Goal: Information Seeking & Learning: Learn about a topic

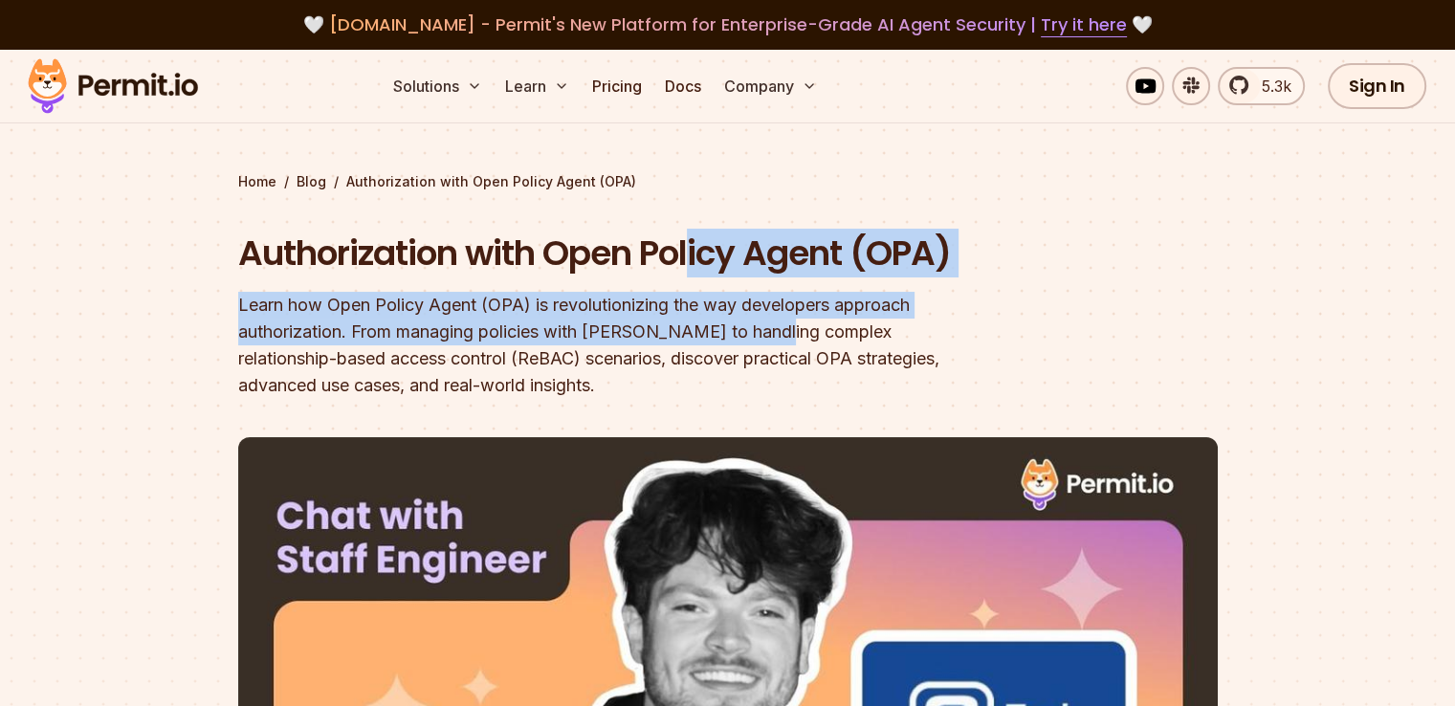
drag, startPoint x: 698, startPoint y: 269, endPoint x: 782, endPoint y: 326, distance: 101.1
click at [782, 326] on div "Authorization with Open Policy Agent (OPA) Learn how Open Policy Agent (OPA) is…" at bounding box center [605, 315] width 735 height 170
click at [782, 326] on div "Learn how Open Policy Agent (OPA) is revolutionizing the way developers approac…" at bounding box center [605, 345] width 735 height 107
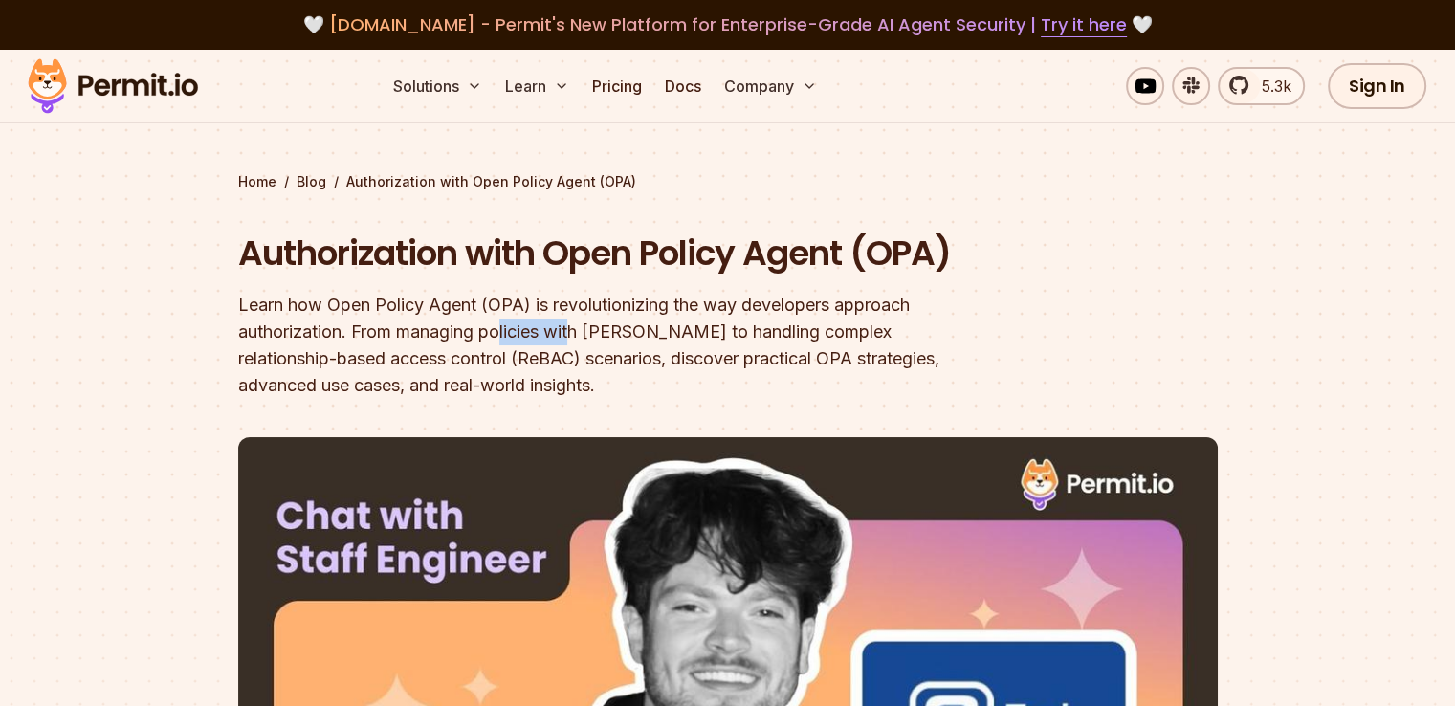
drag, startPoint x: 505, startPoint y: 326, endPoint x: 578, endPoint y: 353, distance: 77.5
click at [578, 353] on div "Learn how Open Policy Agent (OPA) is revolutionizing the way developers approac…" at bounding box center [605, 345] width 735 height 107
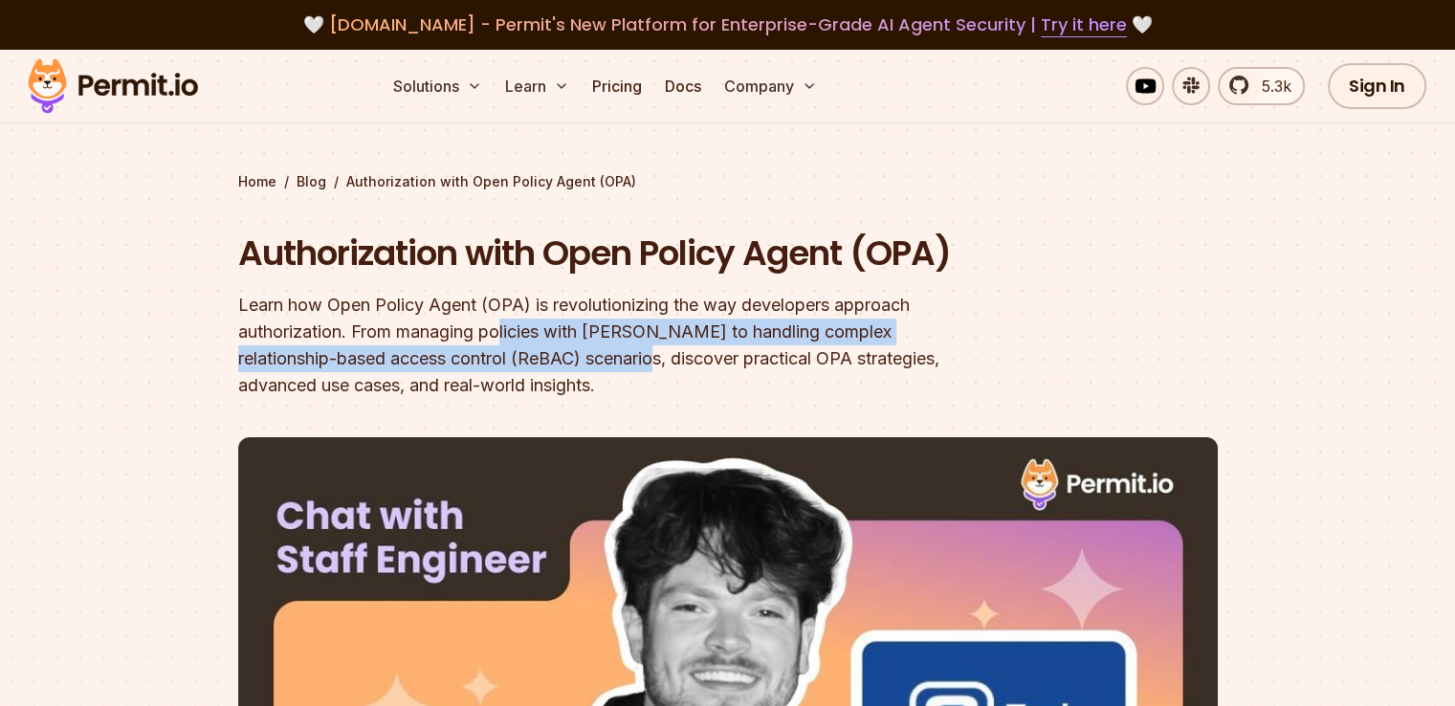
click at [578, 353] on div "Learn how Open Policy Agent (OPA) is revolutionizing the way developers approac…" at bounding box center [605, 345] width 735 height 107
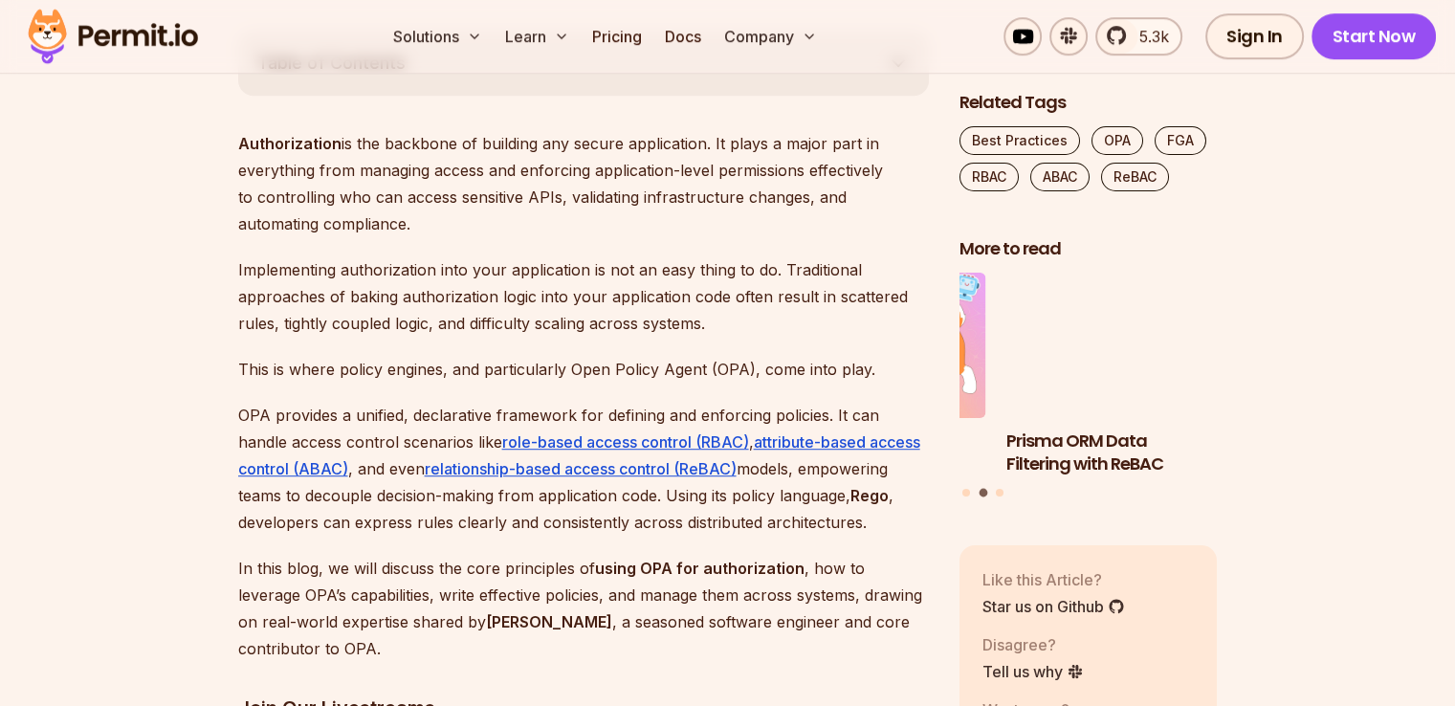
scroll to position [1112, 0]
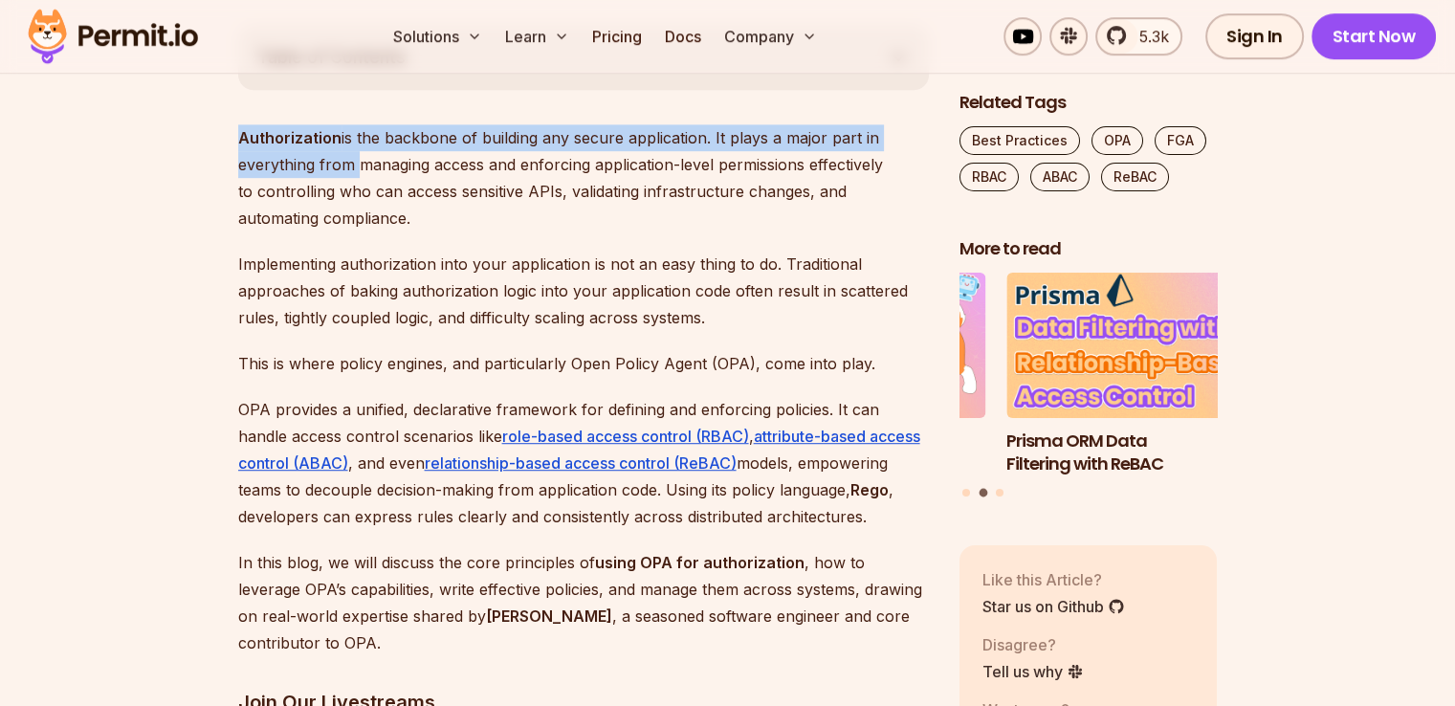
drag, startPoint x: 239, startPoint y: 120, endPoint x: 346, endPoint y: 159, distance: 114.1
click at [346, 159] on p "Authorization is the backbone of building any secure application. It plays a ma…" at bounding box center [583, 177] width 691 height 107
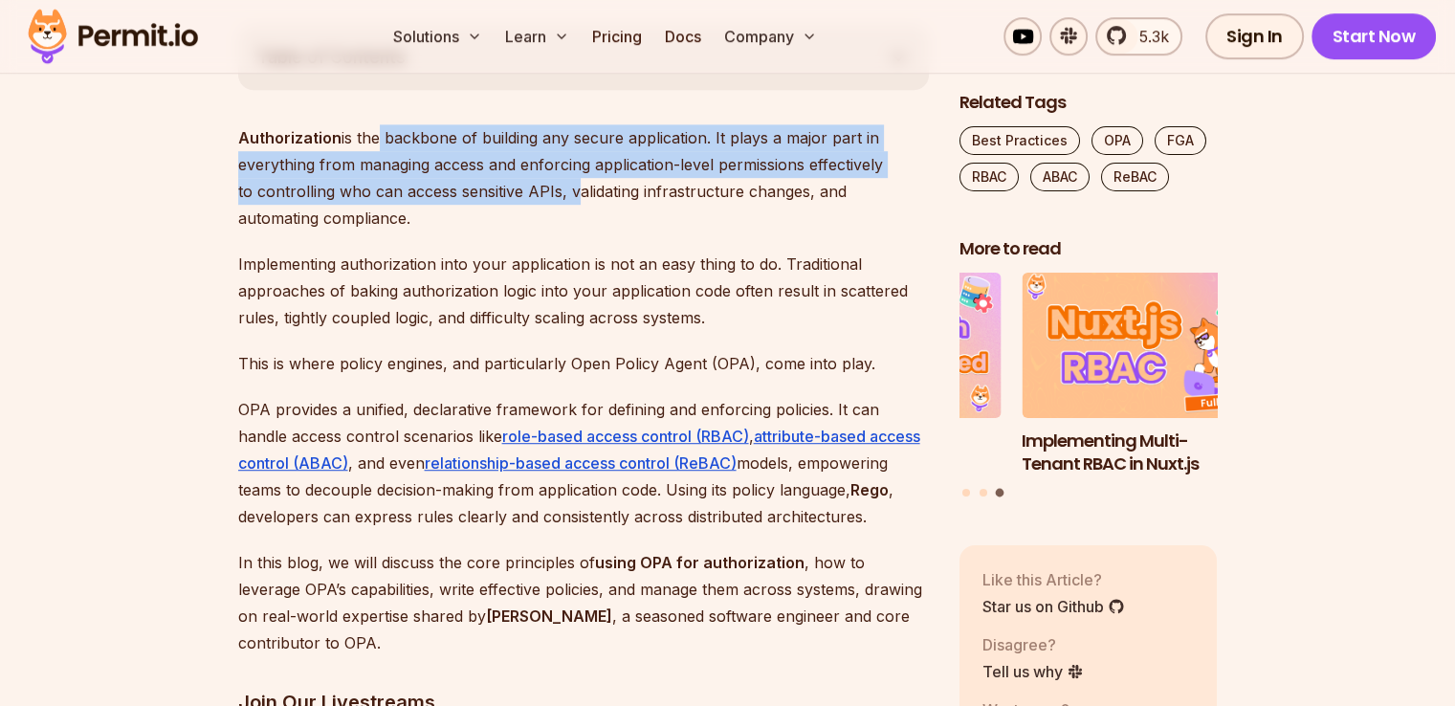
drag, startPoint x: 371, startPoint y: 139, endPoint x: 569, endPoint y: 199, distance: 207.0
click at [569, 199] on p "Authorization is the backbone of building any secure application. It plays a ma…" at bounding box center [583, 177] width 691 height 107
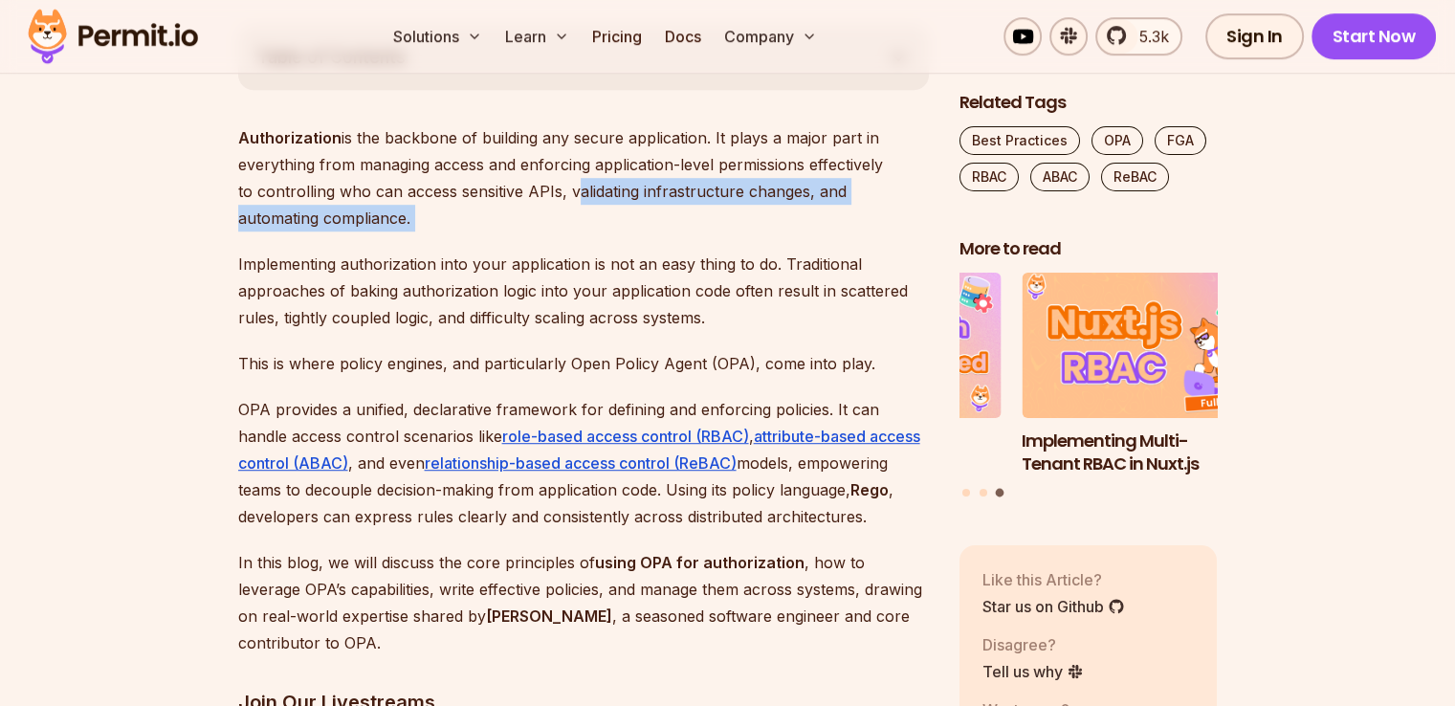
drag, startPoint x: 569, startPoint y: 199, endPoint x: 578, endPoint y: 220, distance: 22.7
click at [578, 220] on p "Authorization is the backbone of building any secure application. It plays a ma…" at bounding box center [583, 177] width 691 height 107
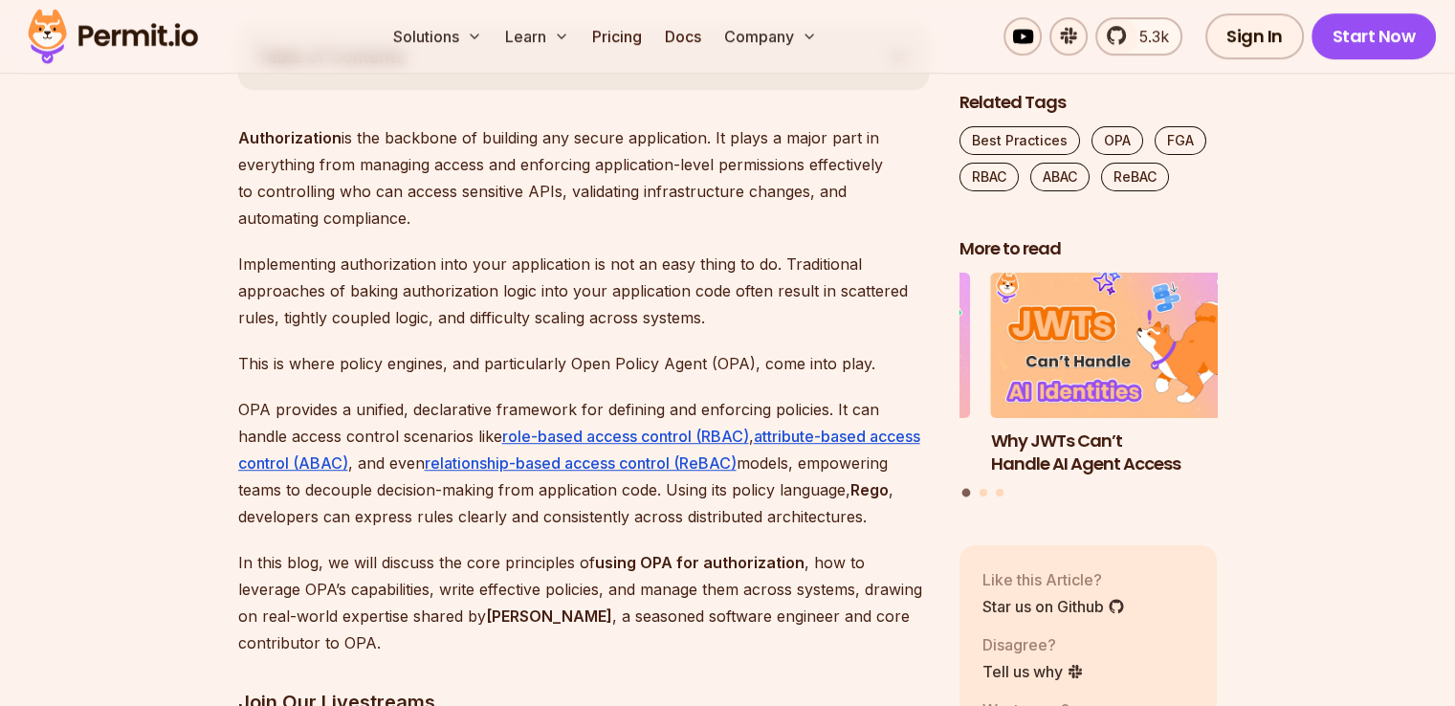
drag, startPoint x: 578, startPoint y: 220, endPoint x: 557, endPoint y: 334, distance: 115.8
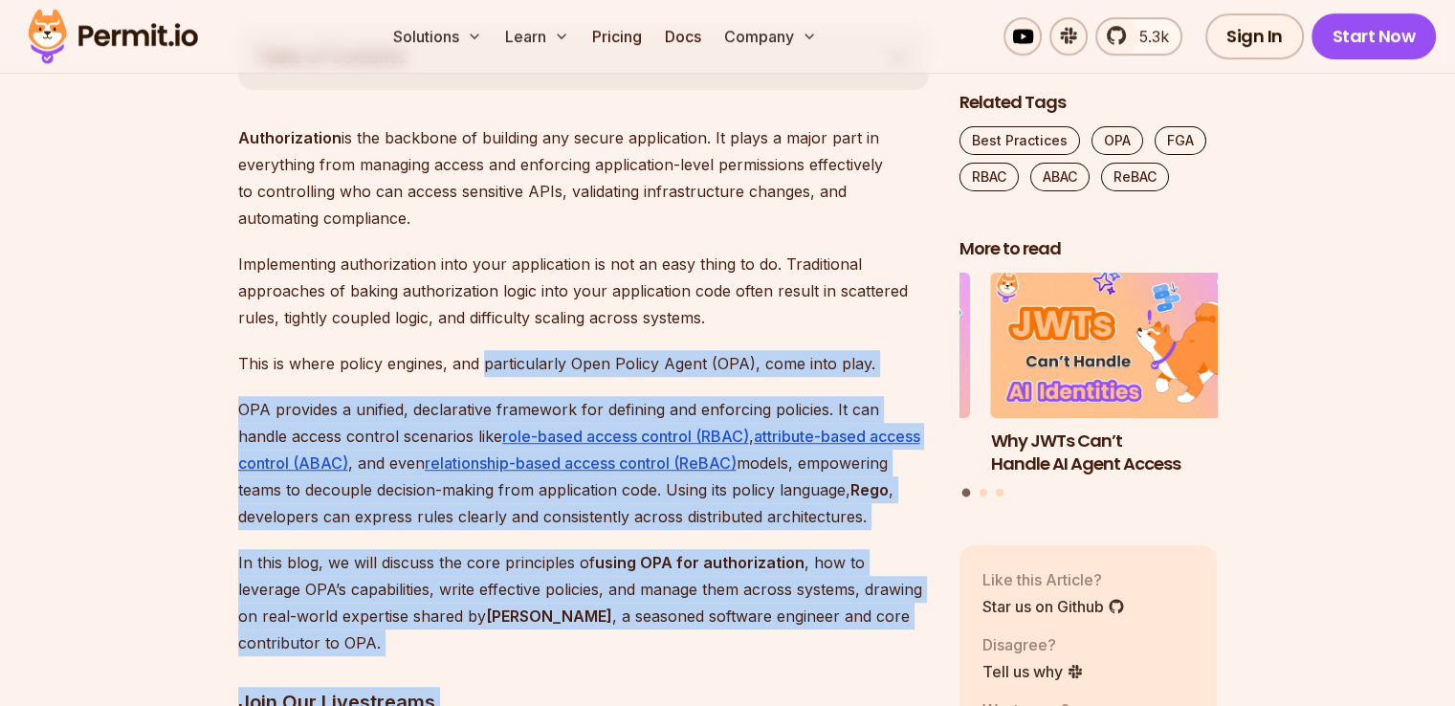
scroll to position [1211, 0]
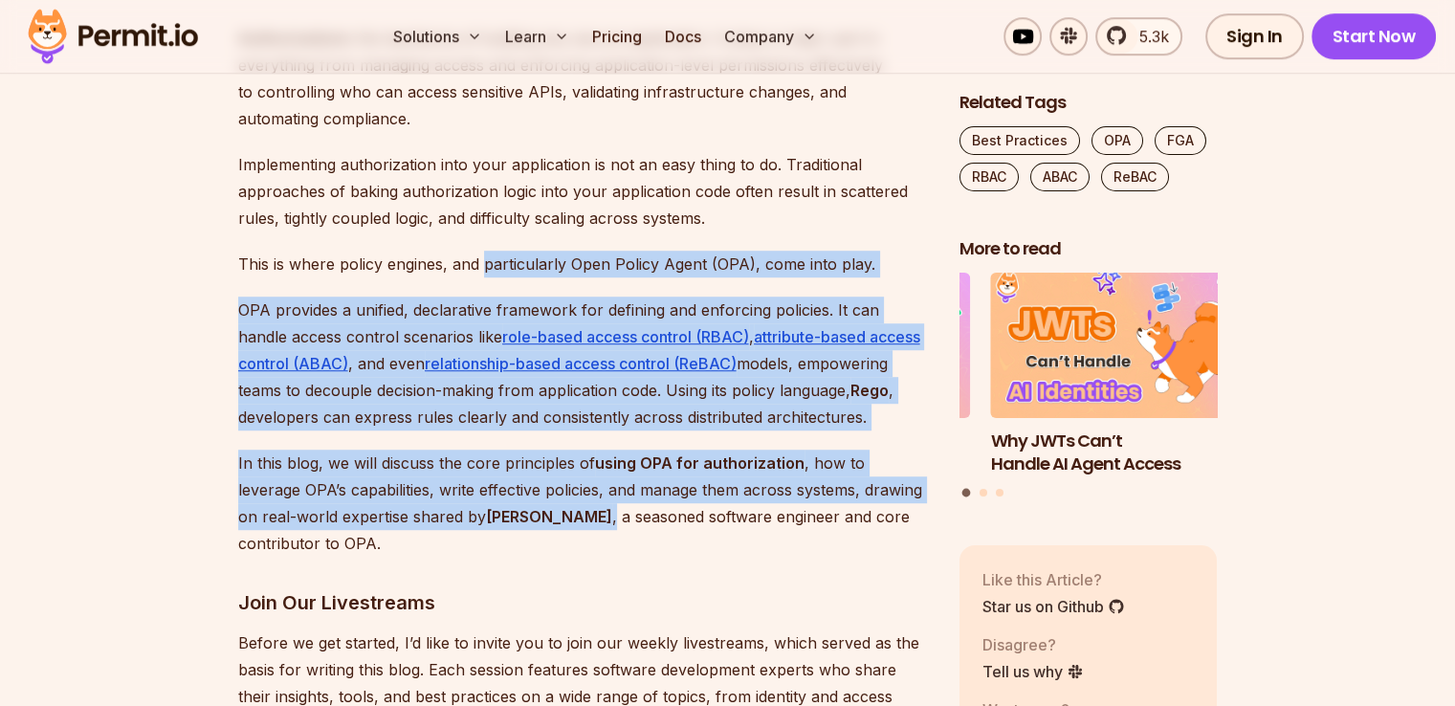
drag, startPoint x: 557, startPoint y: 334, endPoint x: 517, endPoint y: 528, distance: 198.3
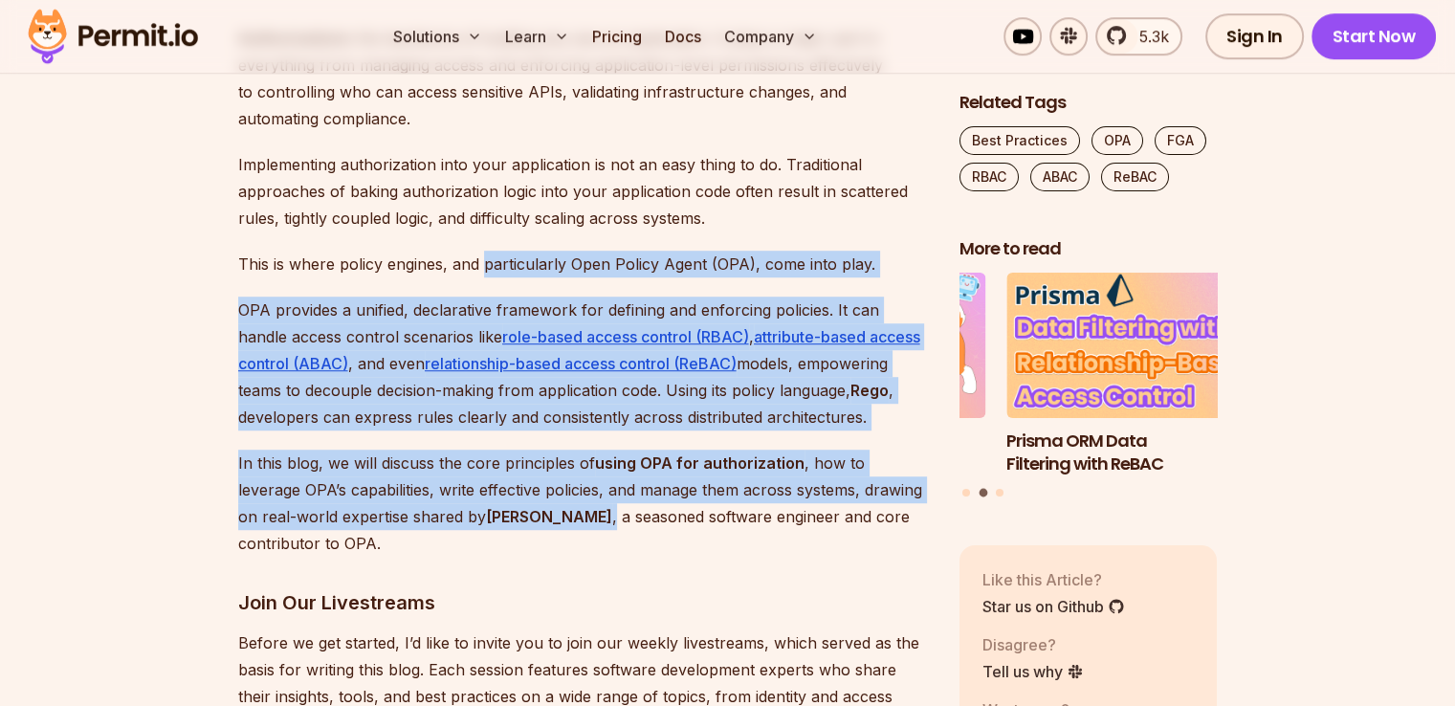
click at [517, 528] on p "In this blog, we will discuss the core principles of using OPA for authorizatio…" at bounding box center [583, 503] width 691 height 107
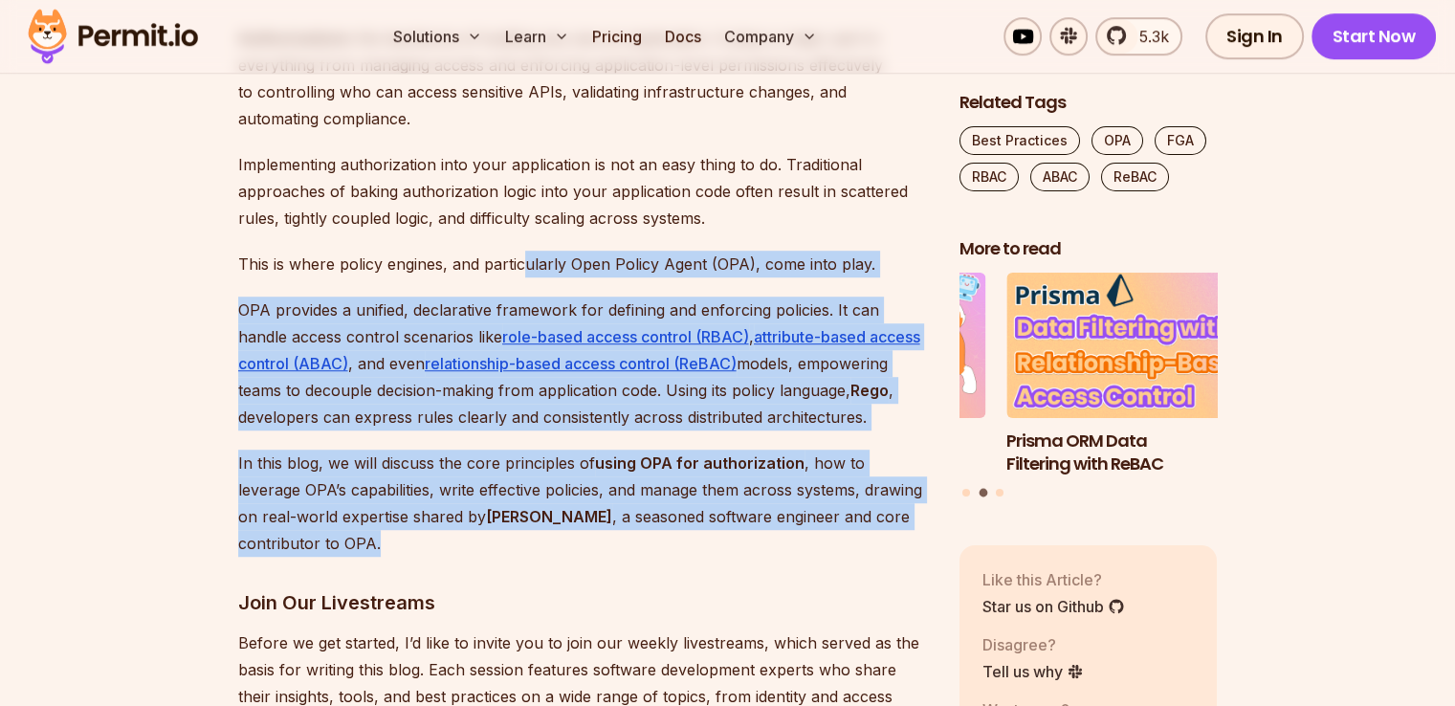
drag, startPoint x: 526, startPoint y: 541, endPoint x: 524, endPoint y: 254, distance: 286.1
click at [524, 254] on p "This is where policy engines, and particularly Open Policy Agent (OPA), come in…" at bounding box center [583, 264] width 691 height 27
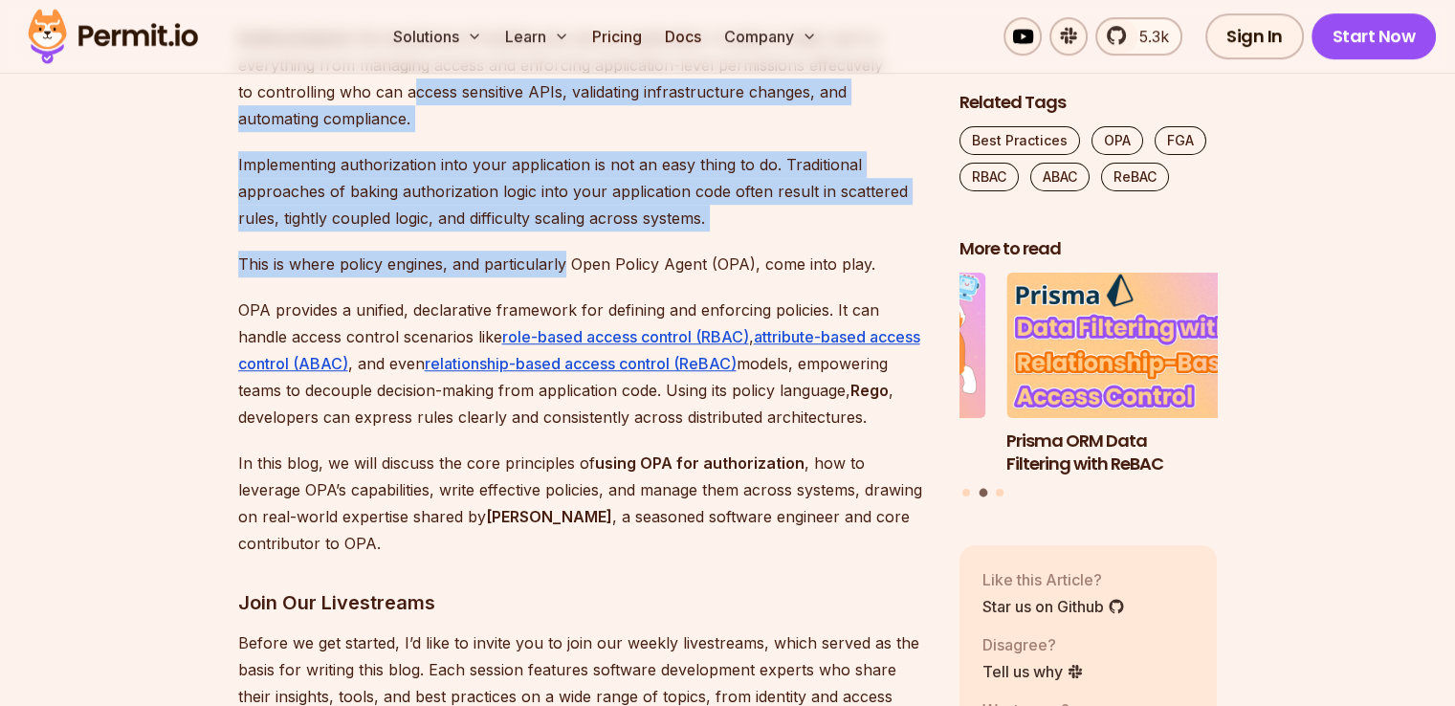
drag, startPoint x: 524, startPoint y: 254, endPoint x: 439, endPoint y: 93, distance: 182.7
click at [439, 93] on p "Authorization is the backbone of building any secure application. It plays a ma…" at bounding box center [583, 78] width 691 height 107
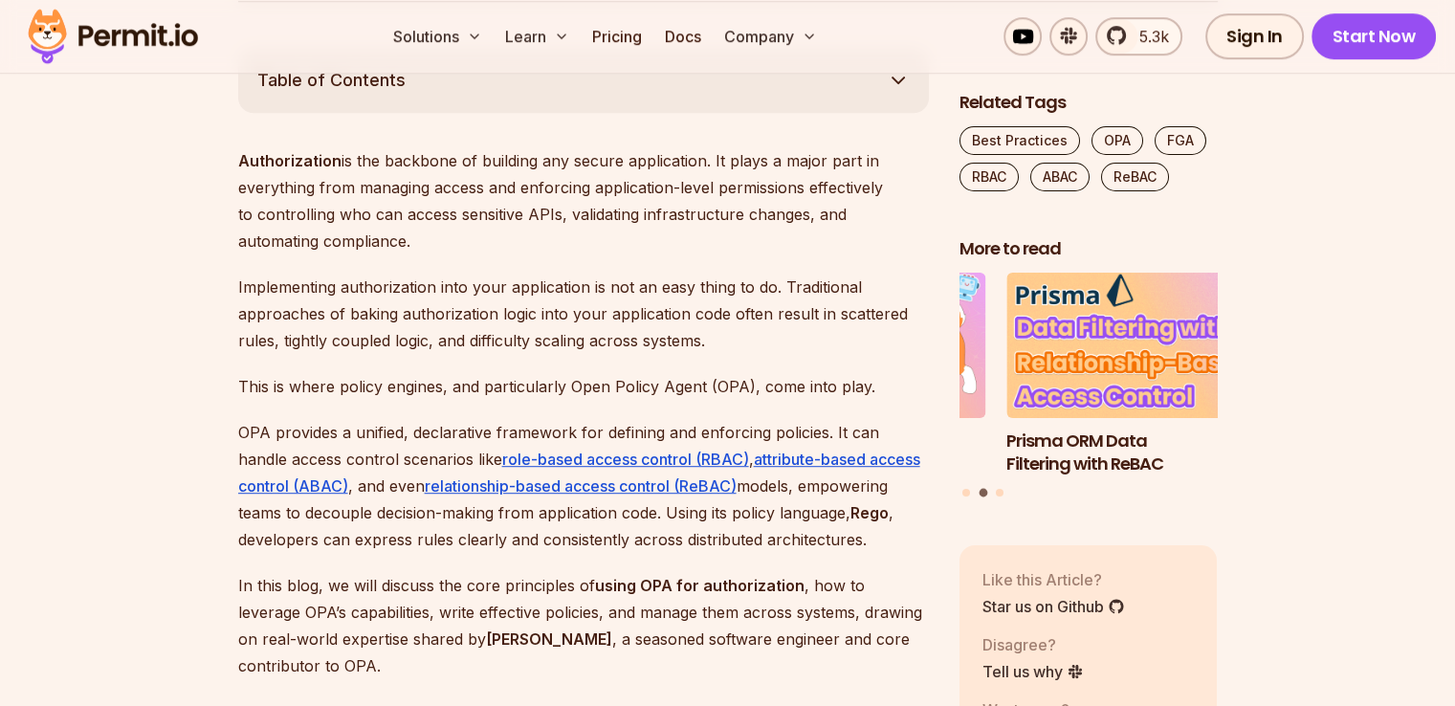
scroll to position [1071, 0]
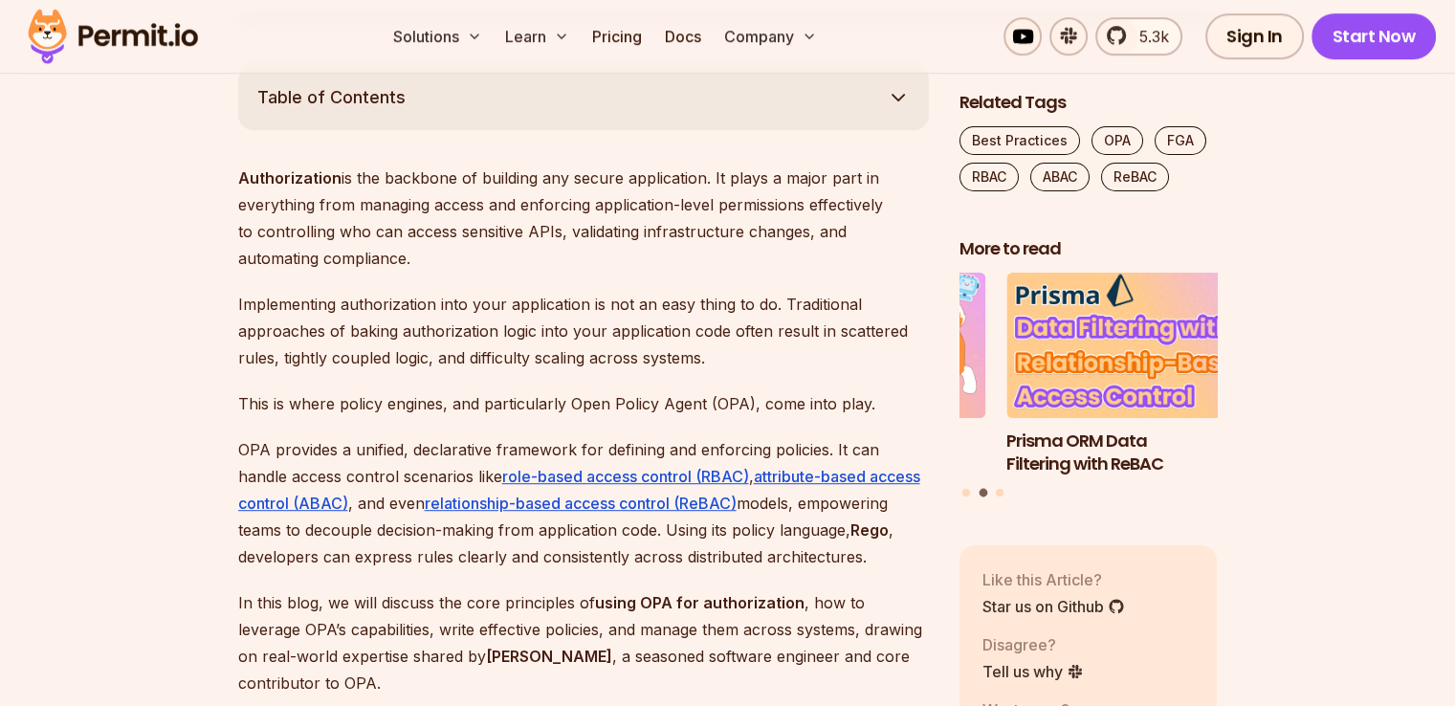
drag, startPoint x: 445, startPoint y: 142, endPoint x: 478, endPoint y: 254, distance: 116.8
click at [478, 254] on p "Authorization is the backbone of building any secure application. It plays a ma…" at bounding box center [583, 218] width 691 height 107
drag, startPoint x: 478, startPoint y: 254, endPoint x: 631, endPoint y: 353, distance: 182.6
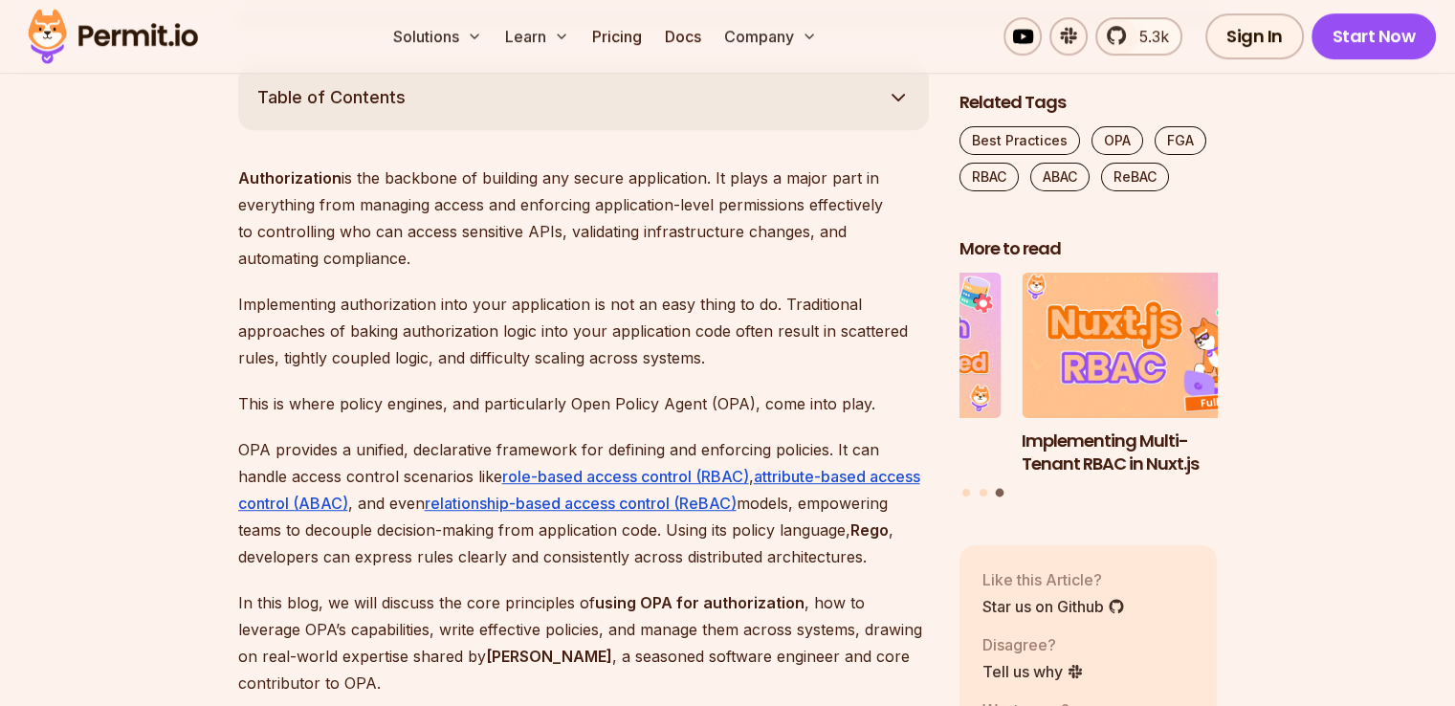
click at [631, 353] on p "Implementing authorization into your application is not an easy thing to do. Tr…" at bounding box center [583, 331] width 691 height 80
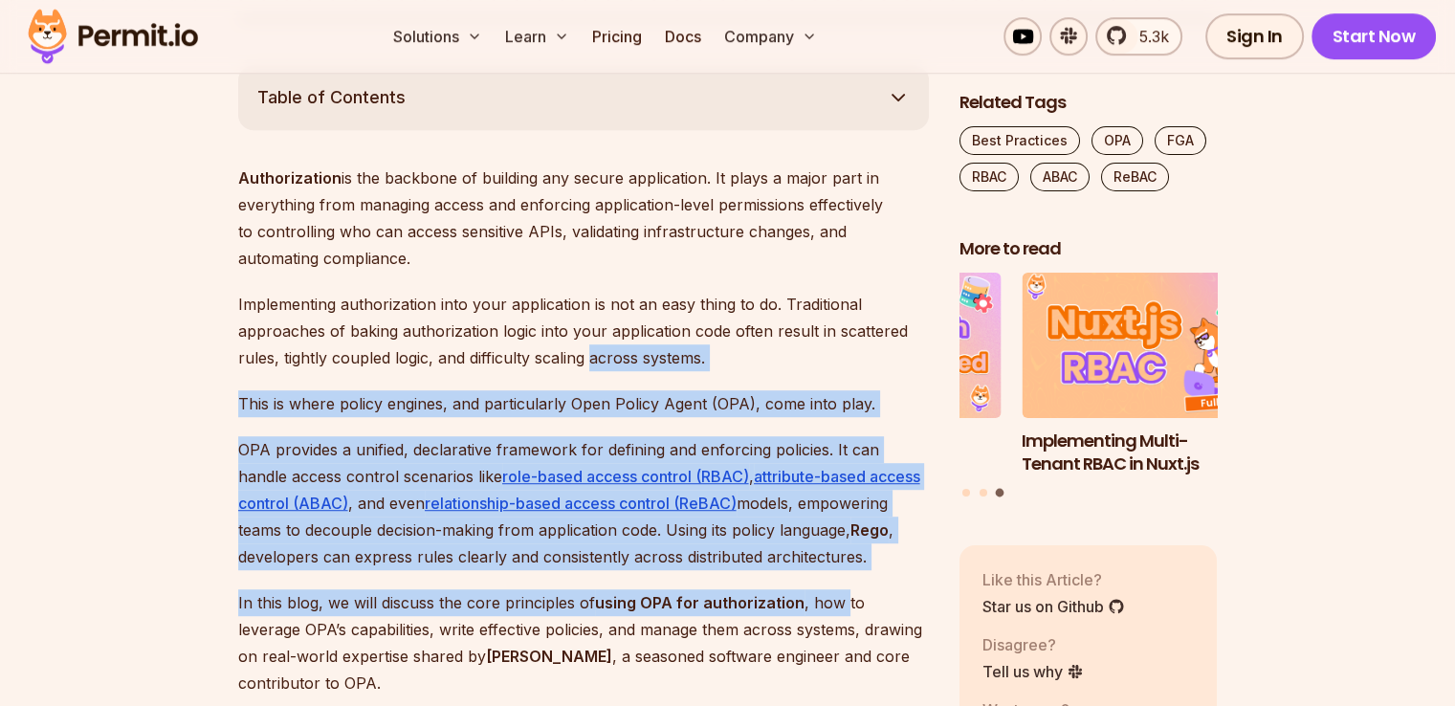
drag, startPoint x: 631, startPoint y: 353, endPoint x: 839, endPoint y: 571, distance: 301.1
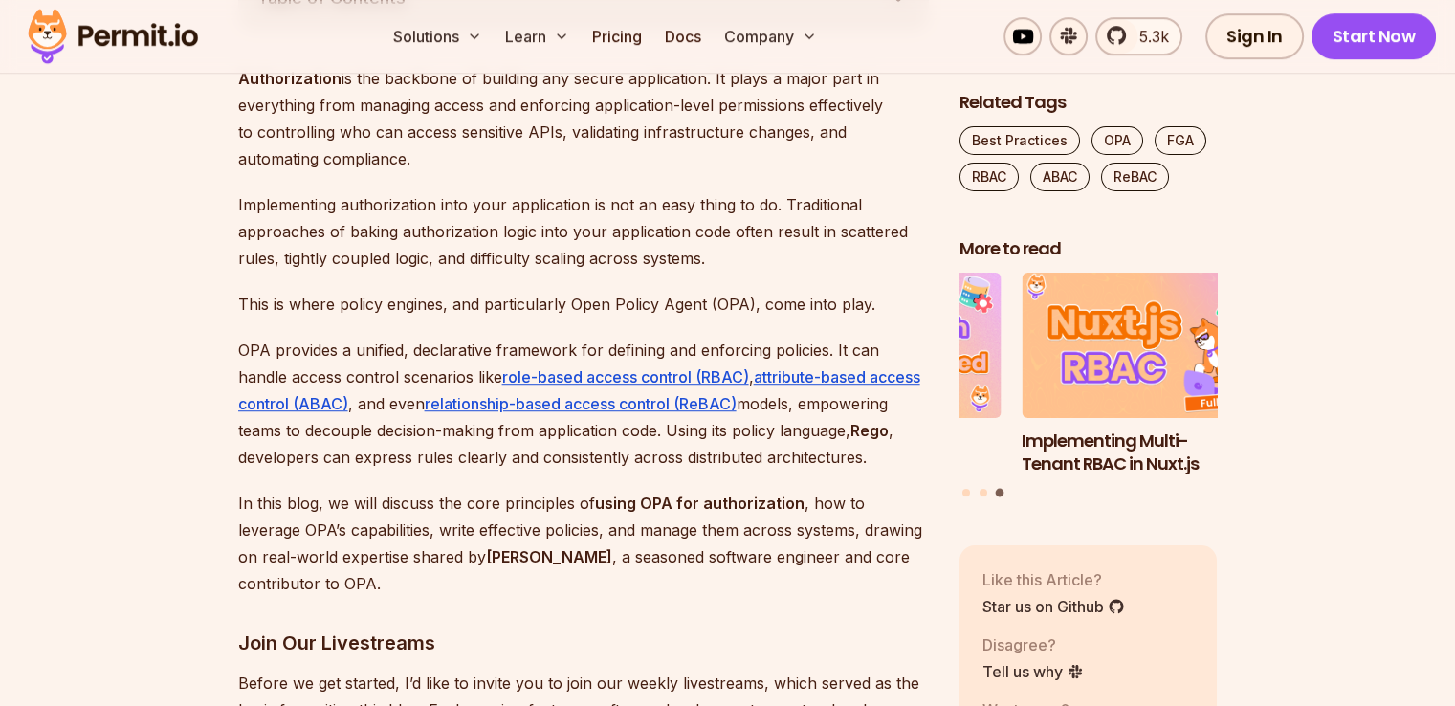
scroll to position [1175, 0]
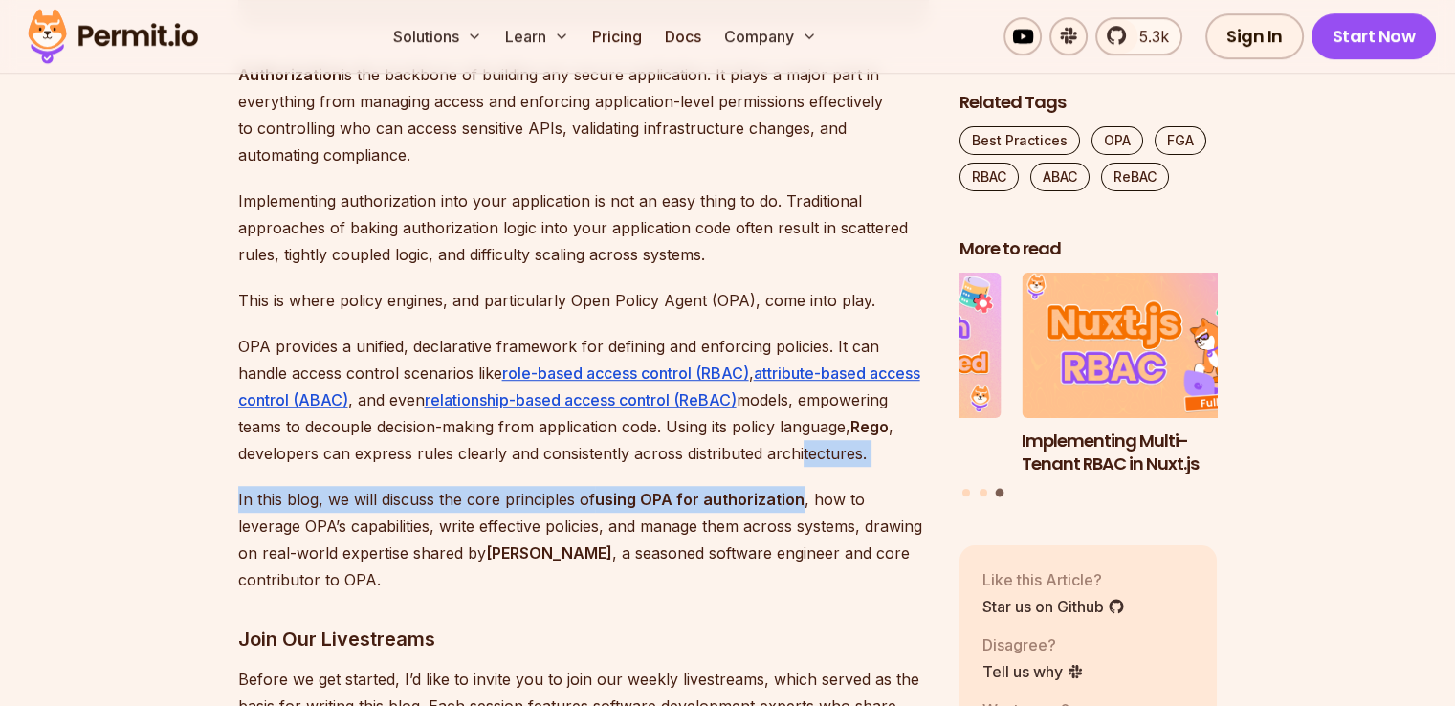
drag, startPoint x: 801, startPoint y: 475, endPoint x: 801, endPoint y: 461, distance: 14.4
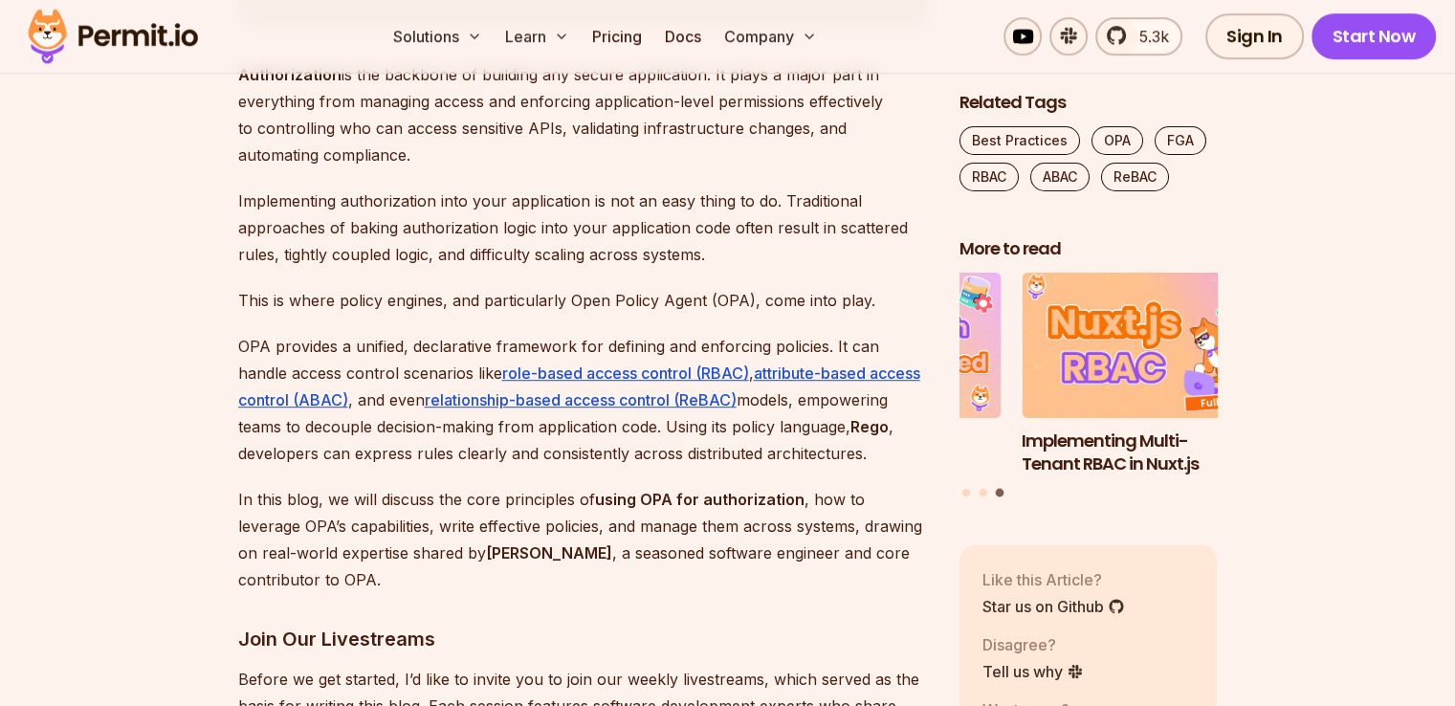
click at [867, 548] on p "In this blog, we will discuss the core principles of using OPA for authorizatio…" at bounding box center [583, 539] width 691 height 107
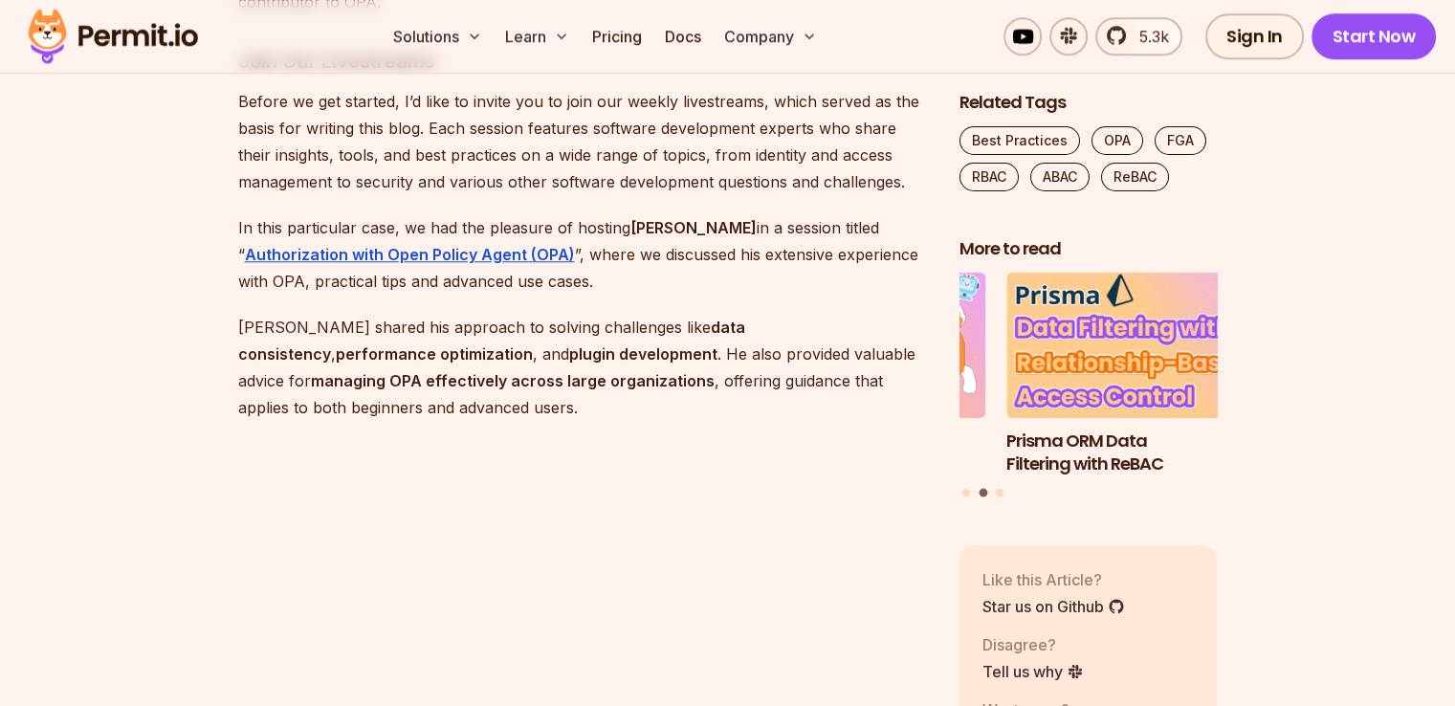
scroll to position [1755, 0]
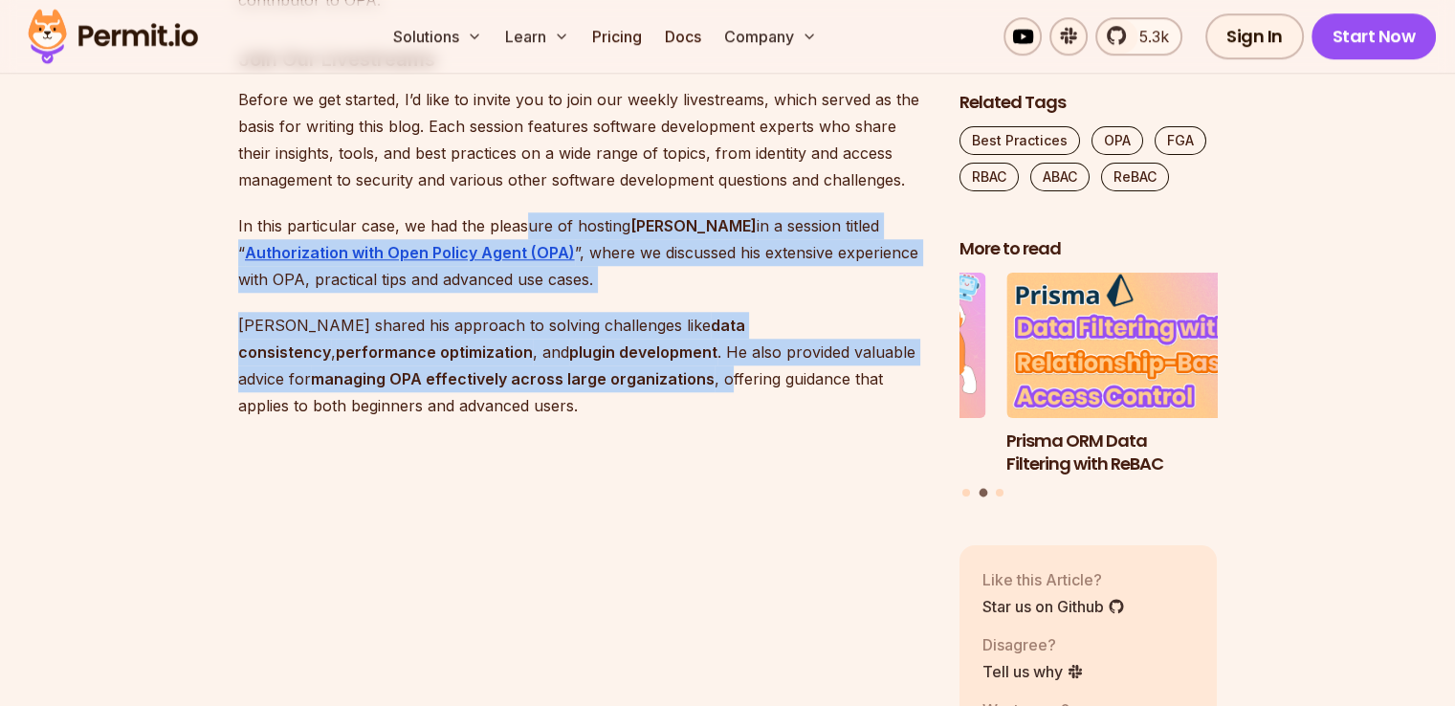
drag, startPoint x: 531, startPoint y: 366, endPoint x: 529, endPoint y: 187, distance: 179.9
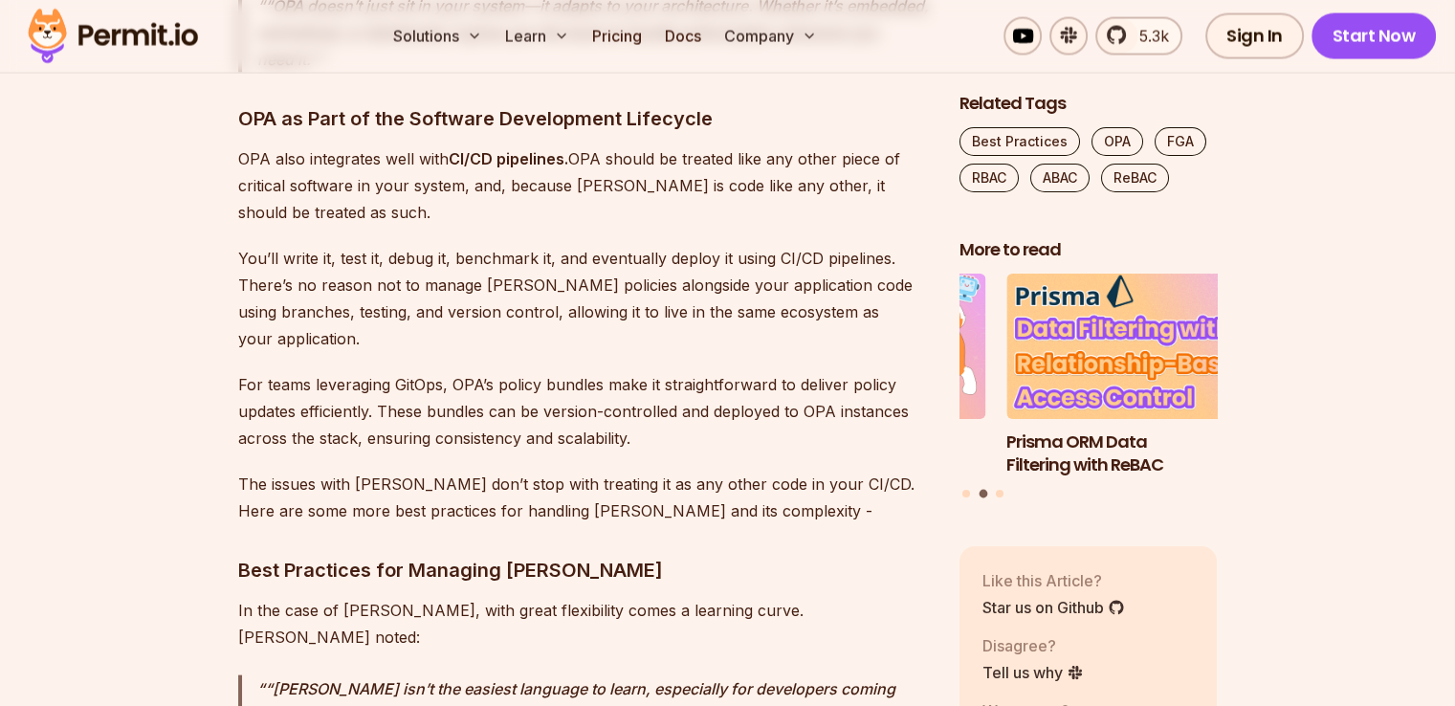
scroll to position [3994, 0]
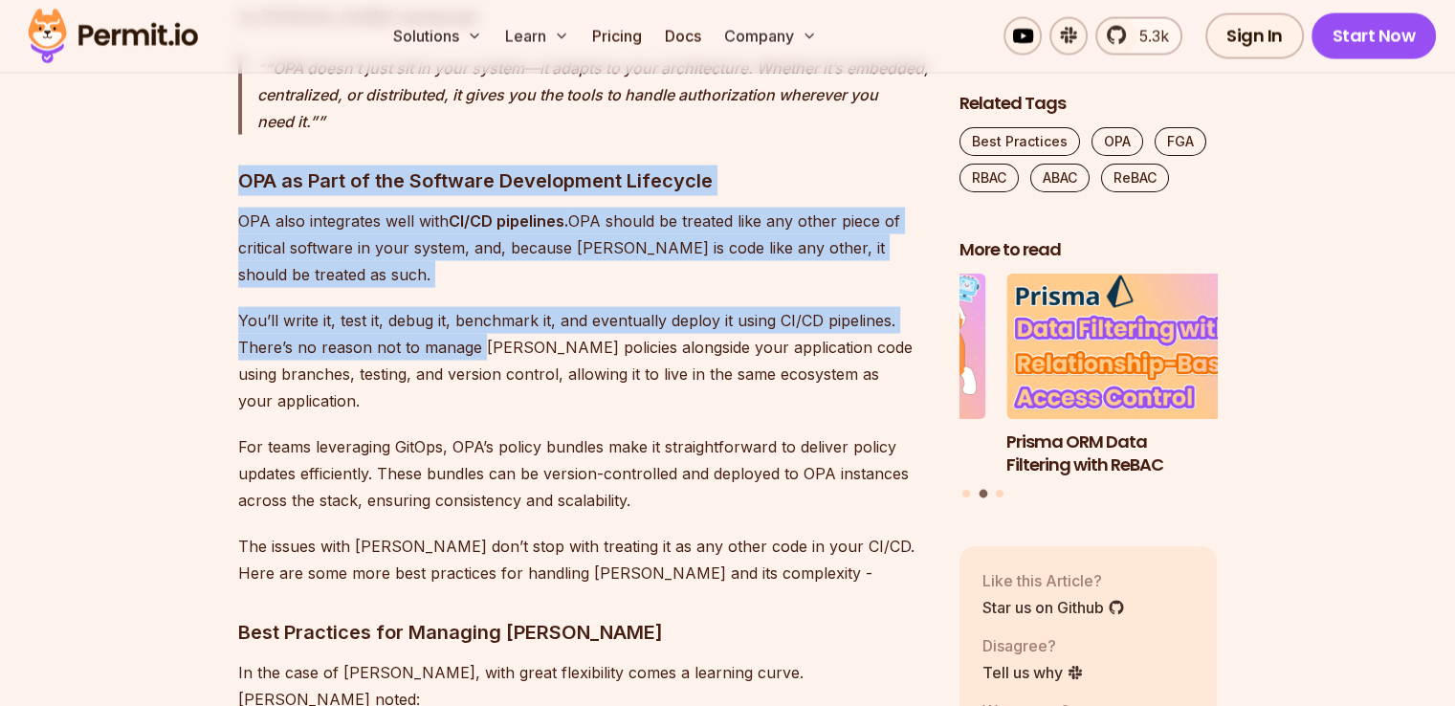
drag, startPoint x: 211, startPoint y: 98, endPoint x: 483, endPoint y: 292, distance: 334.0
click at [483, 307] on p "You’ll write it, test it, debug it, benchmark it, and eventually deploy it usin…" at bounding box center [583, 360] width 691 height 107
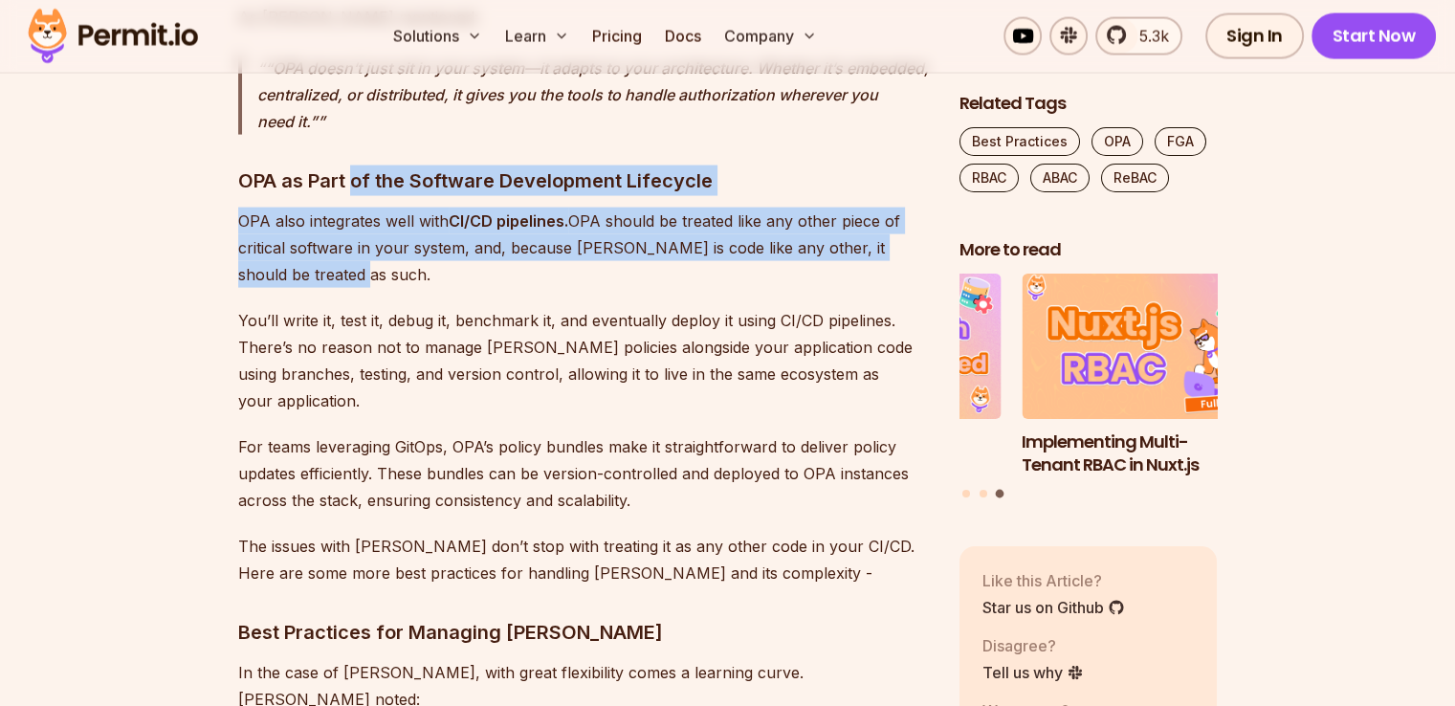
drag, startPoint x: 356, startPoint y: 106, endPoint x: 499, endPoint y: 246, distance: 200.3
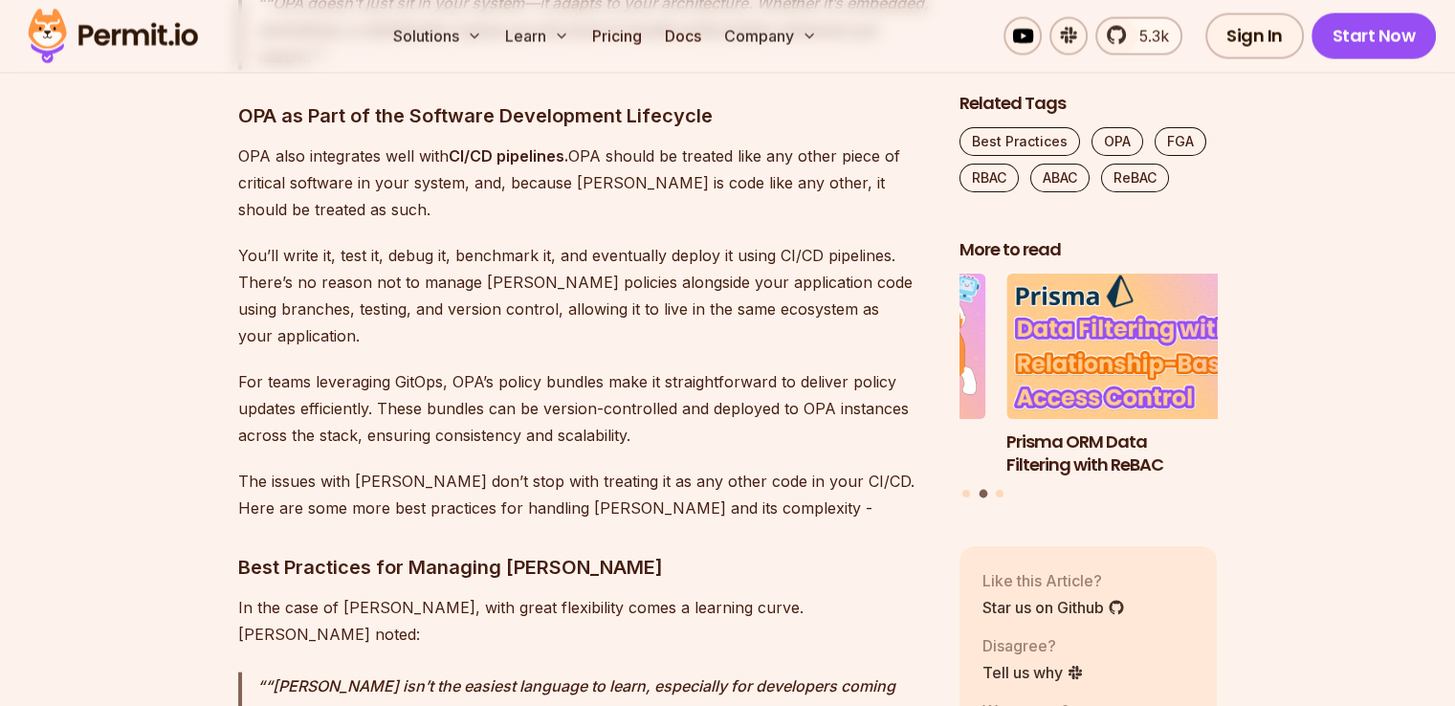
scroll to position [4091, 0]
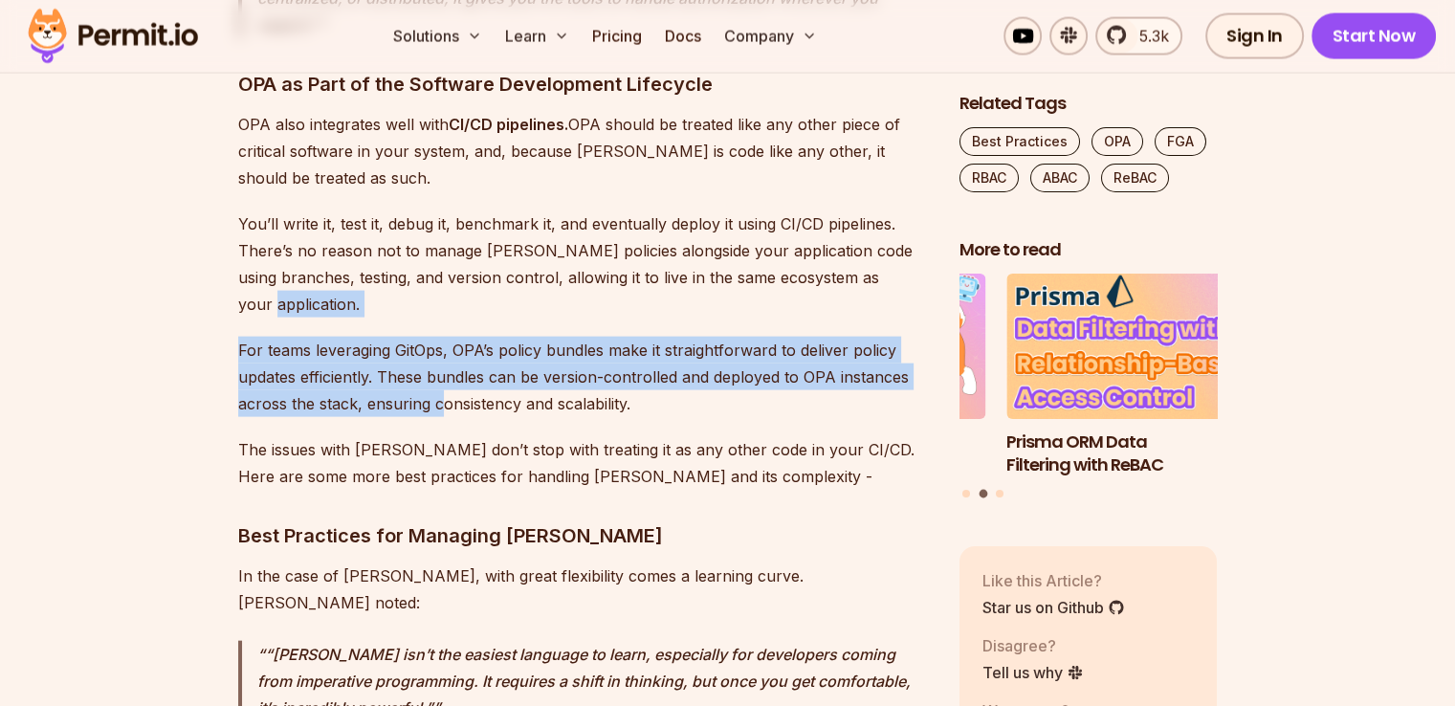
drag, startPoint x: 337, startPoint y: 263, endPoint x: 440, endPoint y: 360, distance: 141.5
click at [440, 360] on p "For teams leveraging GitOps, OPA’s policy bundles make it straightforward to de…" at bounding box center [583, 377] width 691 height 80
drag, startPoint x: 637, startPoint y: 351, endPoint x: 583, endPoint y: 255, distance: 110.1
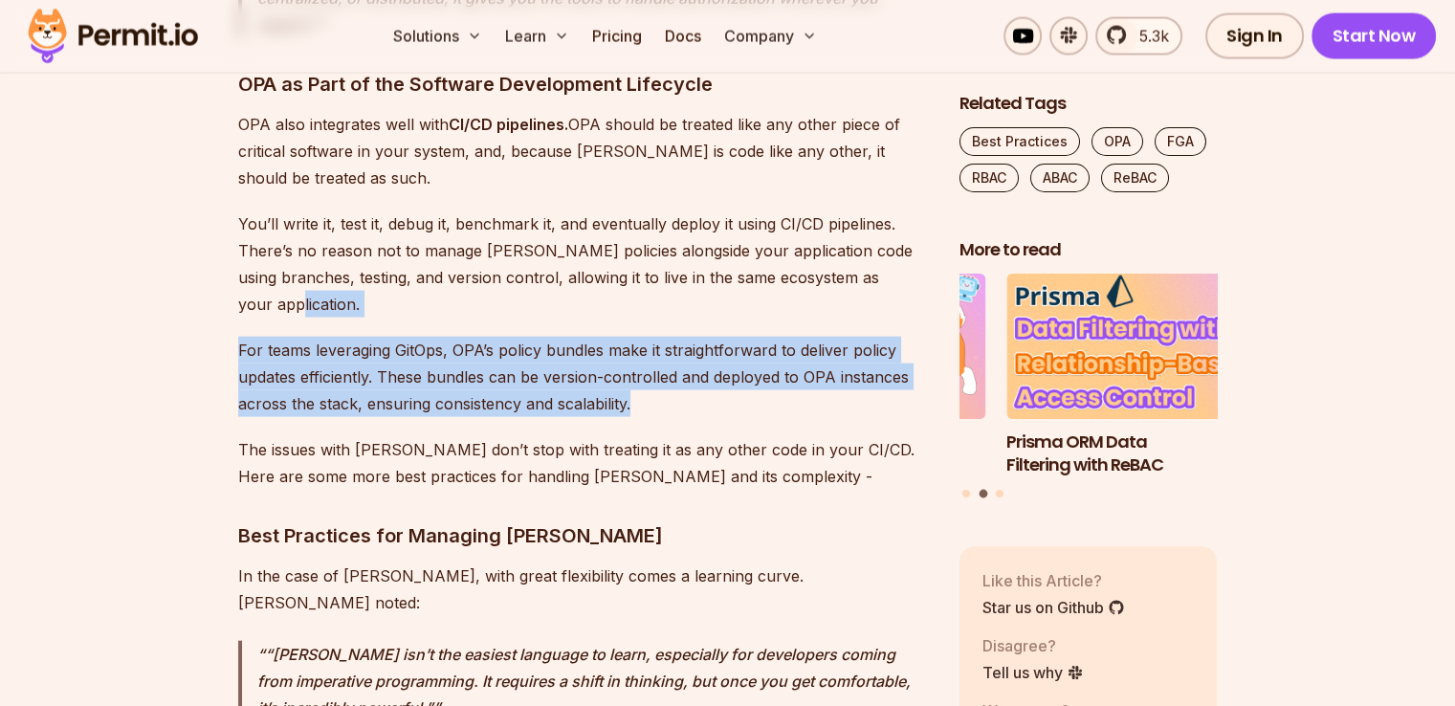
click at [583, 255] on p "You’ll write it, test it, debug it, benchmark it, and eventually deploy it usin…" at bounding box center [583, 263] width 691 height 107
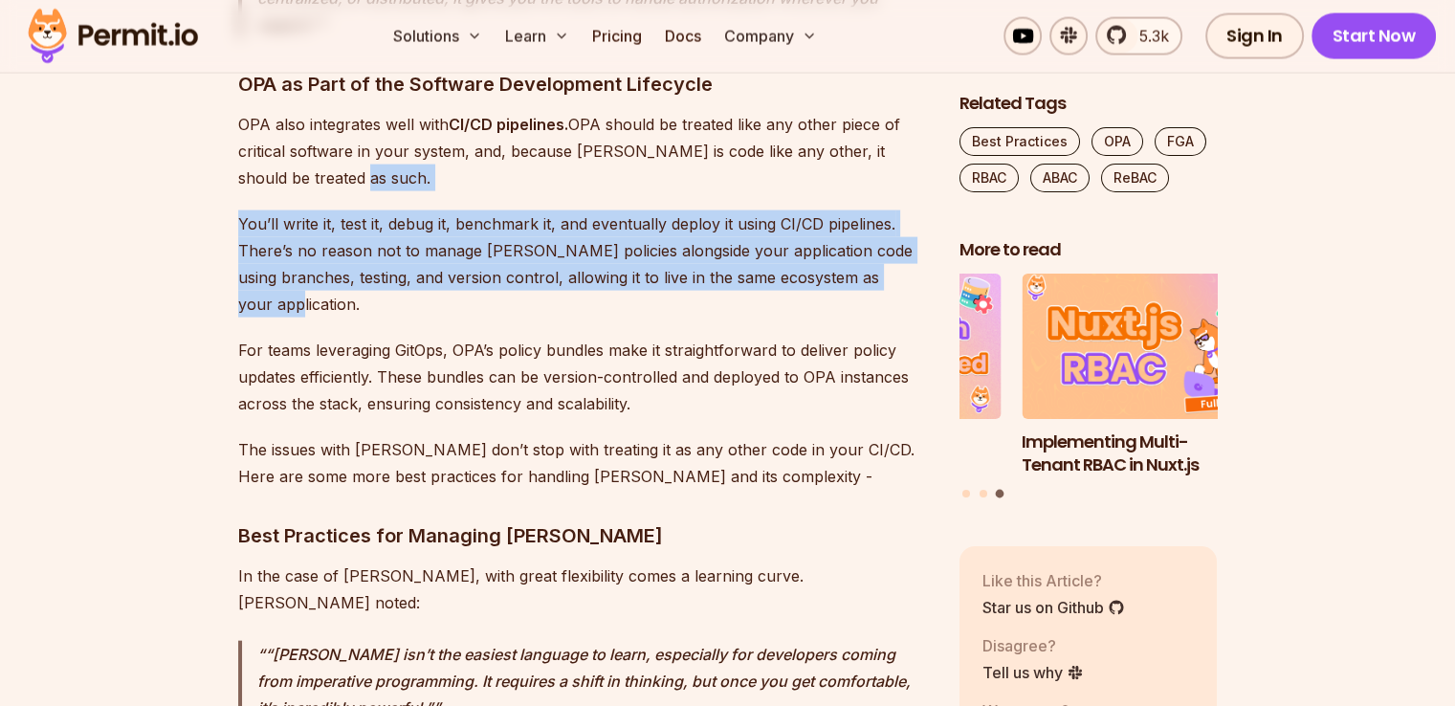
drag, startPoint x: 583, startPoint y: 255, endPoint x: 543, endPoint y: 128, distance: 133.1
click at [543, 128] on p "OPA also integrates well with CI/CD pipelines. OPA should be treated like any o…" at bounding box center [583, 151] width 691 height 80
drag, startPoint x: 543, startPoint y: 128, endPoint x: 580, endPoint y: 261, distance: 137.9
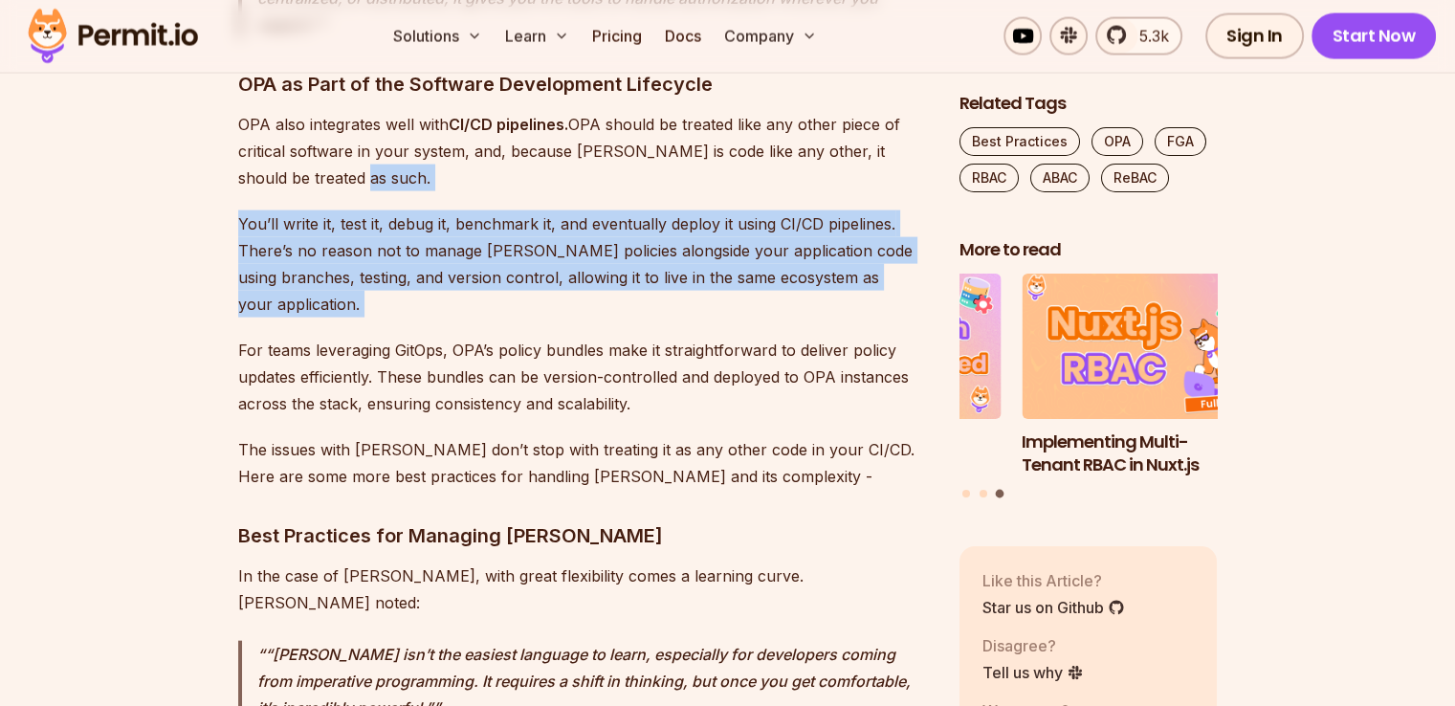
click at [580, 261] on p "You’ll write it, test it, debug it, benchmark it, and eventually deploy it usin…" at bounding box center [583, 263] width 691 height 107
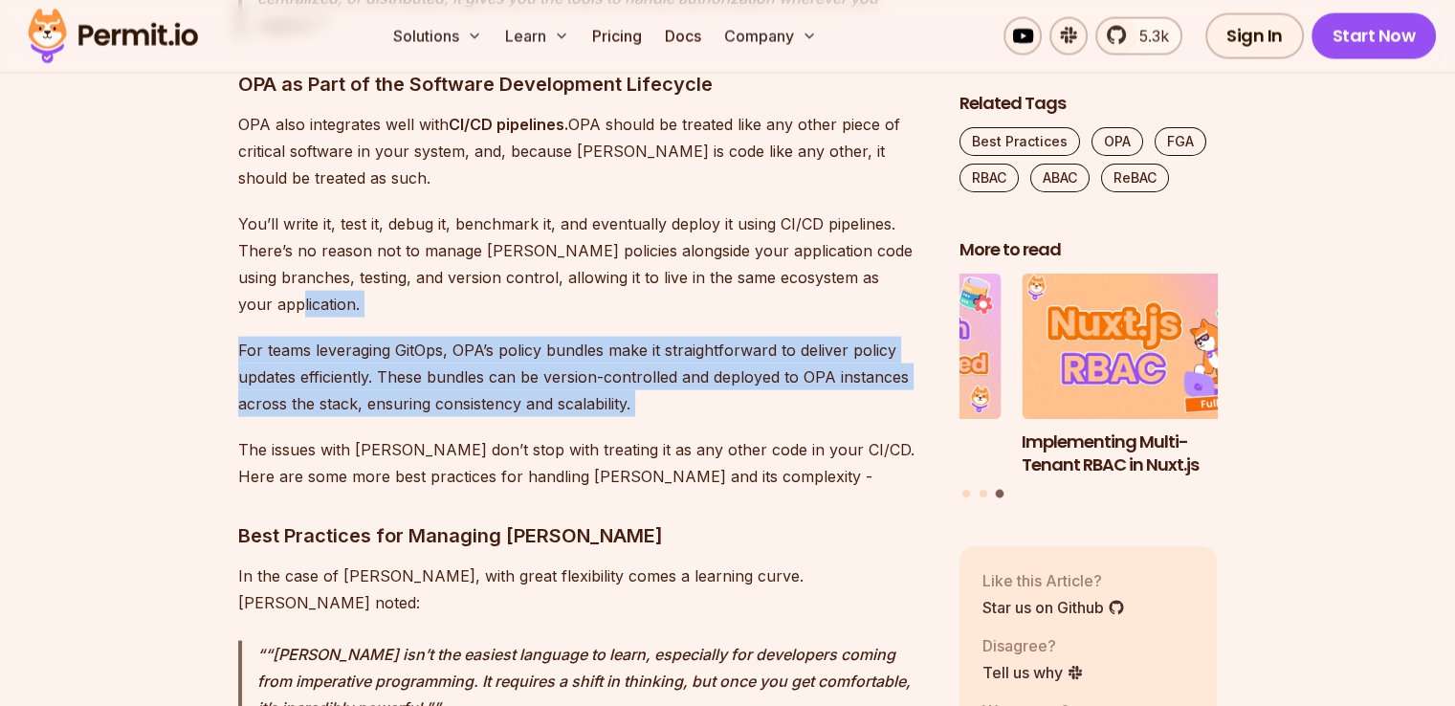
drag, startPoint x: 580, startPoint y: 261, endPoint x: 684, endPoint y: 343, distance: 132.8
click at [684, 343] on p "For teams leveraging GitOps, OPA’s policy bundles make it straightforward to de…" at bounding box center [583, 377] width 691 height 80
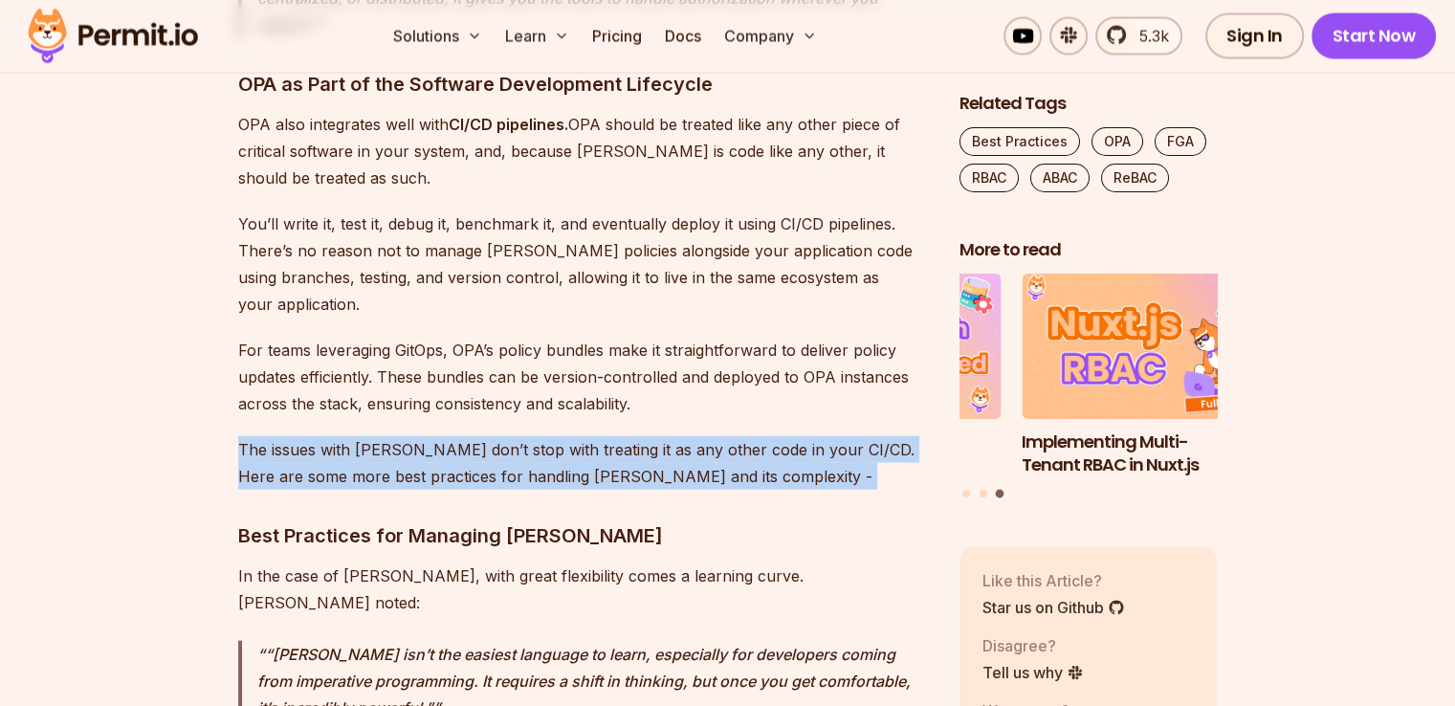
drag, startPoint x: 684, startPoint y: 343, endPoint x: 696, endPoint y: 432, distance: 89.8
click at [696, 436] on p "The issues with [PERSON_NAME] don’t stop with treating it as any other code in …" at bounding box center [583, 463] width 691 height 54
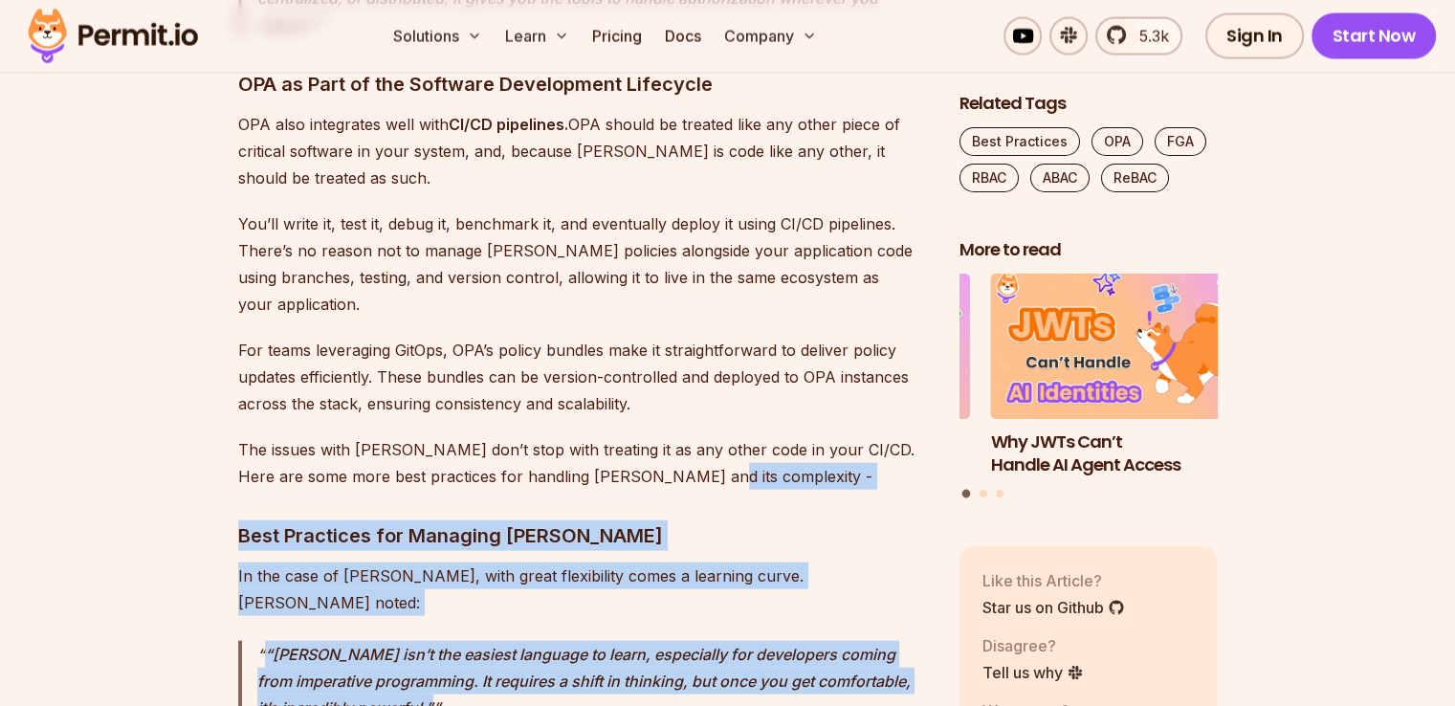
drag, startPoint x: 696, startPoint y: 432, endPoint x: 796, endPoint y: 630, distance: 220.8
click at [796, 641] on p "“[PERSON_NAME] isn’t the easiest language to learn, especially for developers c…" at bounding box center [593, 681] width 672 height 80
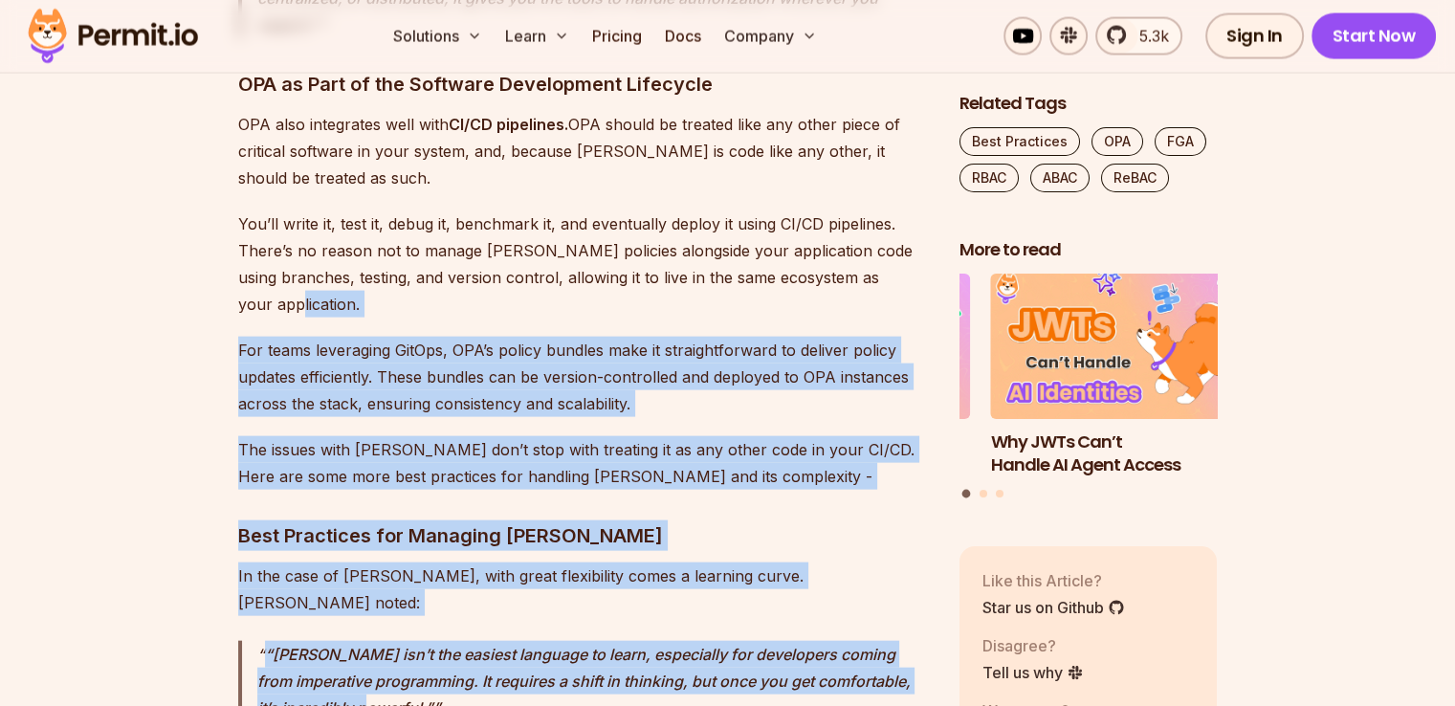
drag, startPoint x: 796, startPoint y: 630, endPoint x: 570, endPoint y: 215, distance: 471.8
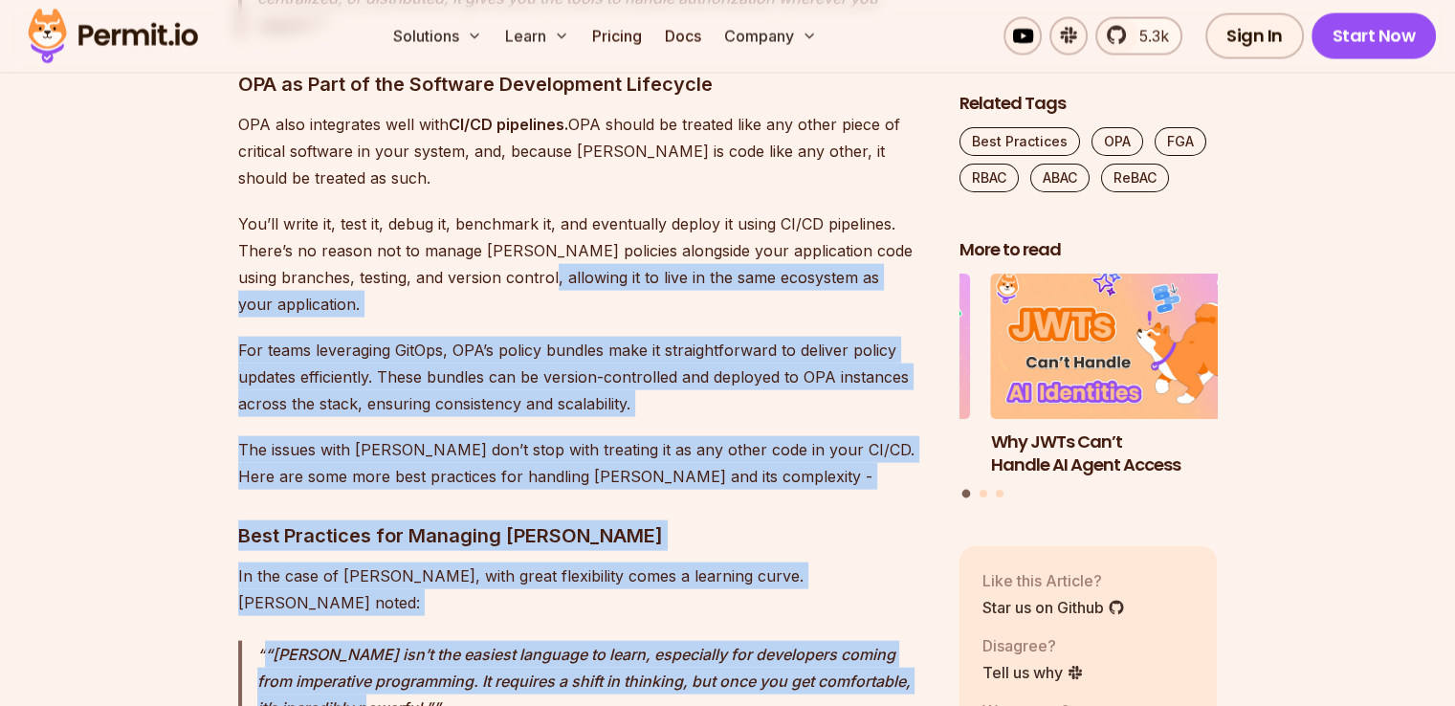
click at [570, 215] on p "You’ll write it, test it, debug it, benchmark it, and eventually deploy it usin…" at bounding box center [583, 263] width 691 height 107
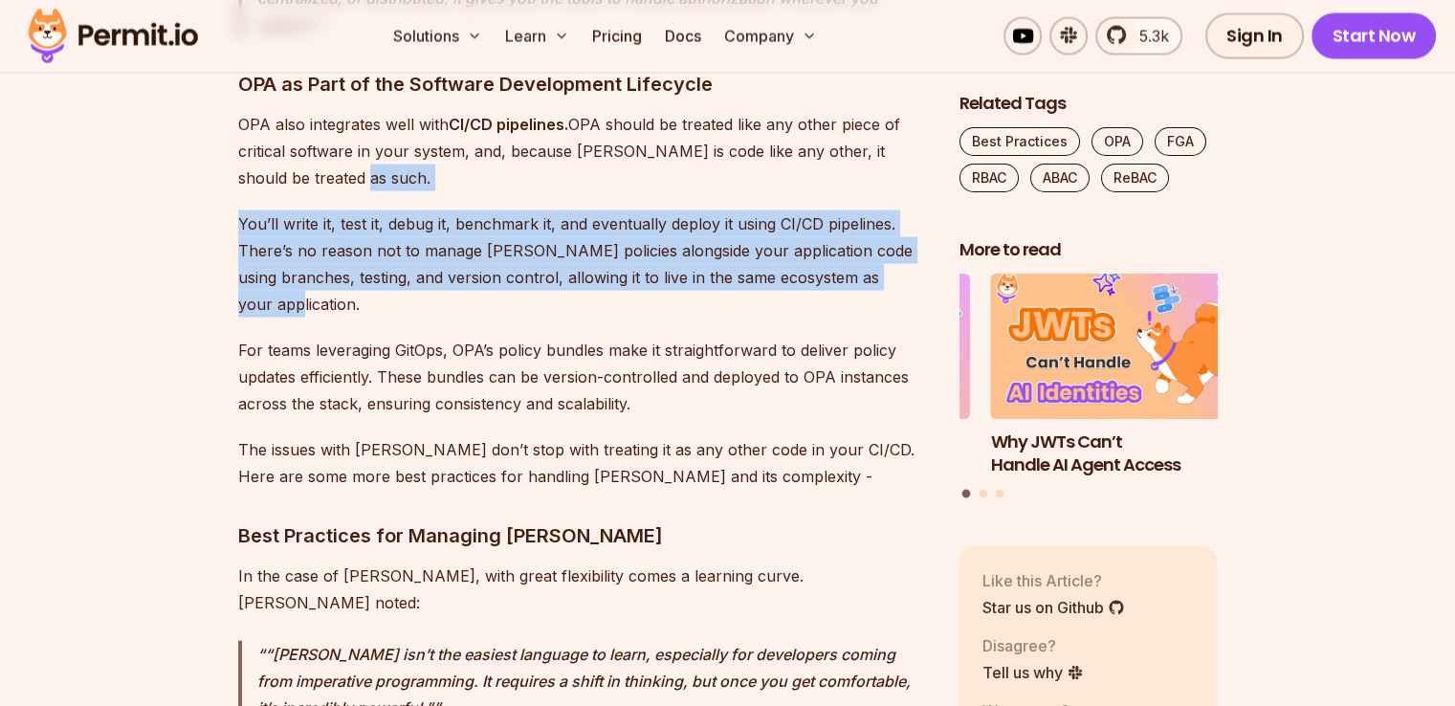
drag, startPoint x: 462, startPoint y: 128, endPoint x: 530, endPoint y: 254, distance: 142.6
click at [530, 254] on p "You’ll write it, test it, debug it, benchmark it, and eventually deploy it usin…" at bounding box center [583, 263] width 691 height 107
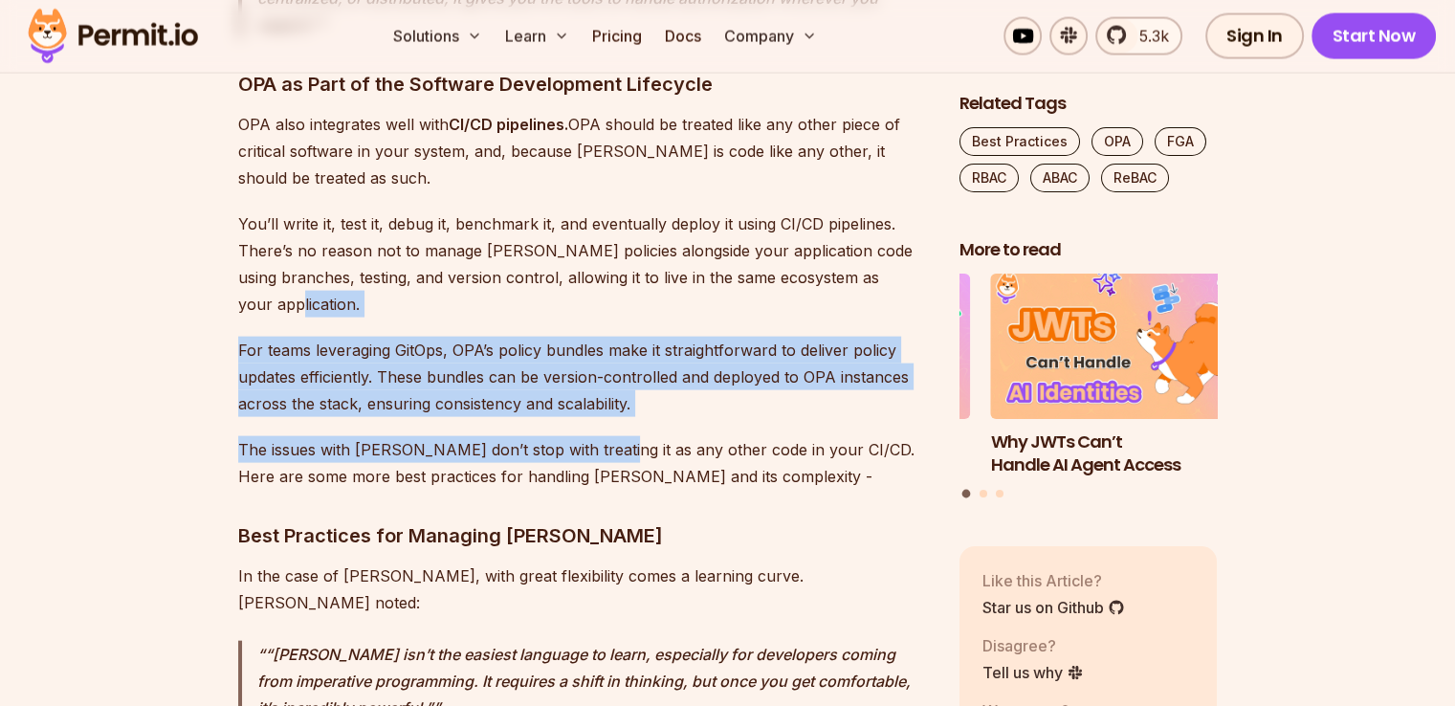
drag, startPoint x: 530, startPoint y: 254, endPoint x: 601, endPoint y: 372, distance: 138.1
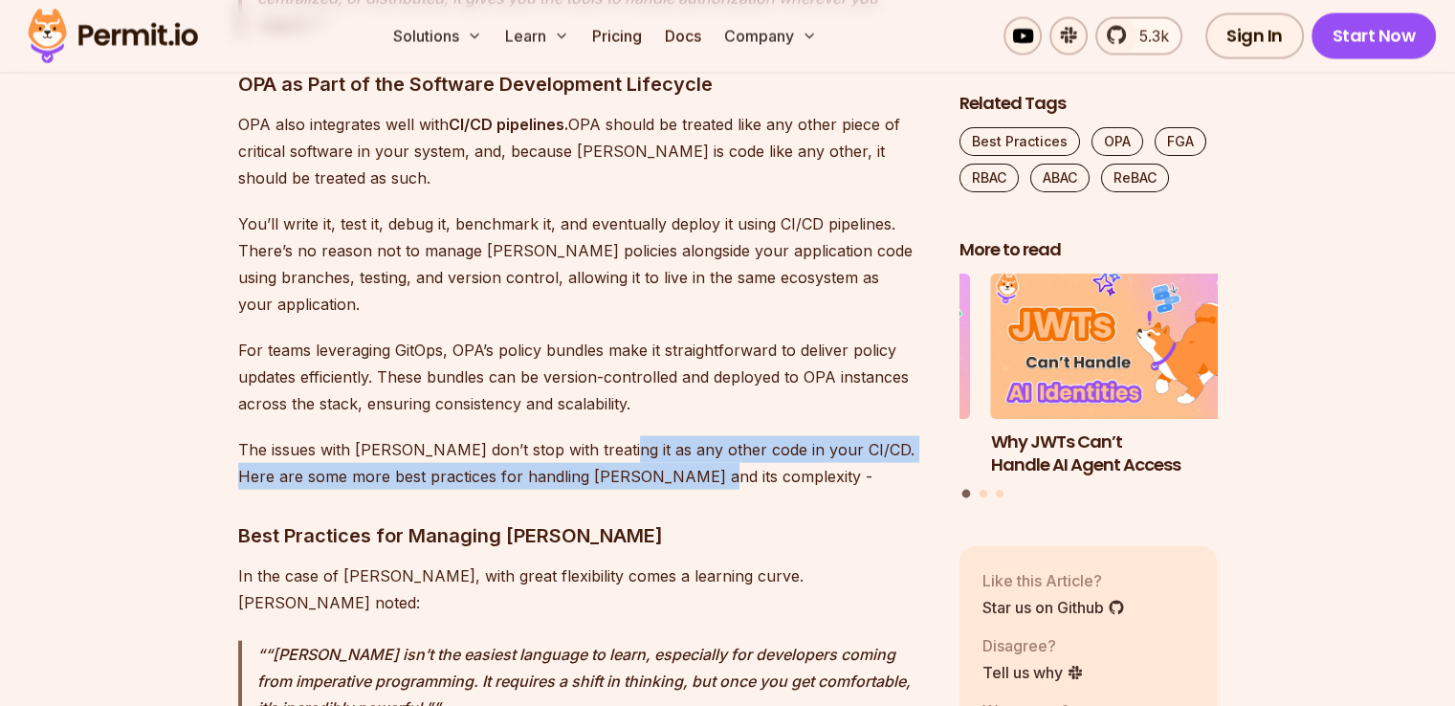
drag, startPoint x: 601, startPoint y: 372, endPoint x: 652, endPoint y: 422, distance: 71.7
click at [652, 436] on p "The issues with [PERSON_NAME] don’t stop with treating it as any other code in …" at bounding box center [583, 463] width 691 height 54
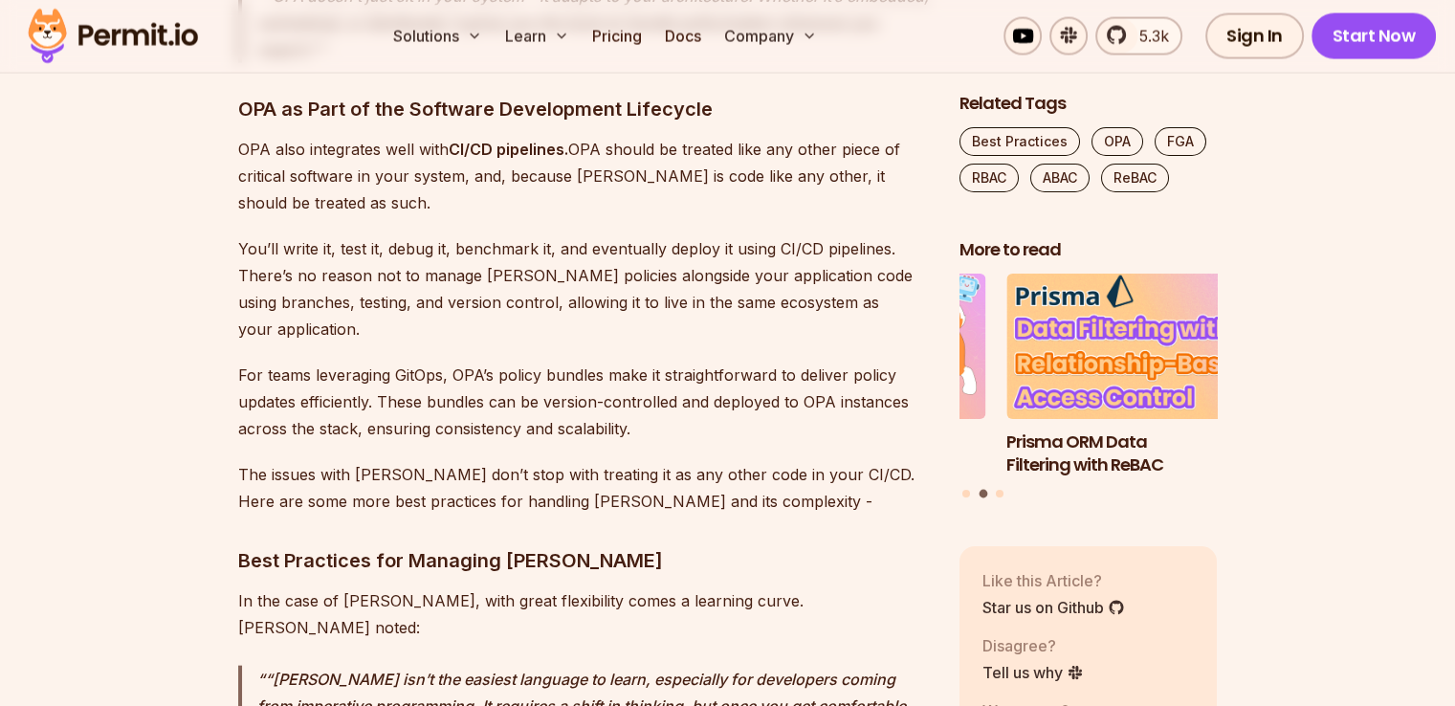
scroll to position [4067, 0]
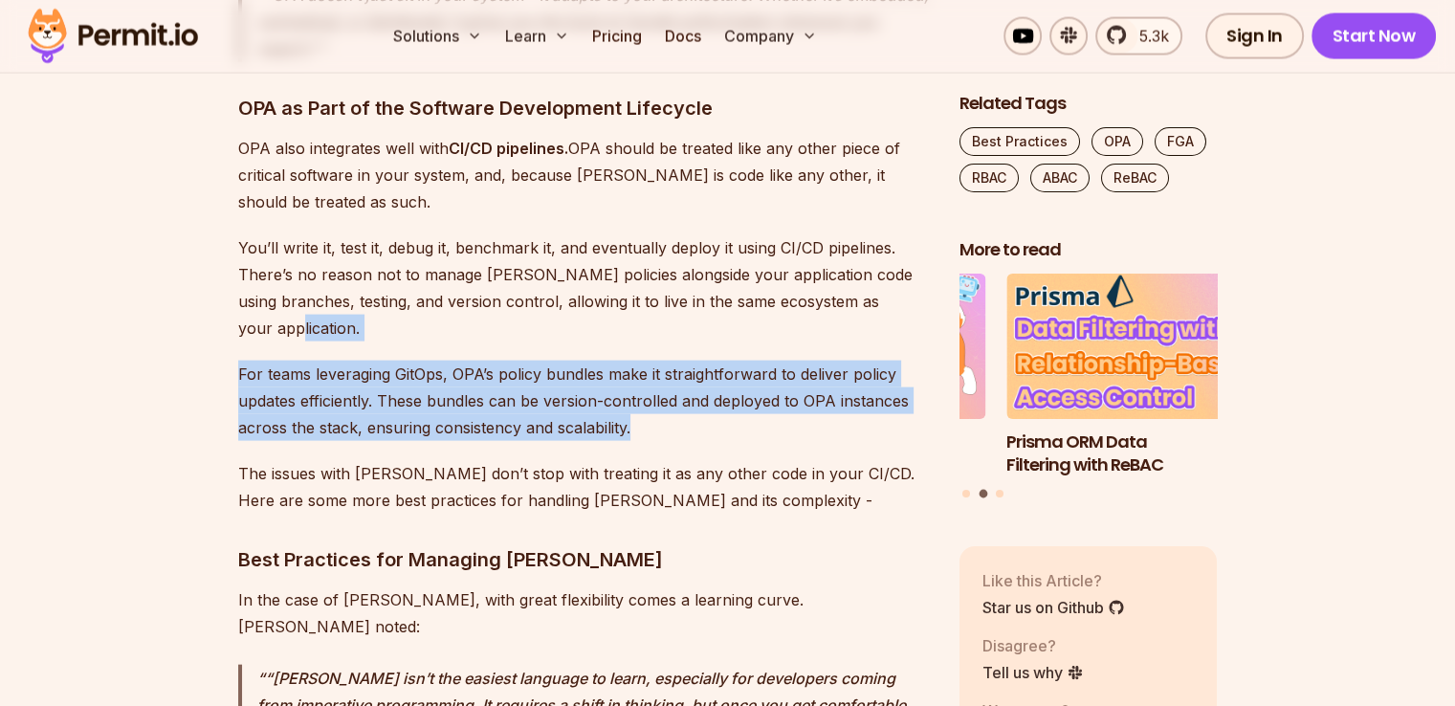
drag, startPoint x: 597, startPoint y: 276, endPoint x: 640, endPoint y: 371, distance: 104.9
click at [640, 371] on p "For teams leveraging GitOps, OPA’s policy bundles make it straightforward to de…" at bounding box center [583, 401] width 691 height 80
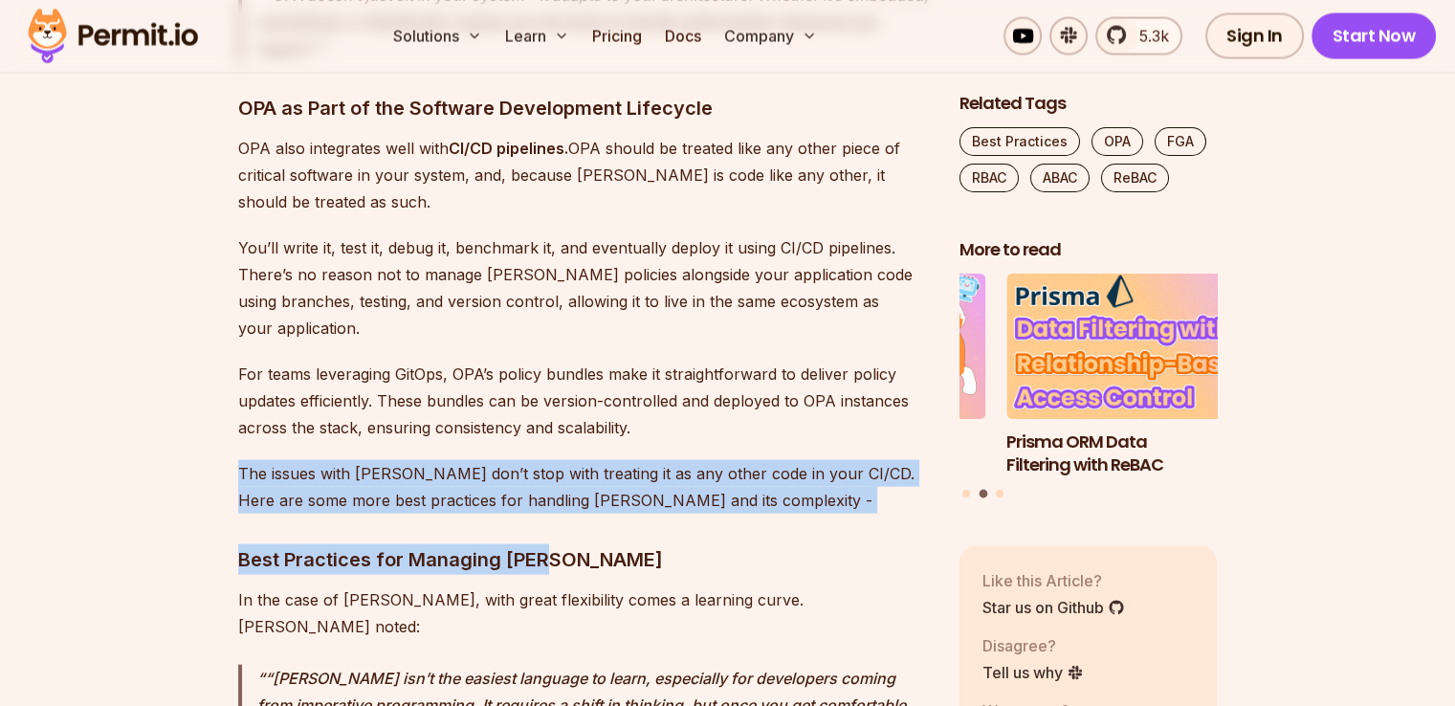
drag, startPoint x: 640, startPoint y: 371, endPoint x: 711, endPoint y: 495, distance: 142.3
click at [711, 544] on h3 "Best Practices for Managing [PERSON_NAME]" at bounding box center [583, 559] width 691 height 31
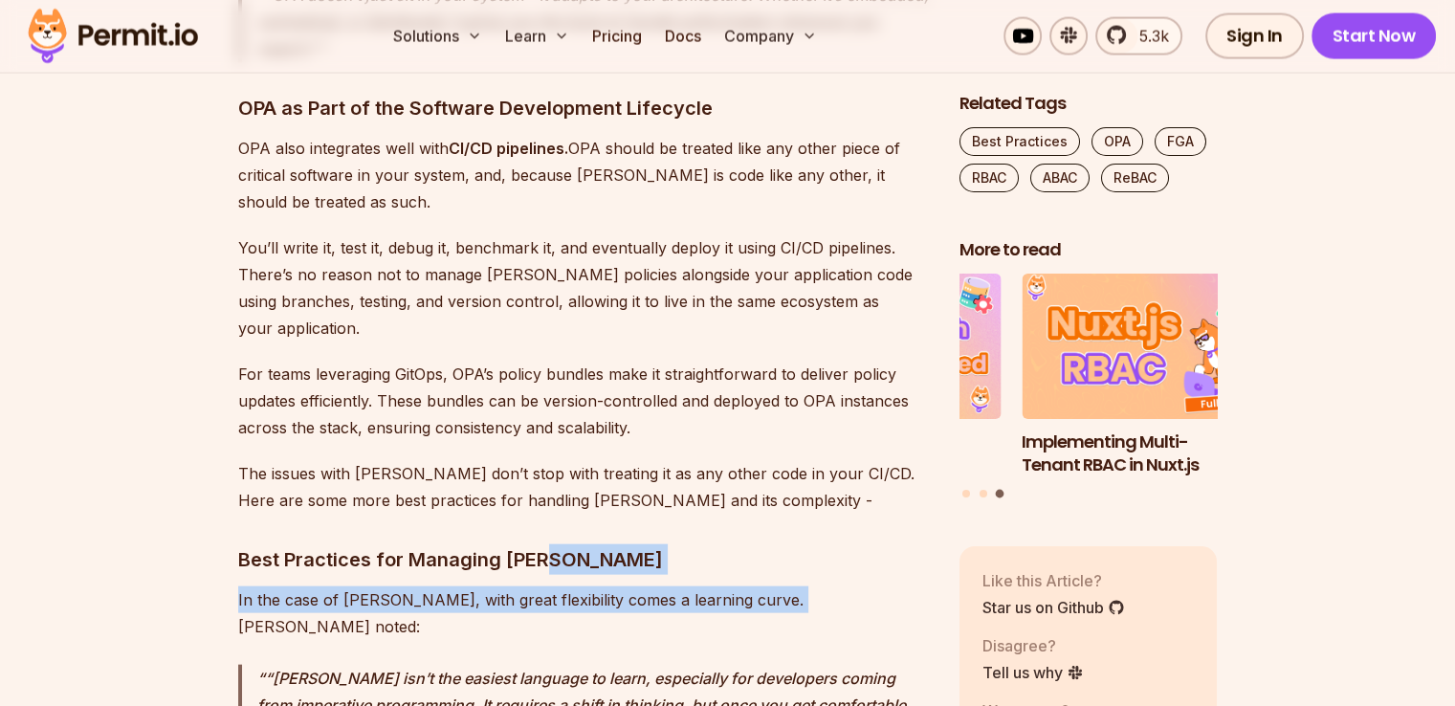
drag, startPoint x: 711, startPoint y: 495, endPoint x: 775, endPoint y: 549, distance: 84.2
click at [775, 586] on p "In the case of [PERSON_NAME], with great flexibility comes a learning curve. [P…" at bounding box center [583, 613] width 691 height 54
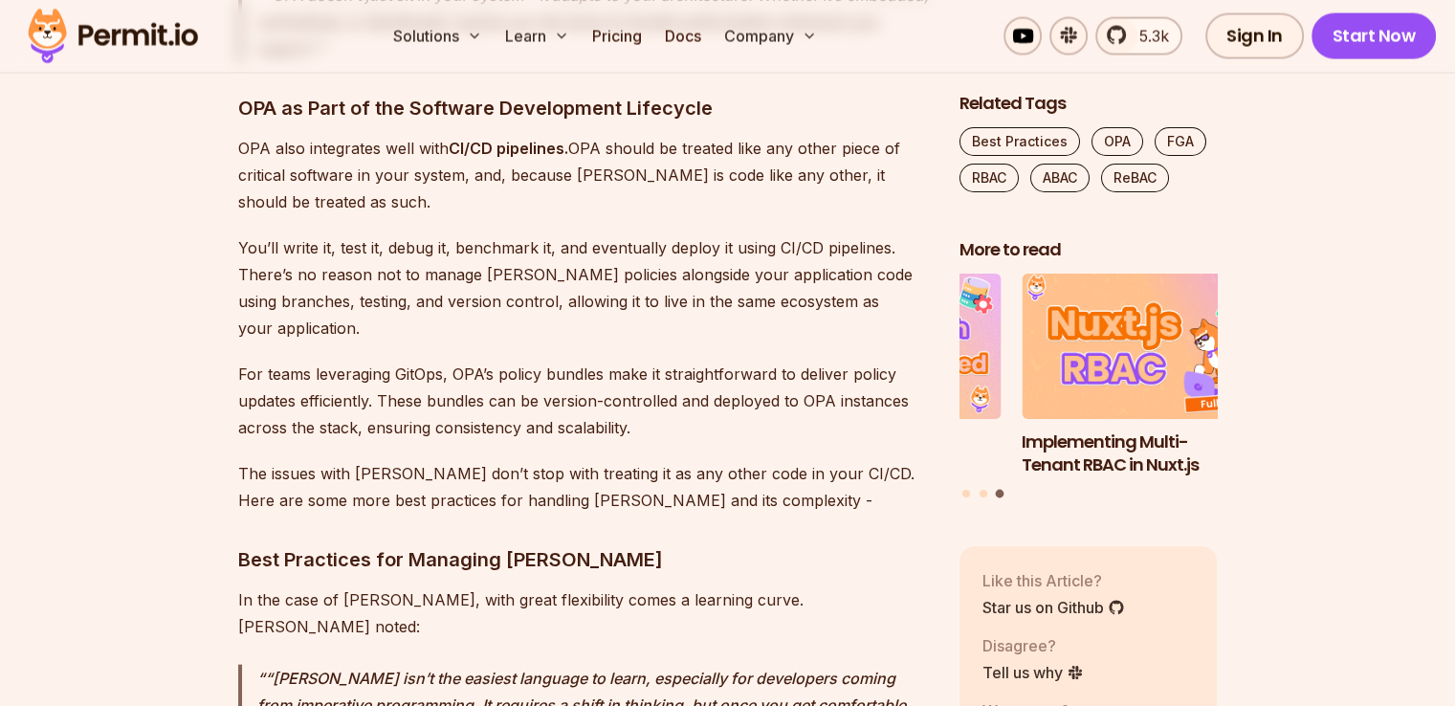
click at [775, 586] on p "In the case of [PERSON_NAME], with great flexibility comes a learning curve. [P…" at bounding box center [583, 613] width 691 height 54
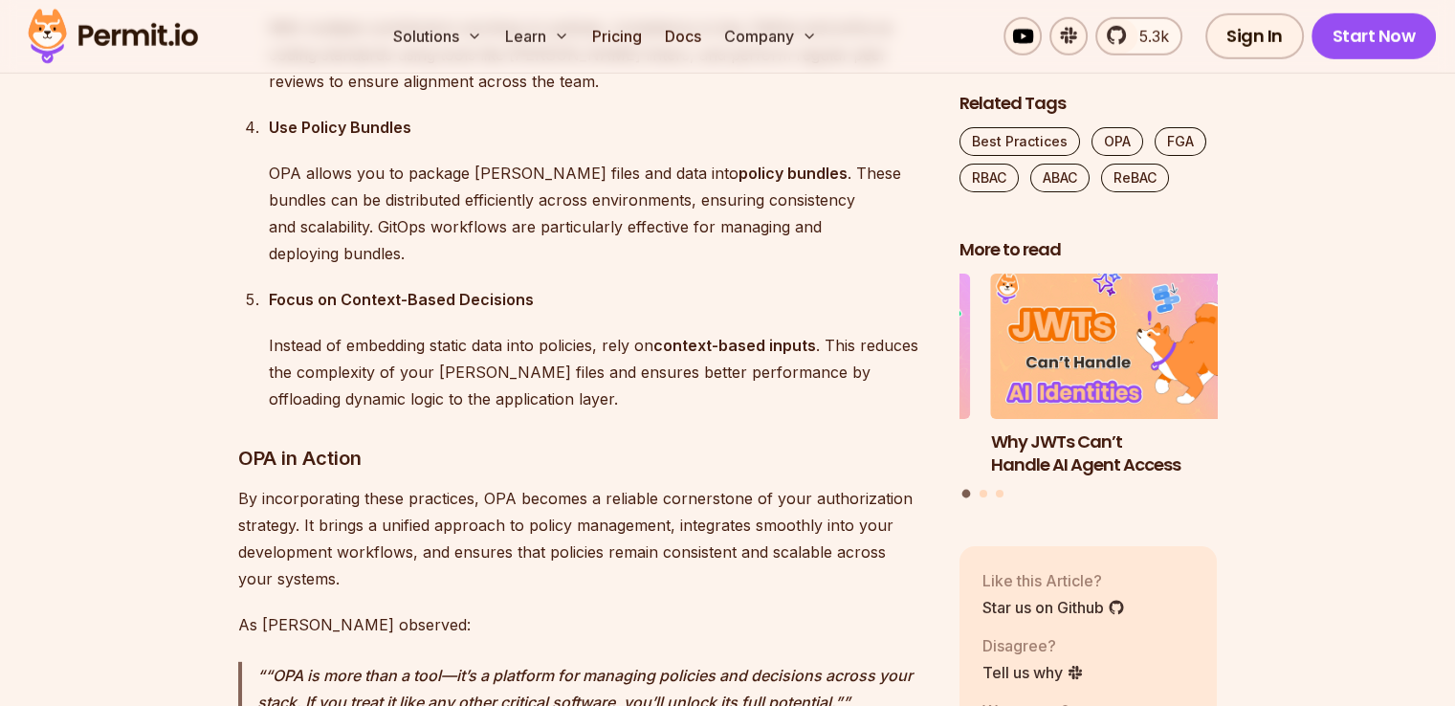
scroll to position [5613, 0]
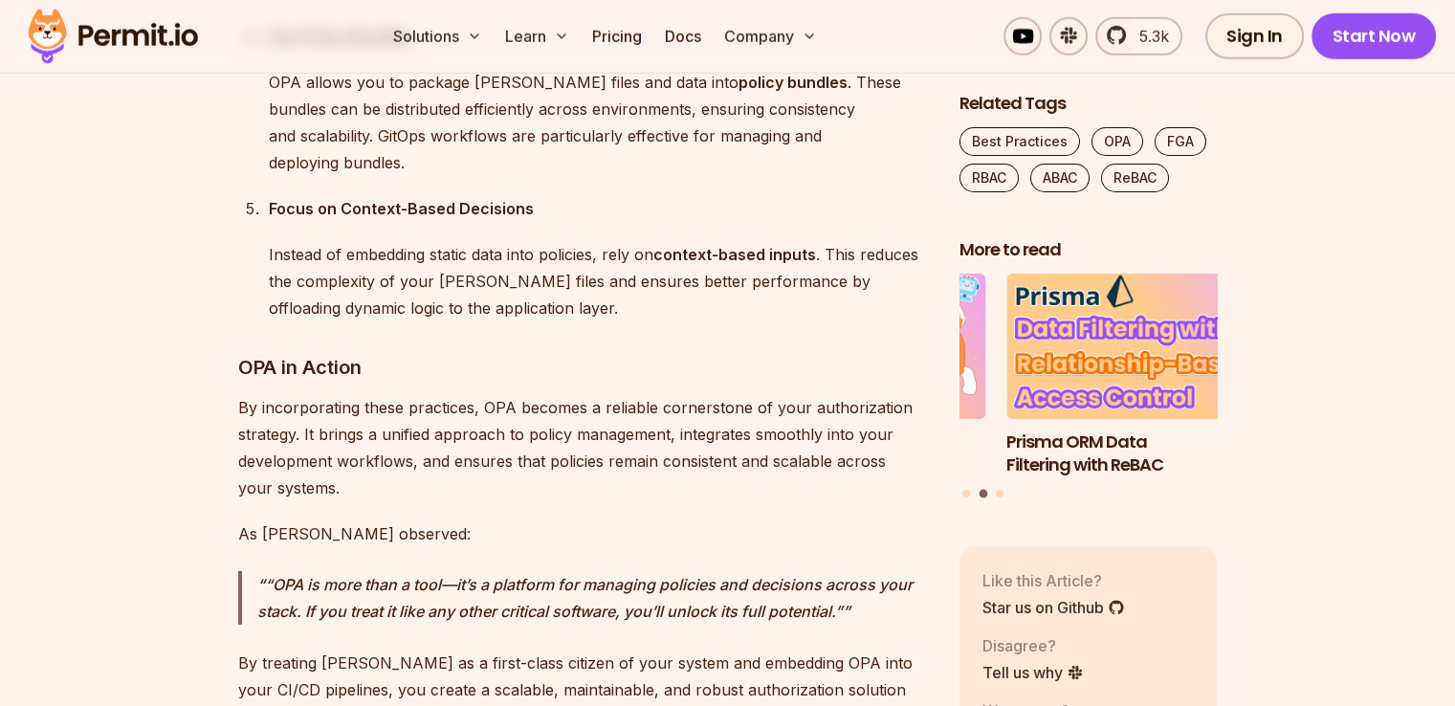
click at [776, 650] on p "By treating [PERSON_NAME] as a first-class citizen of your system and embedding…" at bounding box center [583, 690] width 691 height 80
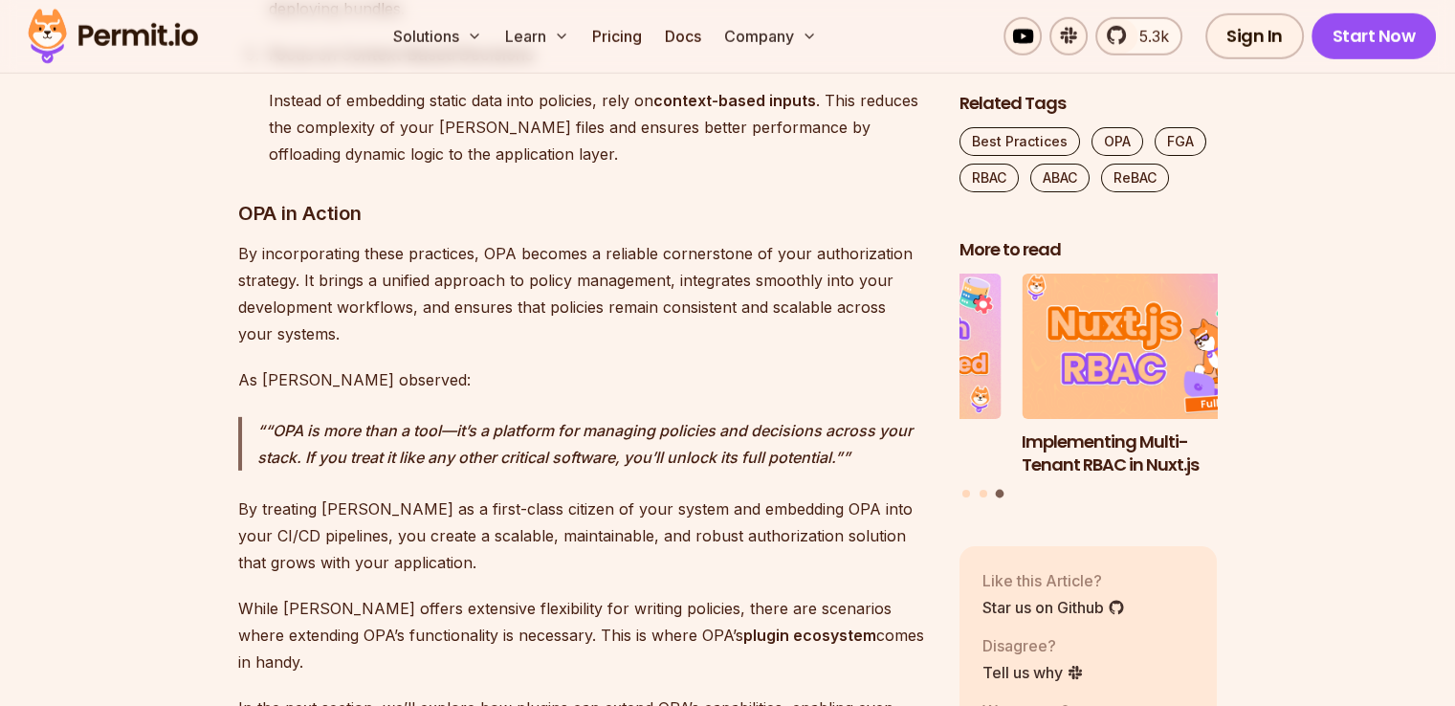
scroll to position [5769, 0]
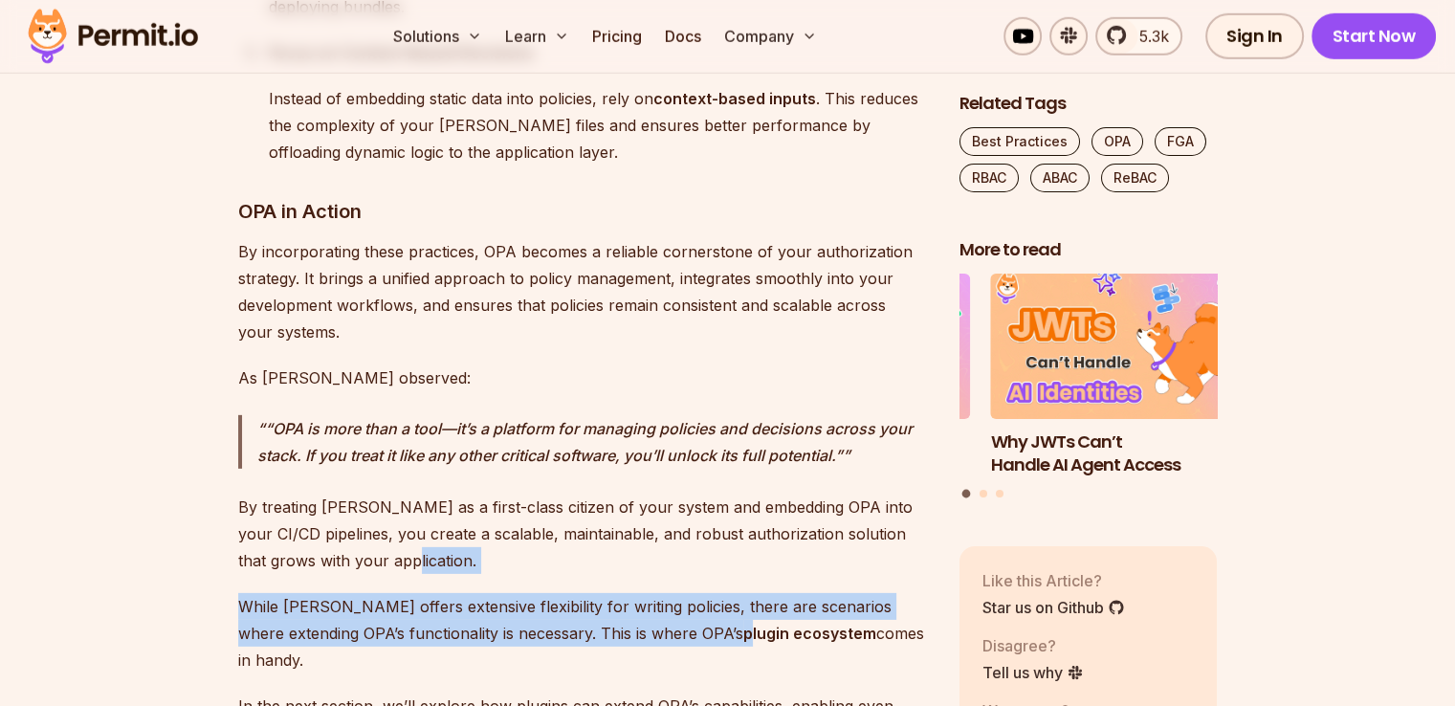
drag, startPoint x: 585, startPoint y: 417, endPoint x: 626, endPoint y: 506, distance: 97.6
click at [743, 624] on strong "plugin ecosystem" at bounding box center [809, 633] width 133 height 19
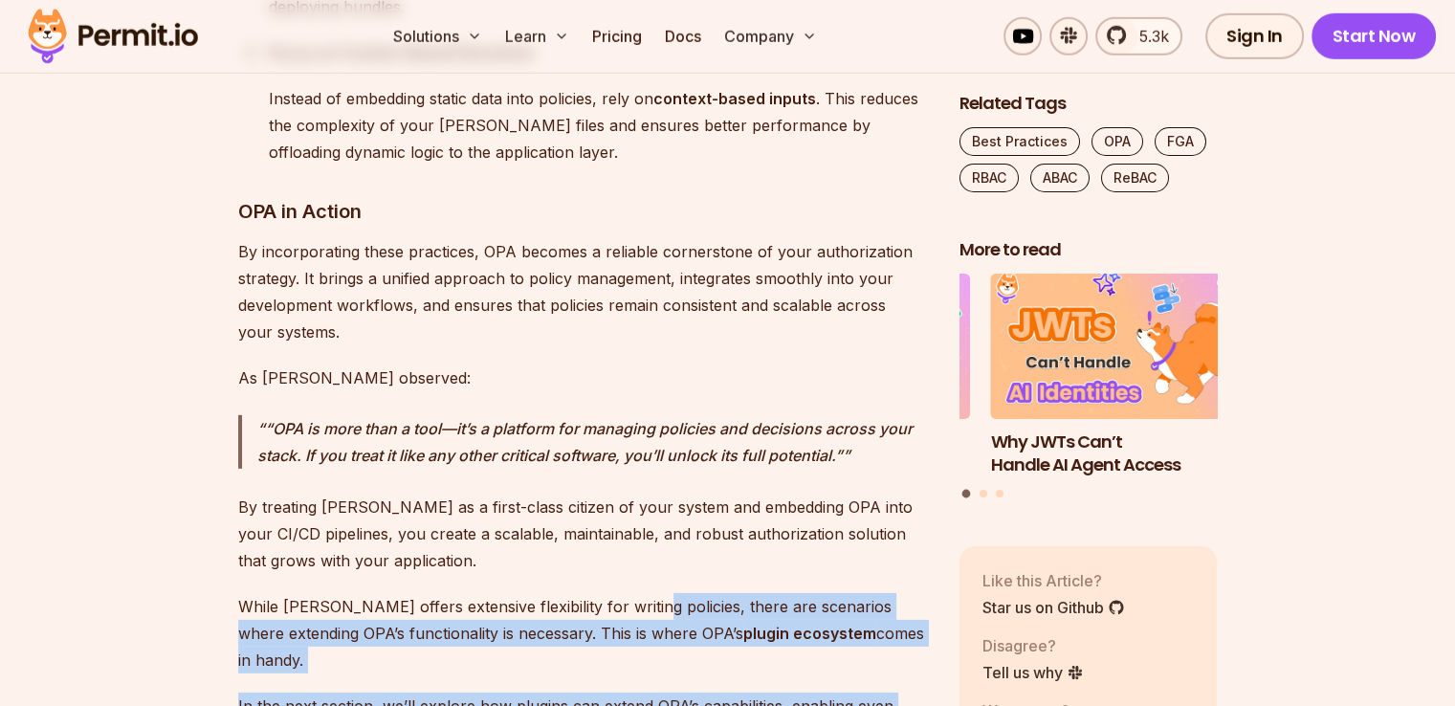
drag, startPoint x: 654, startPoint y: 594, endPoint x: 644, endPoint y: 434, distance: 160.1
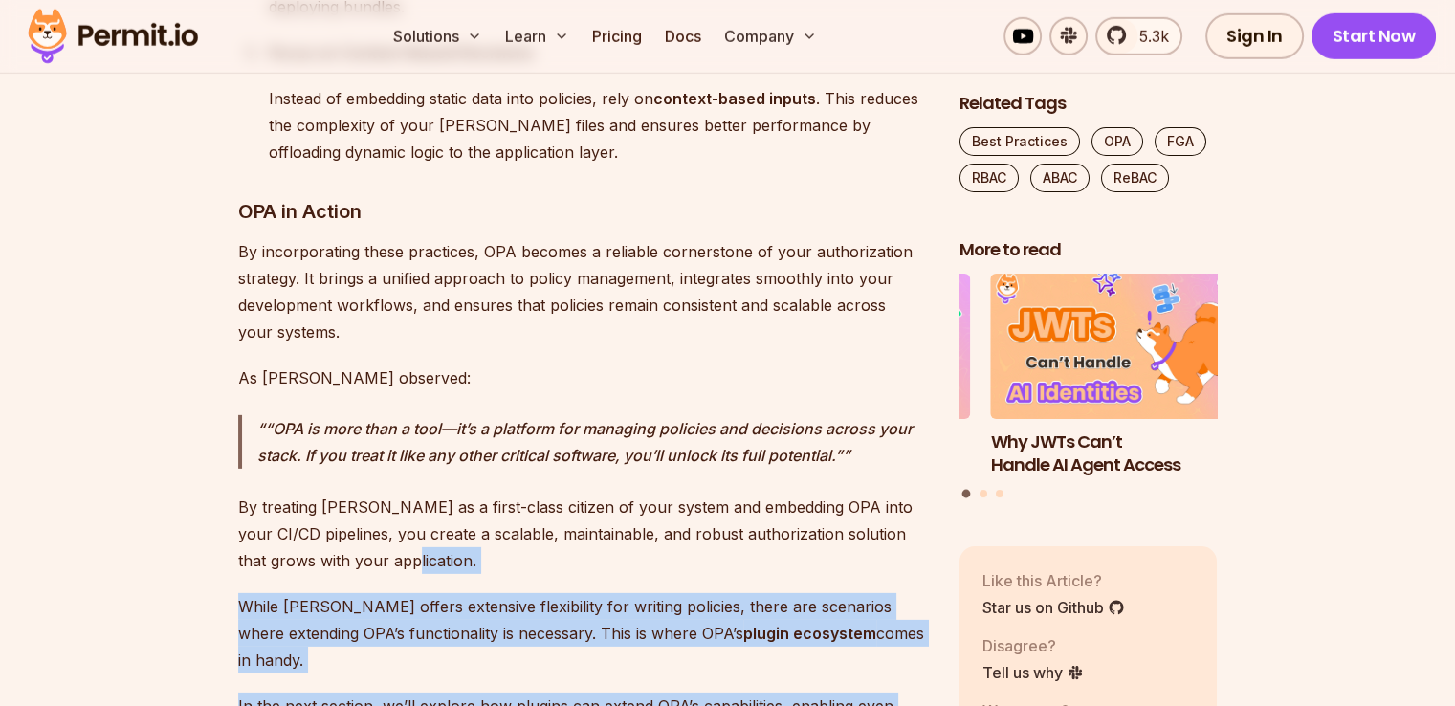
click at [644, 494] on p "By treating [PERSON_NAME] as a first-class citizen of your system and embedding…" at bounding box center [583, 534] width 691 height 80
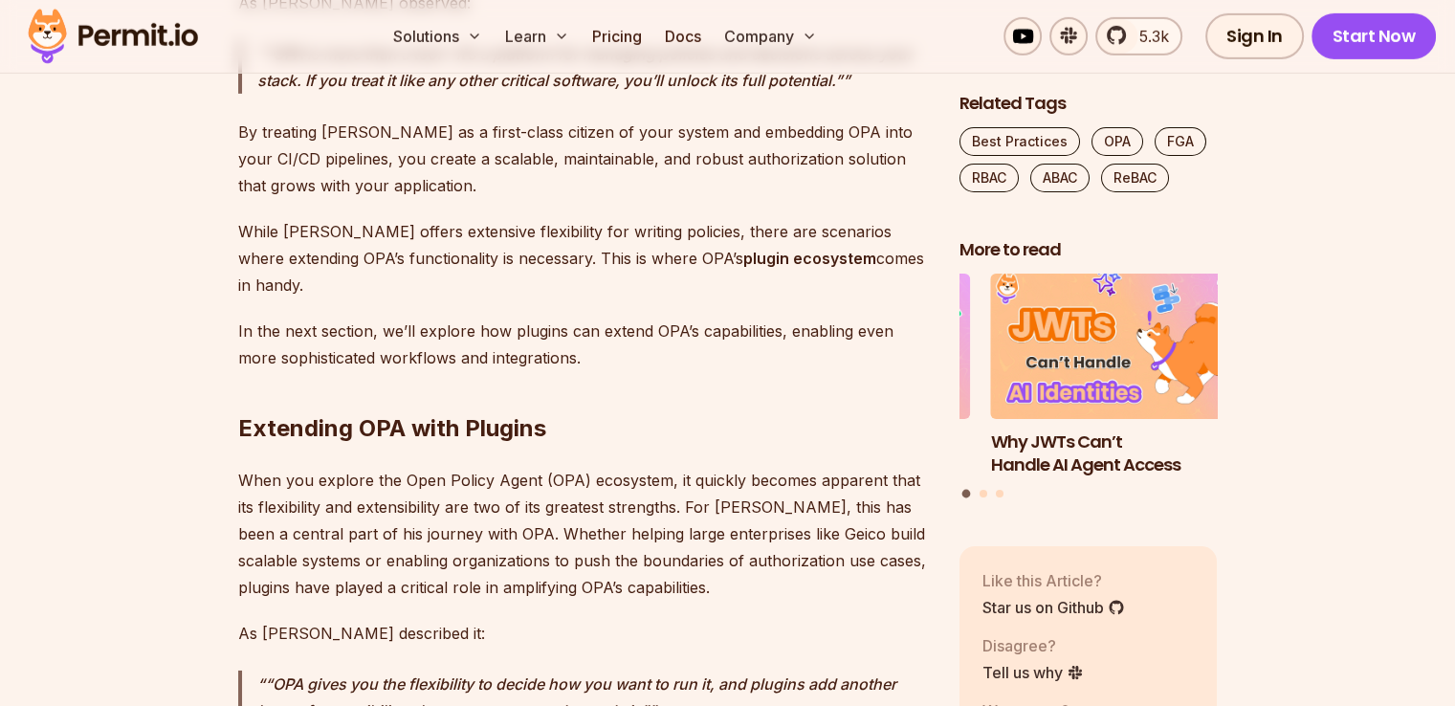
scroll to position [6343, 0]
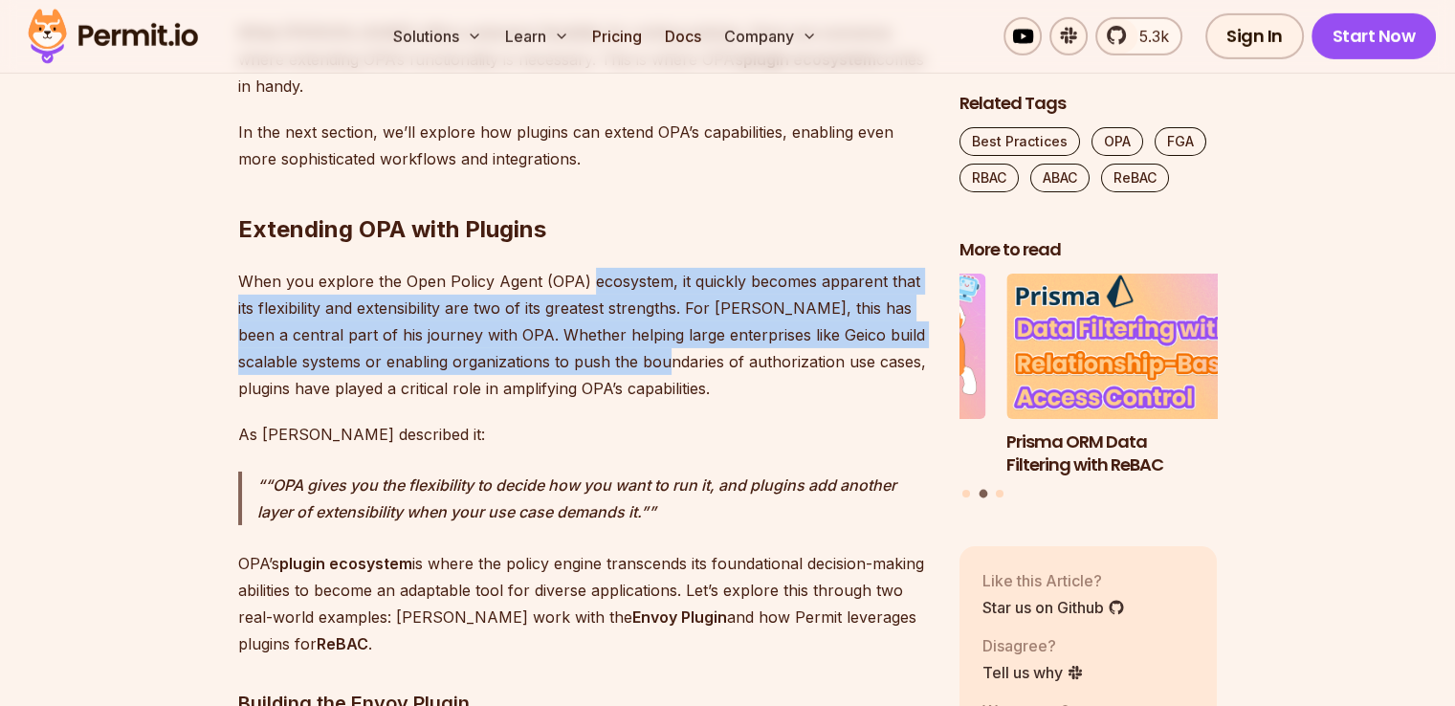
drag, startPoint x: 583, startPoint y: 84, endPoint x: 659, endPoint y: 204, distance: 142.0
click at [659, 268] on p "When you explore the Open Policy Agent (OPA) ecosystem, it quickly becomes appa…" at bounding box center [583, 335] width 691 height 134
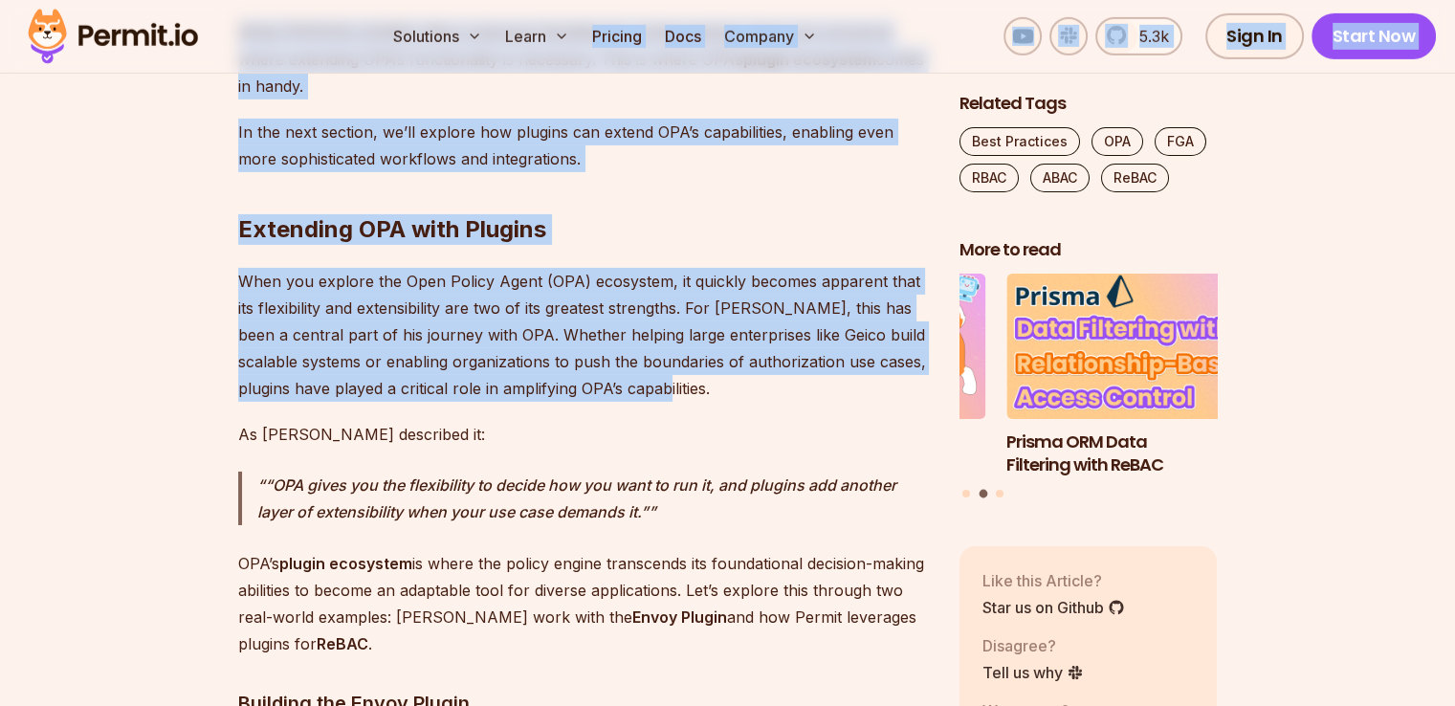
drag, startPoint x: 659, startPoint y: 227, endPoint x: 625, endPoint y: 65, distance: 165.3
click at [704, 268] on p "When you explore the Open Policy Agent (OPA) ecosystem, it quickly becomes appa…" at bounding box center [583, 335] width 691 height 134
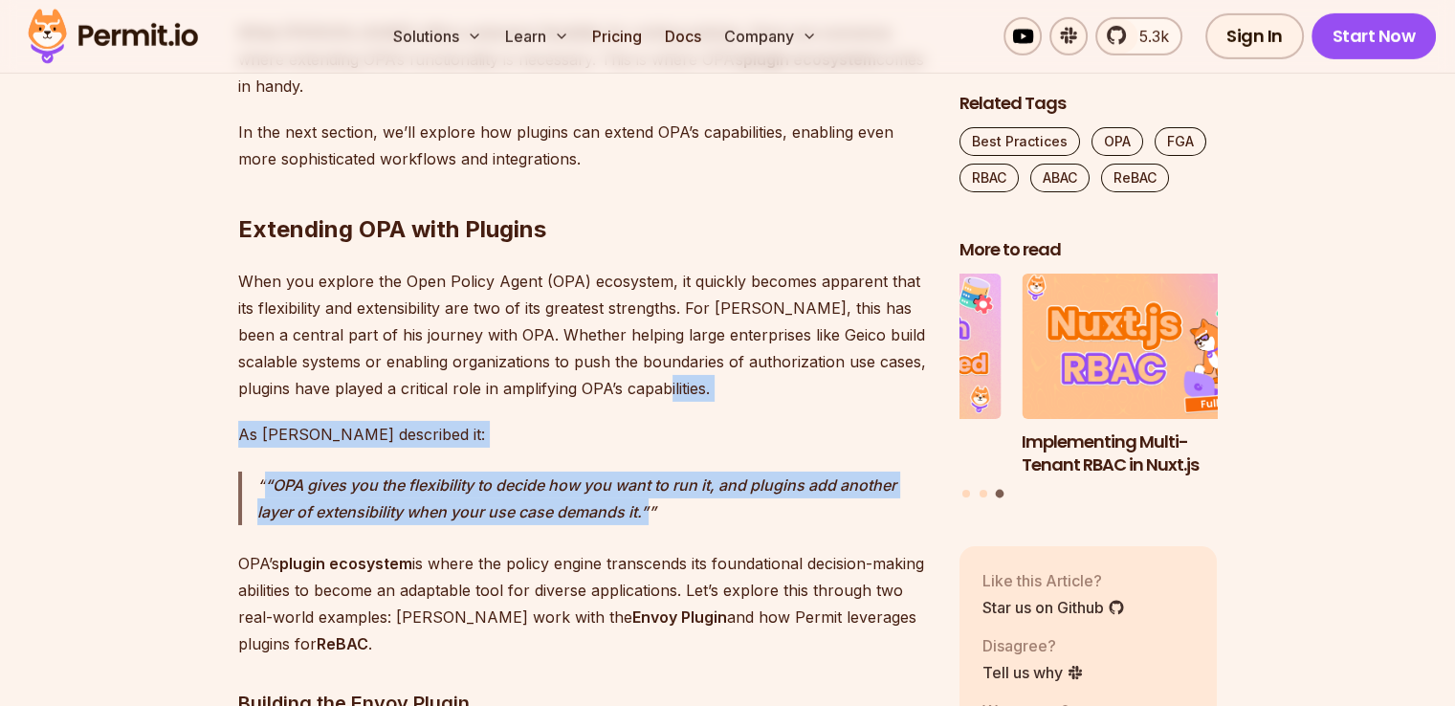
drag, startPoint x: 704, startPoint y: 231, endPoint x: 726, endPoint y: 359, distance: 130.1
click at [726, 472] on p "“OPA gives you the flexibility to decide how you want to run it, and plugins ad…" at bounding box center [593, 499] width 672 height 54
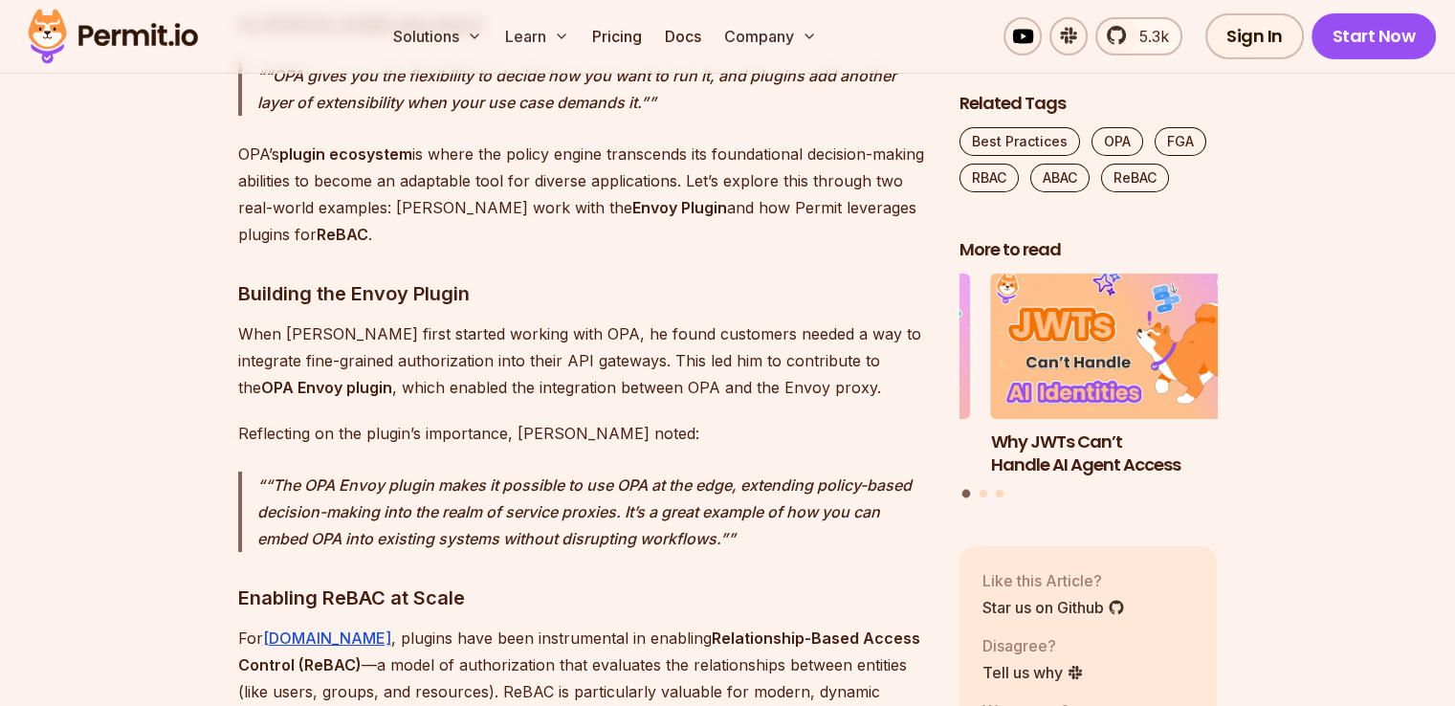
scroll to position [6753, 0]
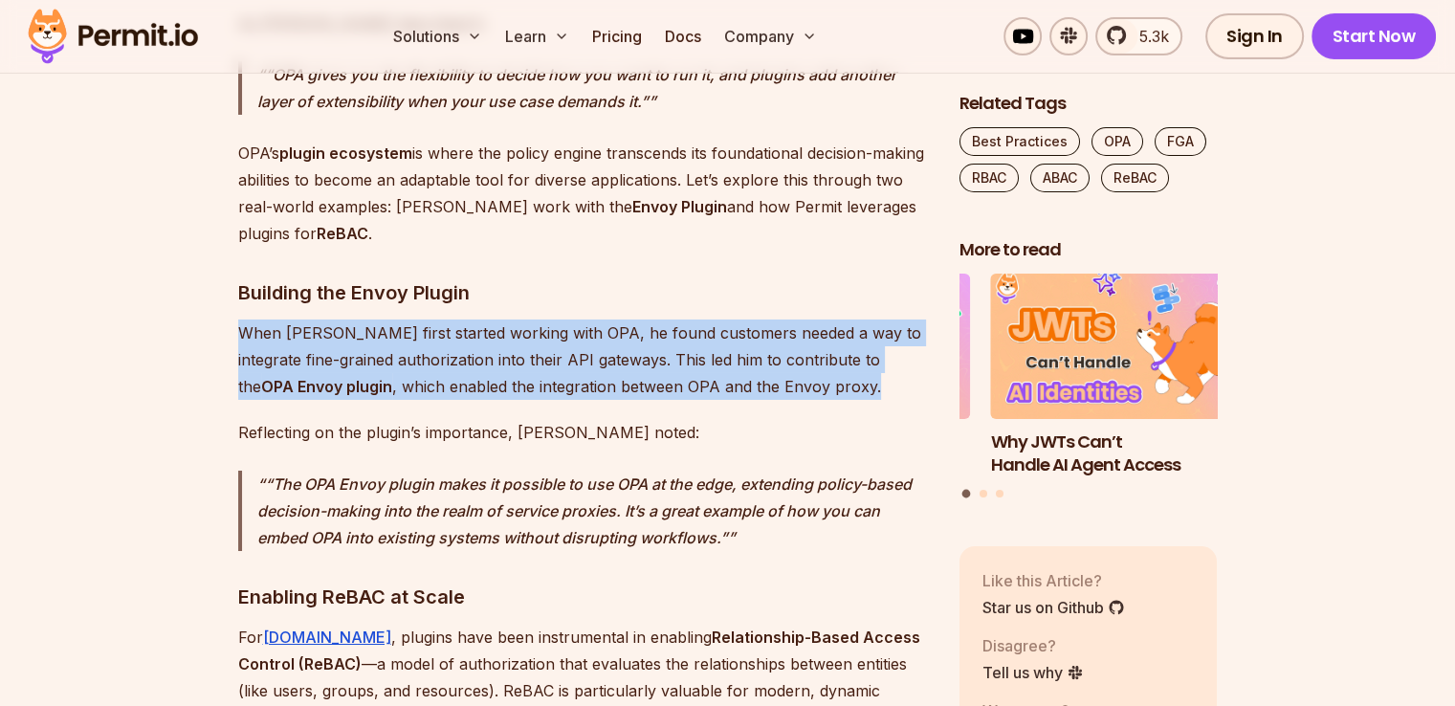
drag, startPoint x: 691, startPoint y: 131, endPoint x: 768, endPoint y: 236, distance: 130.7
click at [768, 320] on p "When [PERSON_NAME] first started working with OPA, he found customers needed a …" at bounding box center [583, 360] width 691 height 80
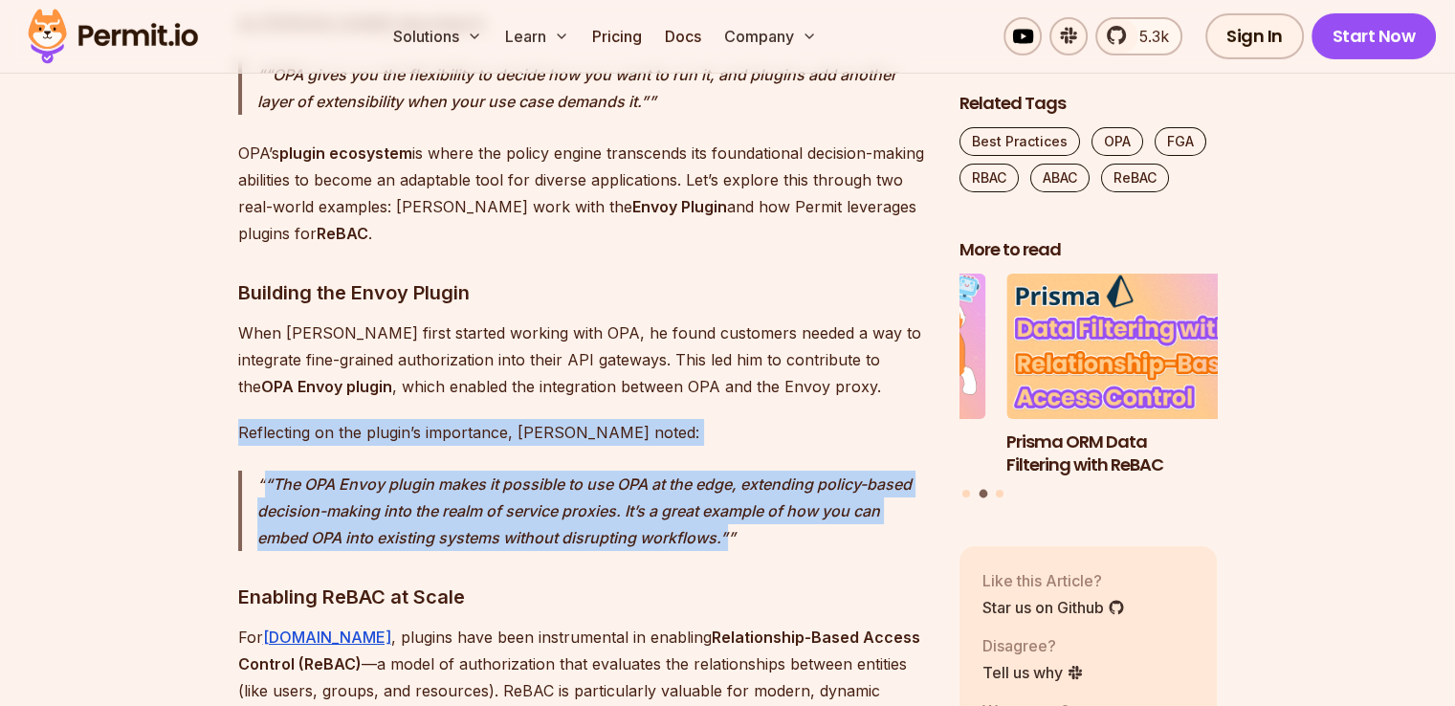
drag, startPoint x: 768, startPoint y: 236, endPoint x: 809, endPoint y: 387, distance: 155.7
click at [809, 471] on p "“The OPA Envoy plugin makes it possible to use OPA at the edge, extending polic…" at bounding box center [593, 511] width 672 height 80
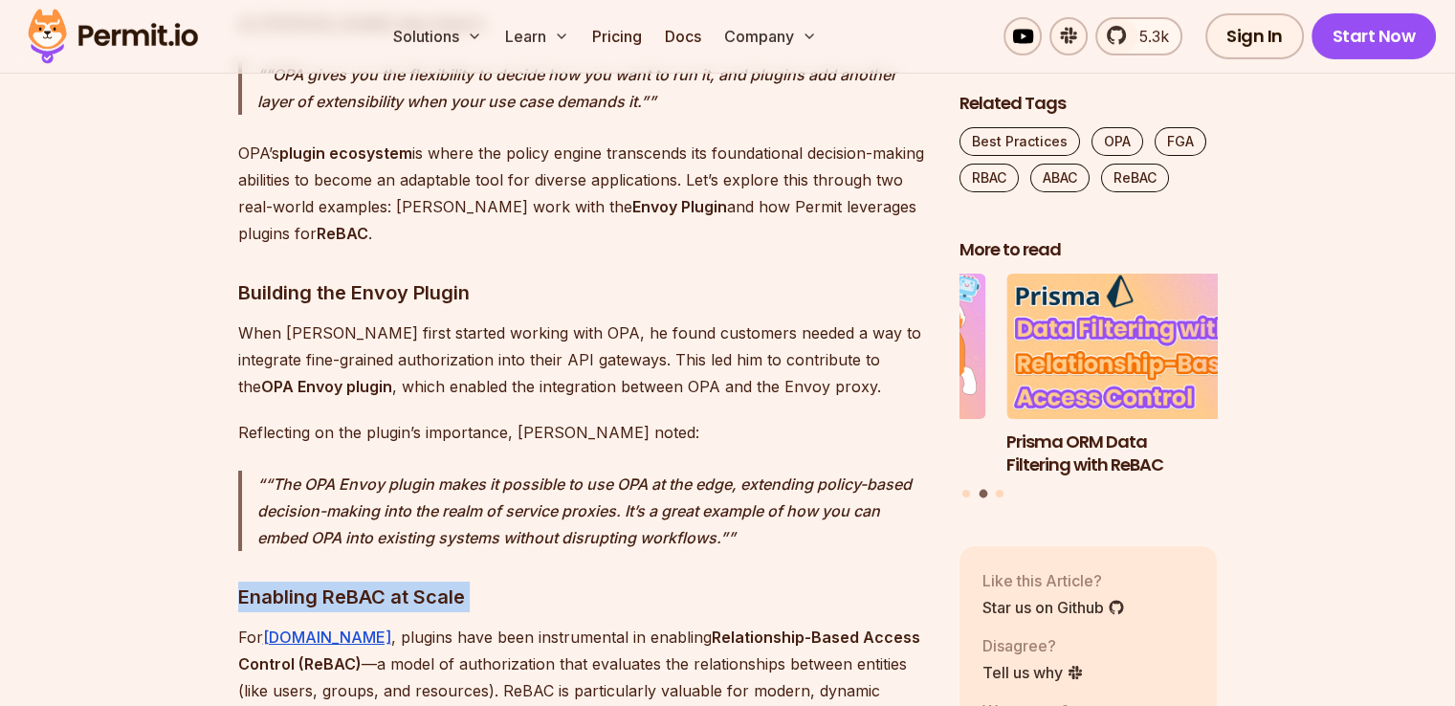
drag, startPoint x: 809, startPoint y: 387, endPoint x: 820, endPoint y: 403, distance: 19.4
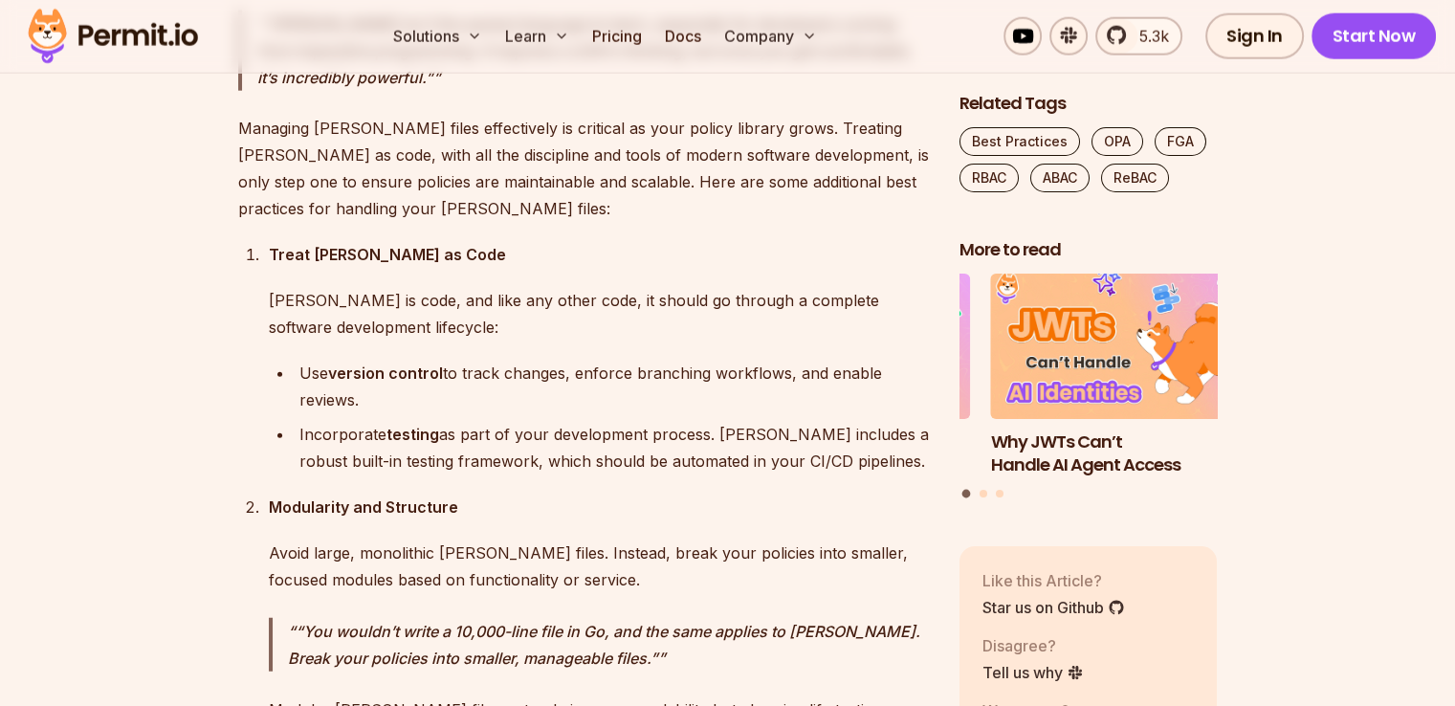
scroll to position [4745, 0]
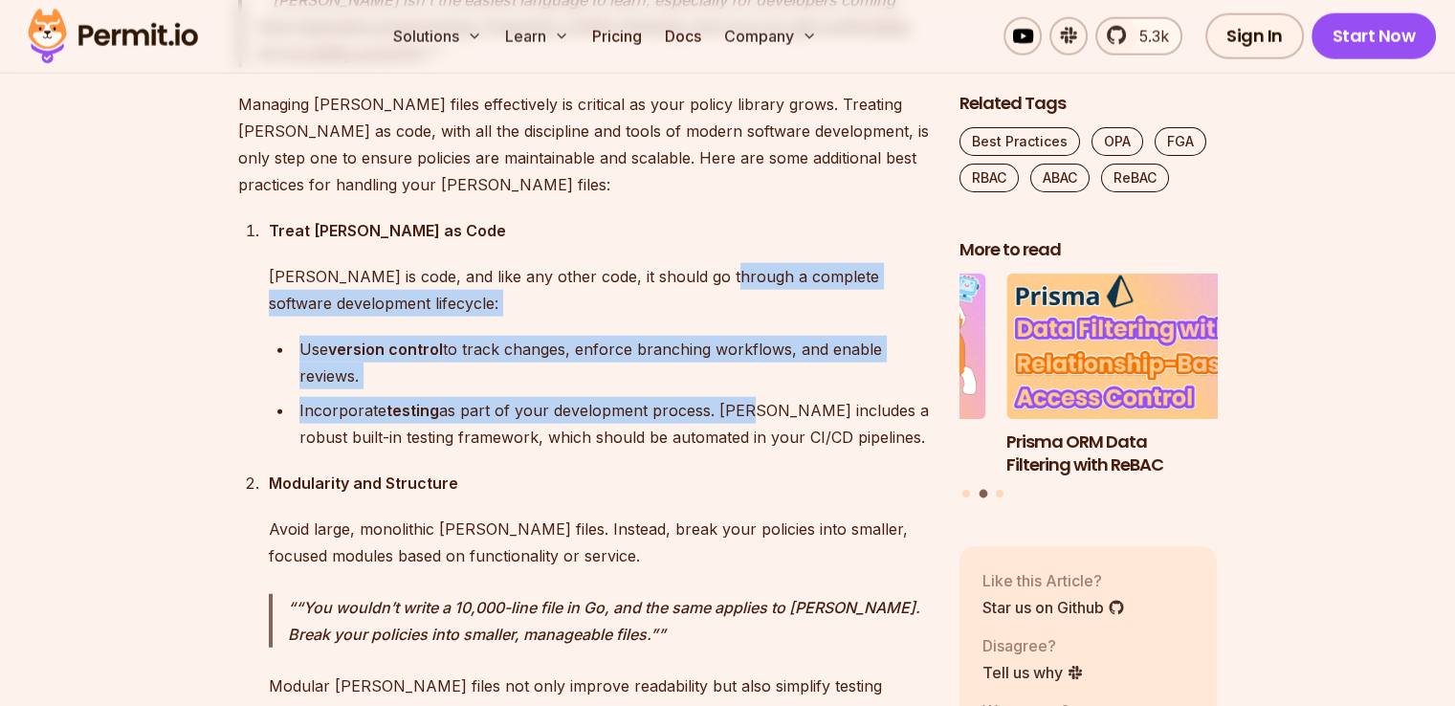
drag, startPoint x: 711, startPoint y: 166, endPoint x: 749, endPoint y: 336, distance: 173.6
click at [749, 336] on li "Treat [PERSON_NAME] as Code [PERSON_NAME] is code, and like any other code, it …" at bounding box center [596, 333] width 666 height 233
click at [749, 397] on div "Incorporate testing as part of your development process. [PERSON_NAME] includes…" at bounding box center [614, 424] width 630 height 54
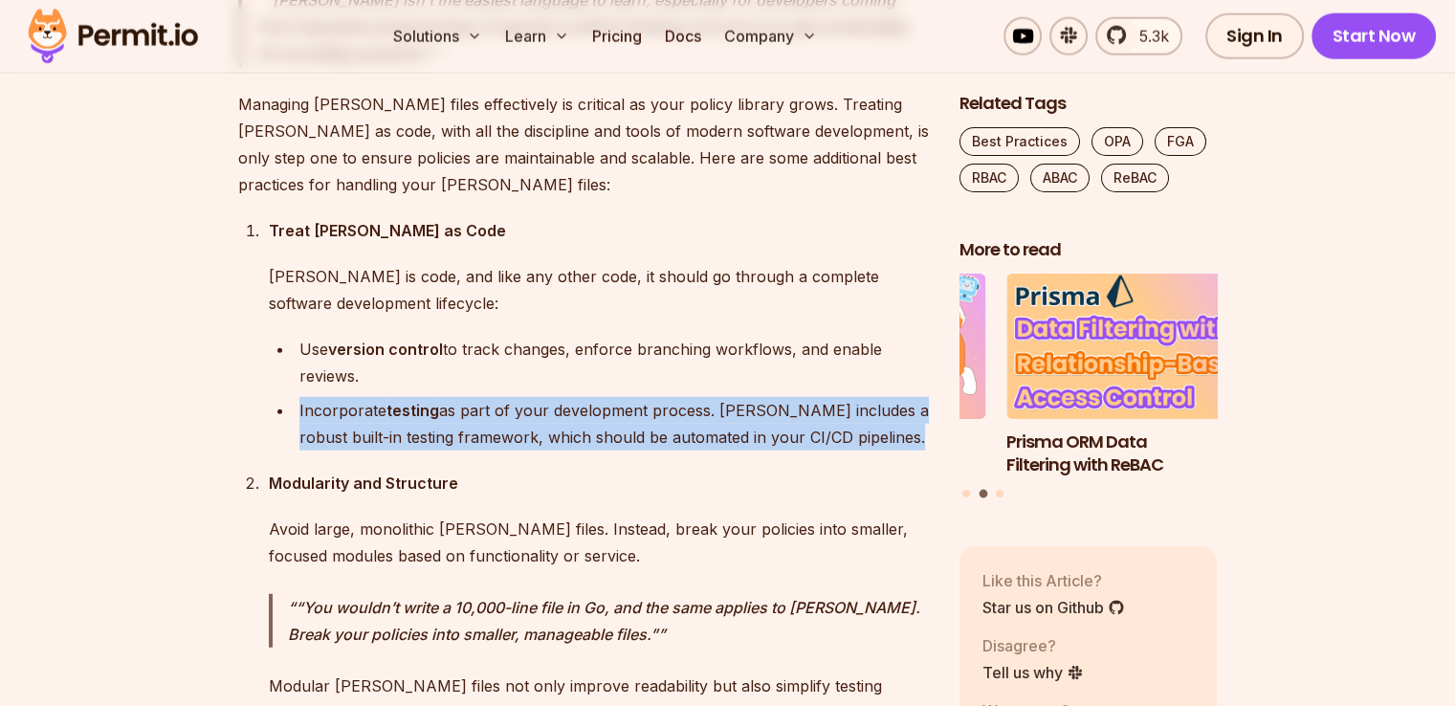
drag, startPoint x: 753, startPoint y: 311, endPoint x: 824, endPoint y: 380, distance: 98.8
click at [824, 380] on ol "Treat [PERSON_NAME] as Code [PERSON_NAME] is code, and like any other code, it …" at bounding box center [583, 702] width 691 height 971
drag, startPoint x: 824, startPoint y: 380, endPoint x: 807, endPoint y: 243, distance: 137.8
click at [807, 243] on ol "Treat [PERSON_NAME] as Code [PERSON_NAME] is code, and like any other code, it …" at bounding box center [583, 702] width 691 height 971
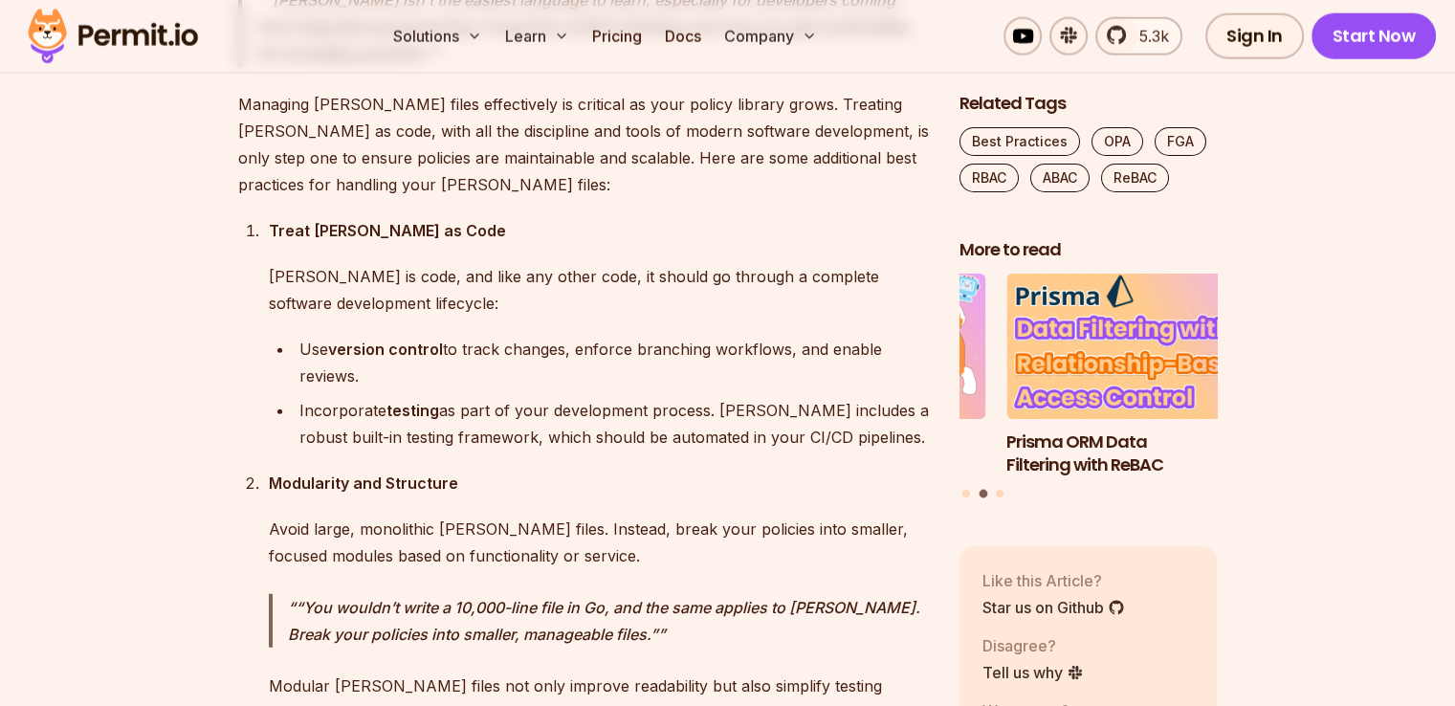
click at [807, 243] on li "Treat [PERSON_NAME] as Code [PERSON_NAME] is code, and like any other code, it …" at bounding box center [596, 333] width 666 height 233
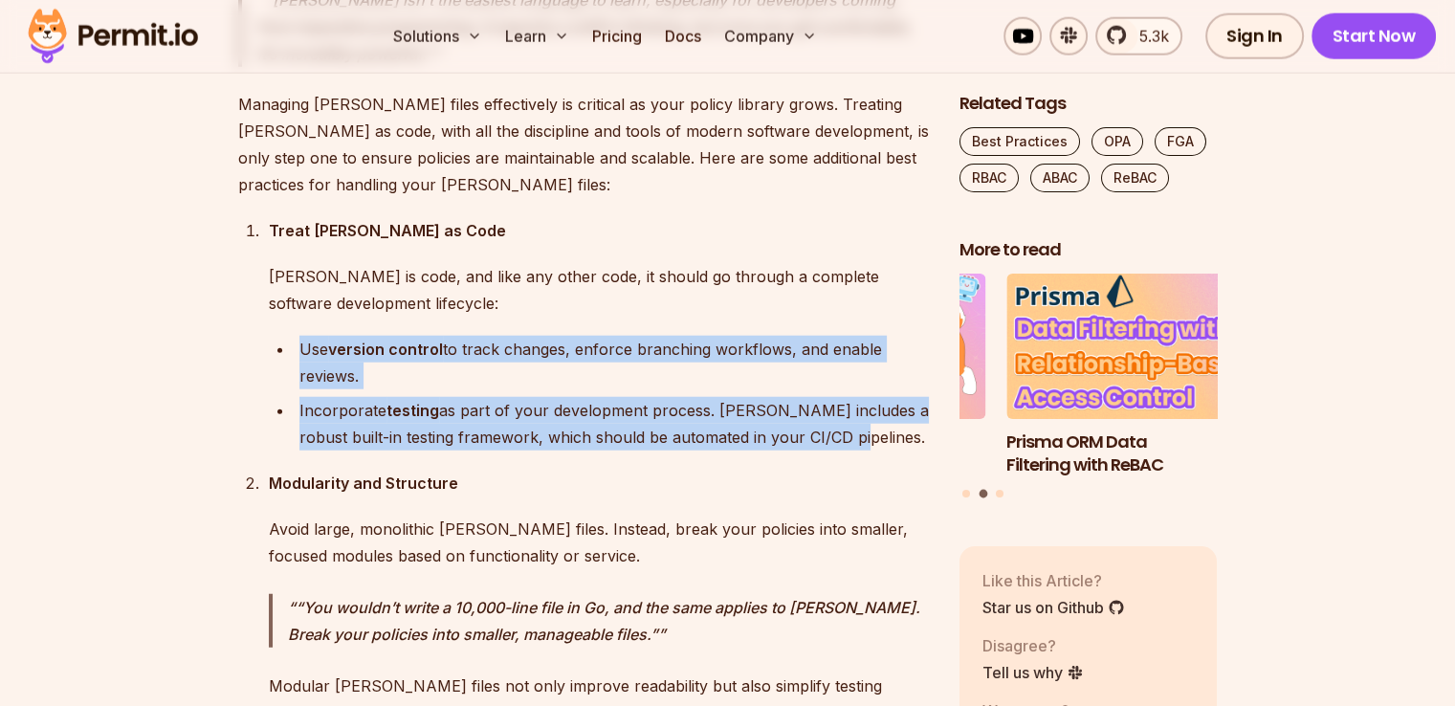
drag, startPoint x: 807, startPoint y: 243, endPoint x: 863, endPoint y: 354, distance: 124.1
click at [863, 354] on li "Treat [PERSON_NAME] as Code [PERSON_NAME] is code, and like any other code, it …" at bounding box center [596, 333] width 666 height 233
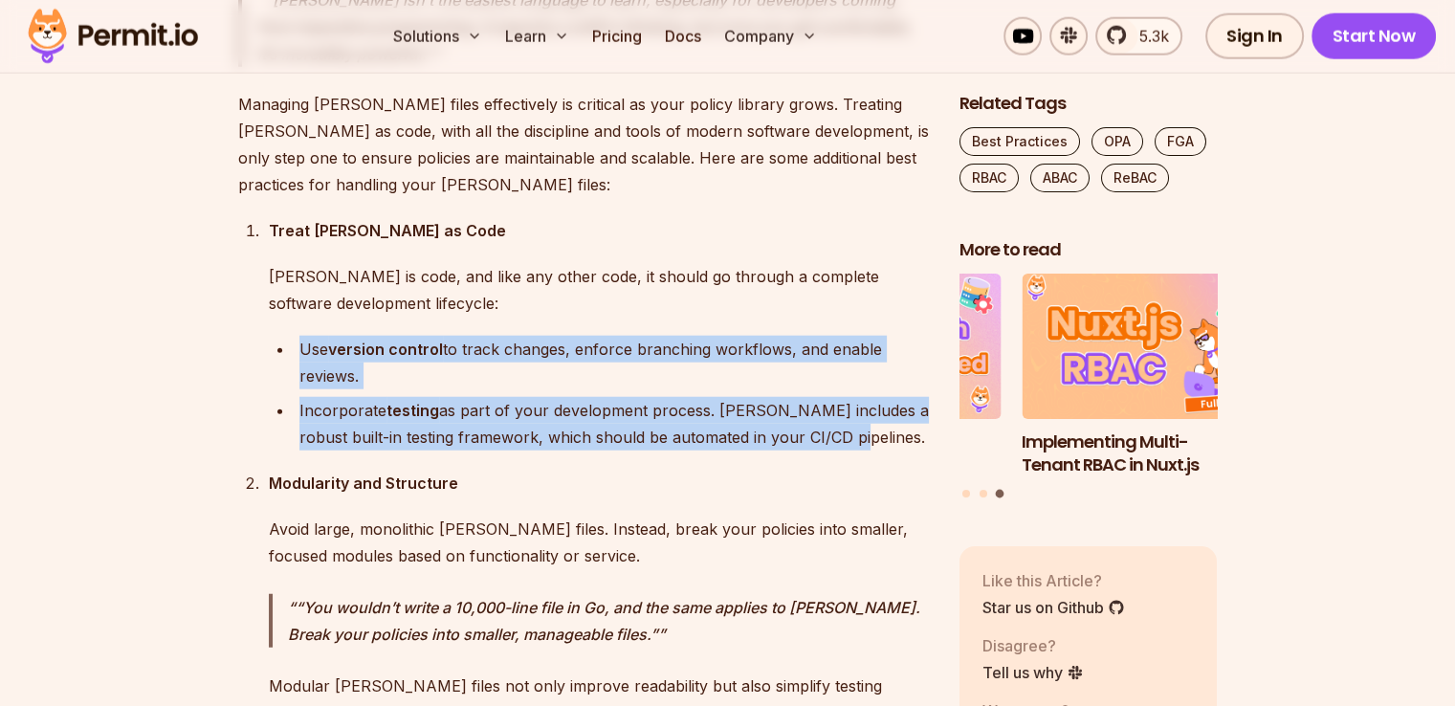
click at [863, 397] on div "Incorporate testing as part of your development process. [PERSON_NAME] includes…" at bounding box center [614, 424] width 630 height 54
drag, startPoint x: 863, startPoint y: 354, endPoint x: 762, endPoint y: 231, distance: 159.7
click at [762, 231] on li "Treat [PERSON_NAME] as Code [PERSON_NAME] is code, and like any other code, it …" at bounding box center [596, 333] width 666 height 233
click at [762, 263] on p "[PERSON_NAME] is code, and like any other code, it should go through a complete…" at bounding box center [599, 290] width 660 height 54
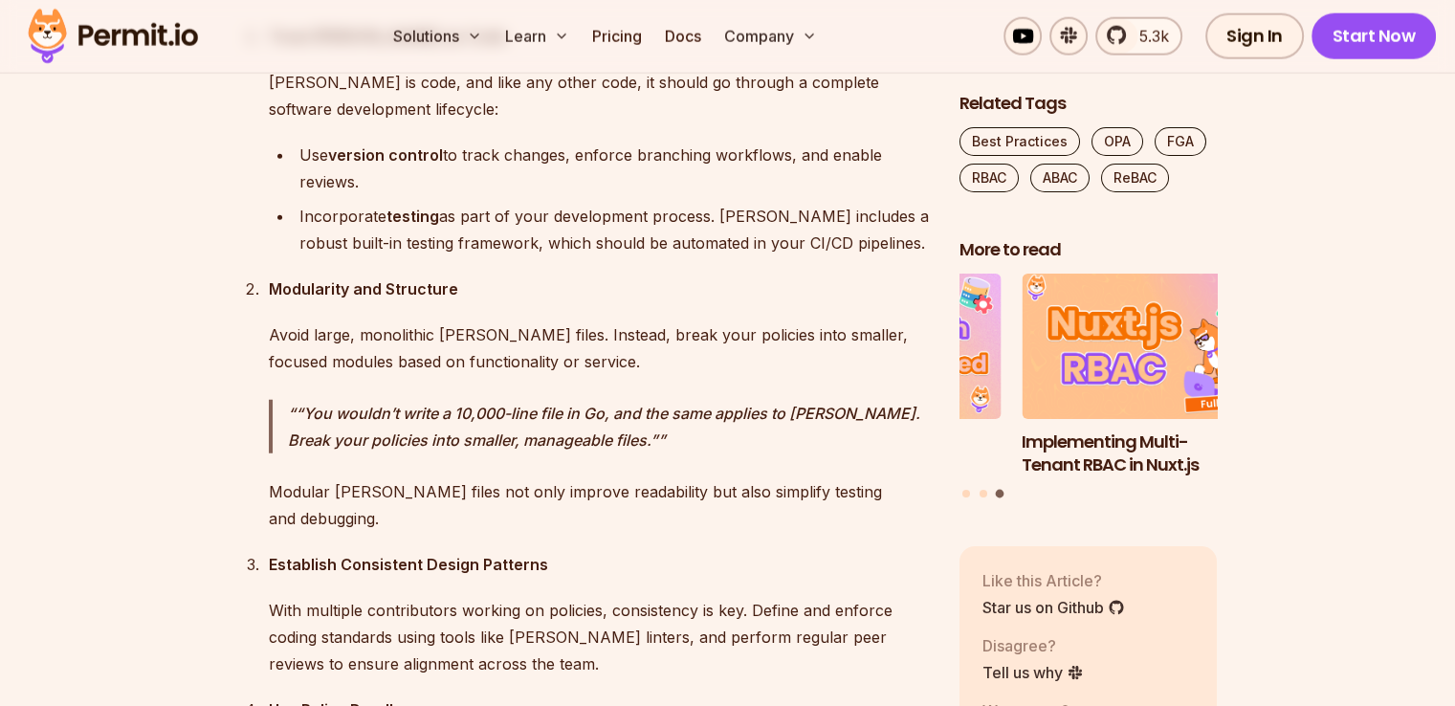
scroll to position [4940, 0]
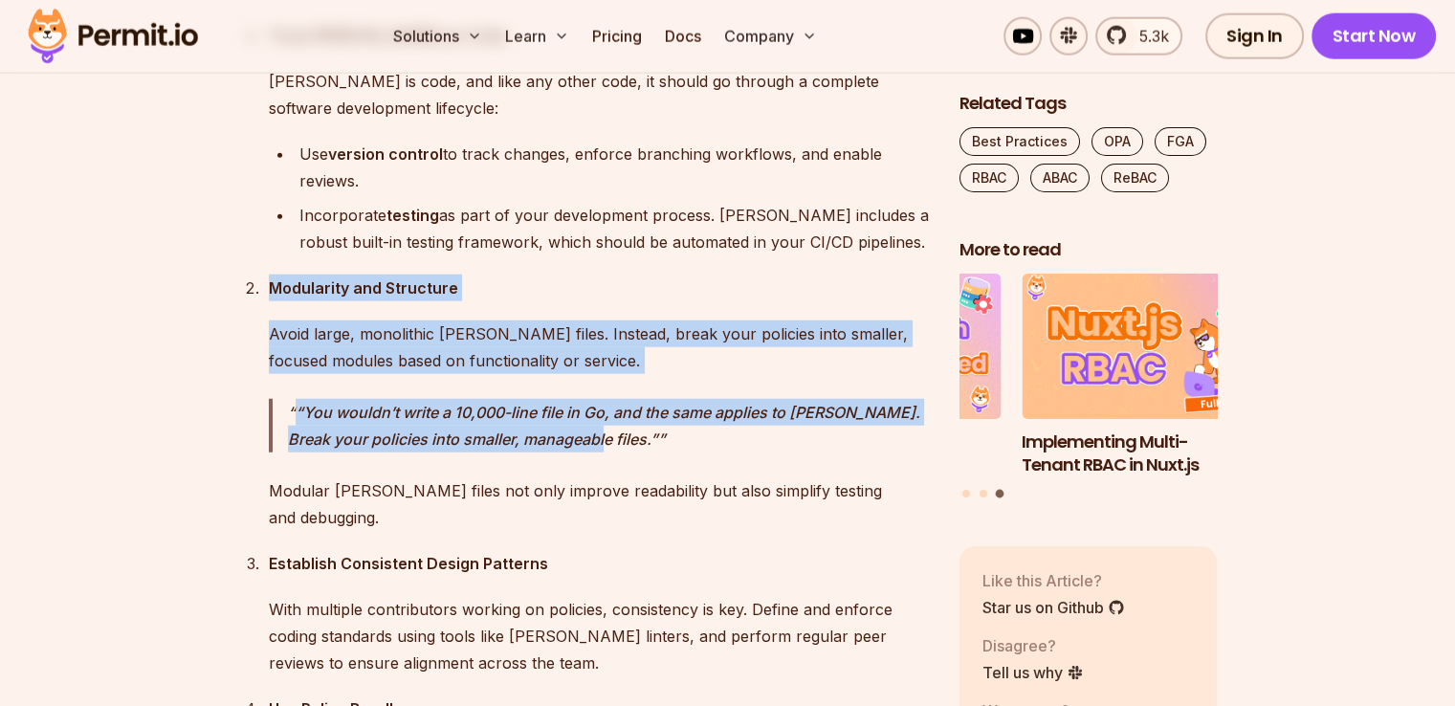
drag, startPoint x: 723, startPoint y: 185, endPoint x: 786, endPoint y: 357, distance: 183.4
click at [786, 357] on ol "Treat [PERSON_NAME] as Code [PERSON_NAME] is code, and like any other code, it …" at bounding box center [583, 507] width 691 height 971
click at [786, 399] on p "“You wouldn’t write a 10,000-line file in Go, and the same applies to [PERSON_N…" at bounding box center [608, 426] width 641 height 54
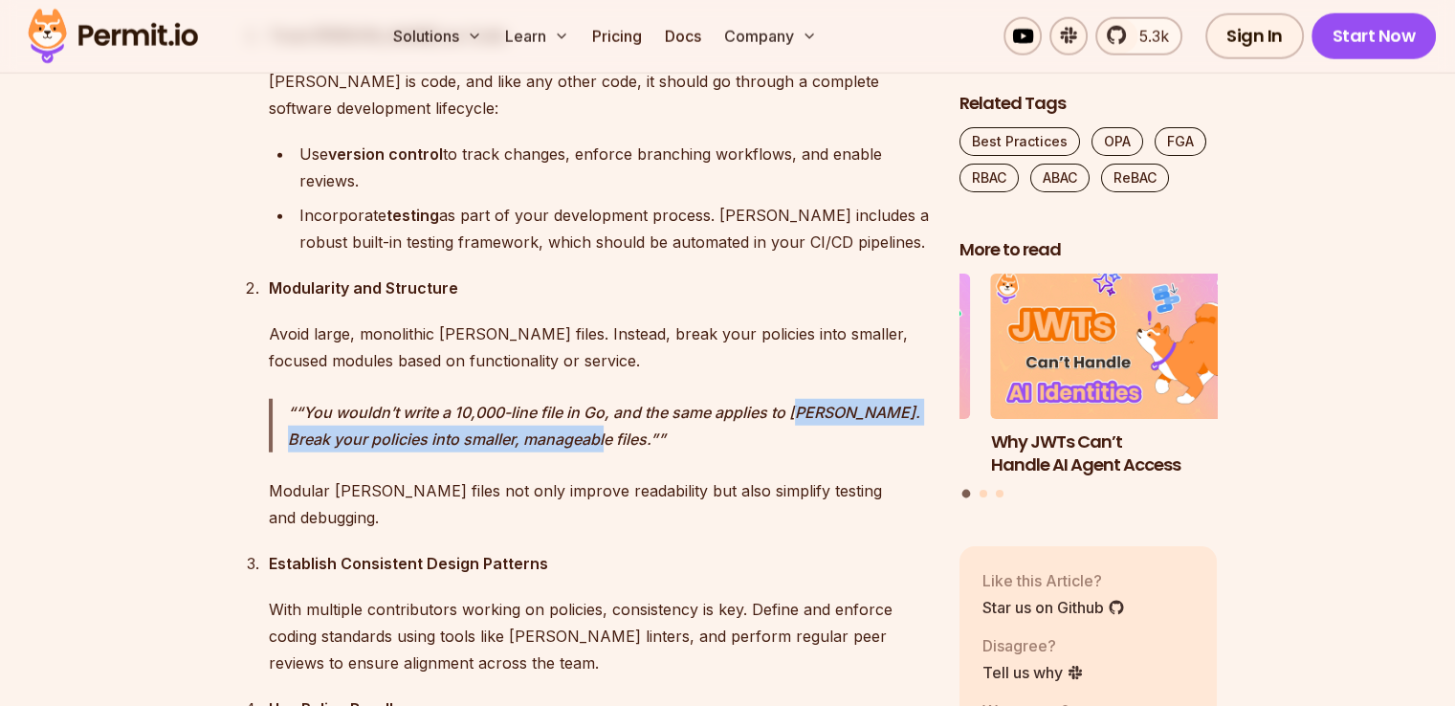
drag, startPoint x: 786, startPoint y: 357, endPoint x: 797, endPoint y: 307, distance: 50.8
click at [797, 307] on div "Modularity and Structure Avoid large, monolithic [PERSON_NAME] files. Instead, …" at bounding box center [599, 402] width 660 height 255
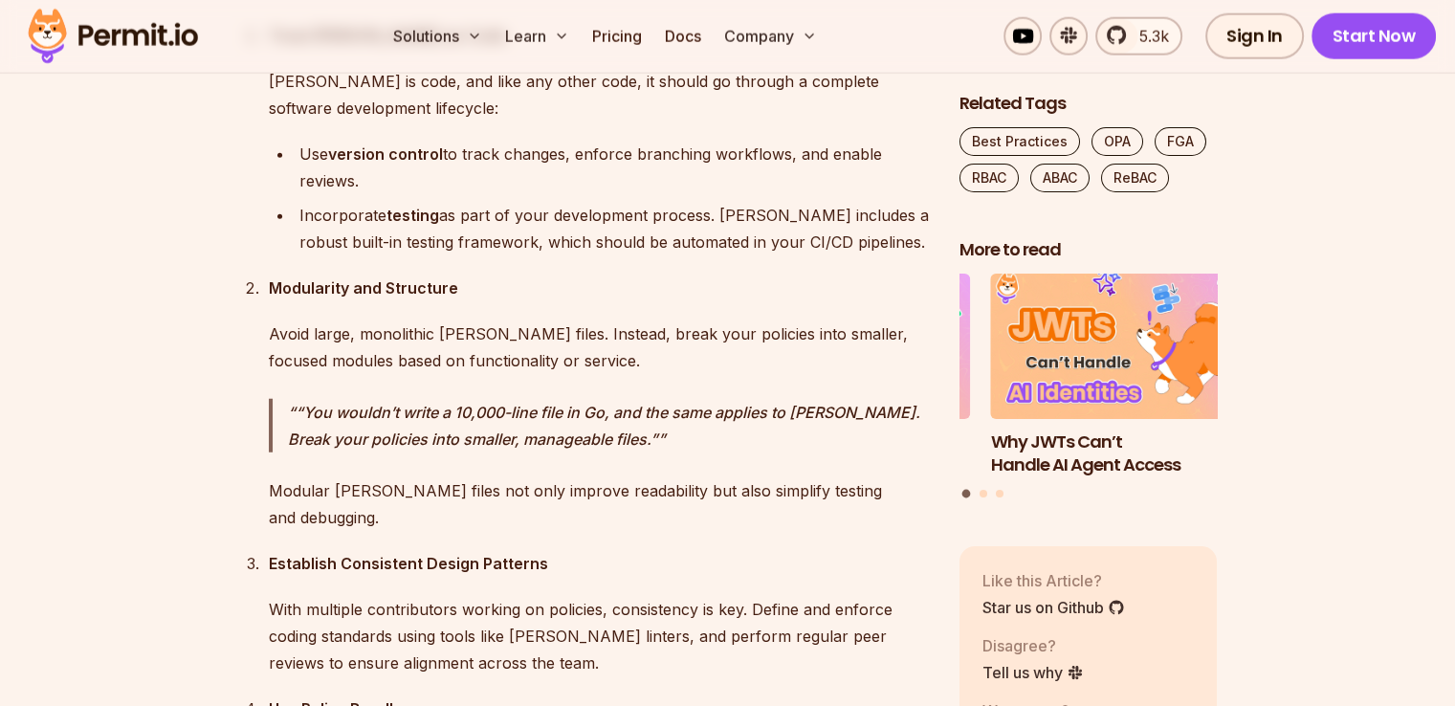
scroll to position [5026, 0]
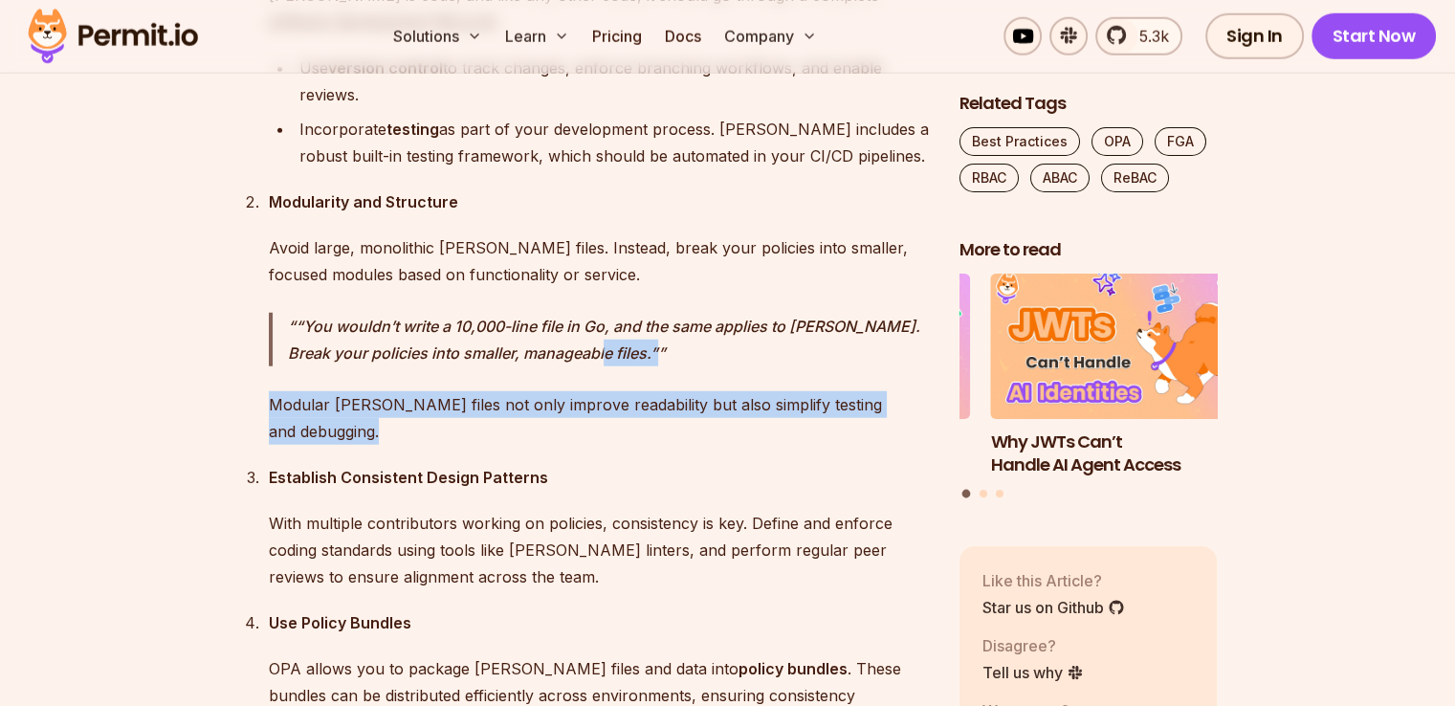
drag, startPoint x: 777, startPoint y: 263, endPoint x: 812, endPoint y: 356, distance: 99.3
click at [812, 356] on ol "Treat [PERSON_NAME] as Code [PERSON_NAME] is code, and like any other code, it …" at bounding box center [583, 421] width 691 height 971
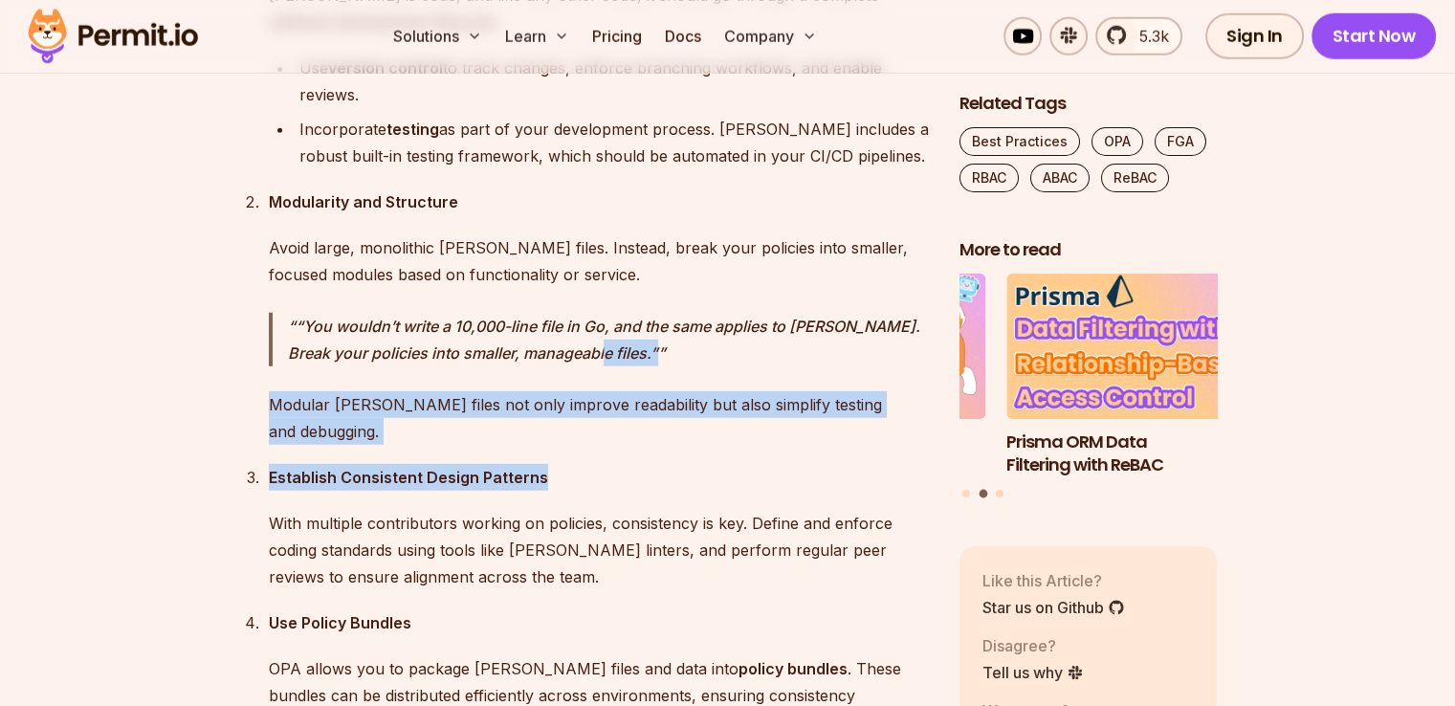
click at [812, 464] on p "Establish Consistent Design Patterns" at bounding box center [599, 477] width 660 height 27
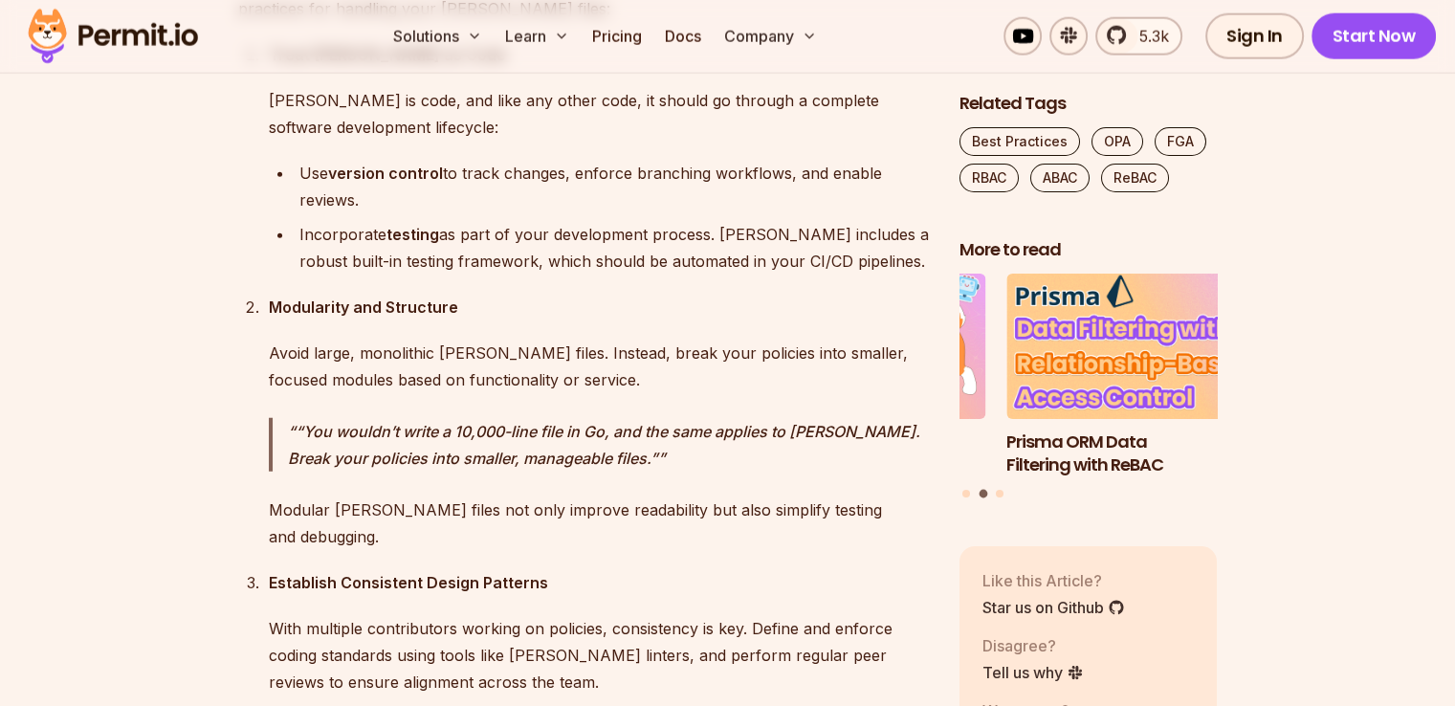
scroll to position [4923, 0]
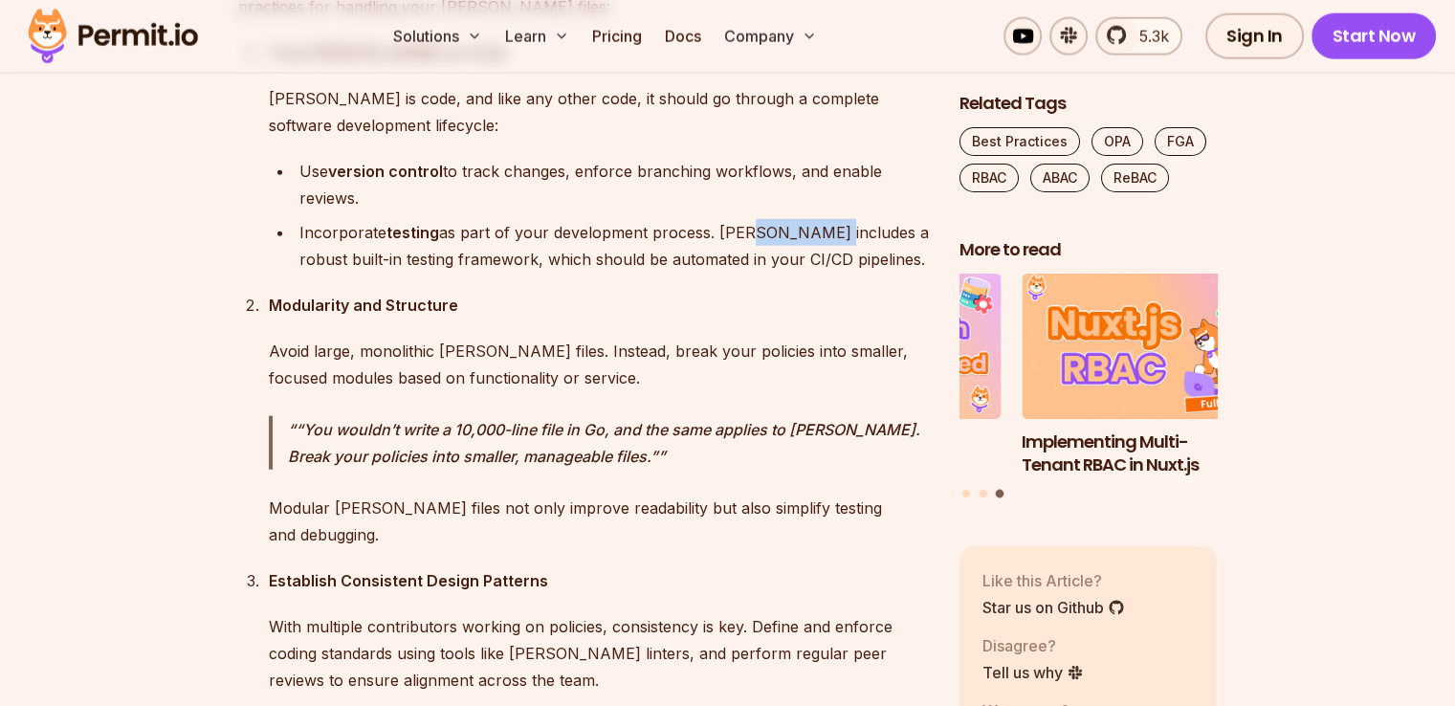
drag, startPoint x: 740, startPoint y: 143, endPoint x: 818, endPoint y: 147, distance: 77.6
click at [818, 219] on div "Incorporate testing as part of your development process. [PERSON_NAME] includes…" at bounding box center [614, 246] width 630 height 54
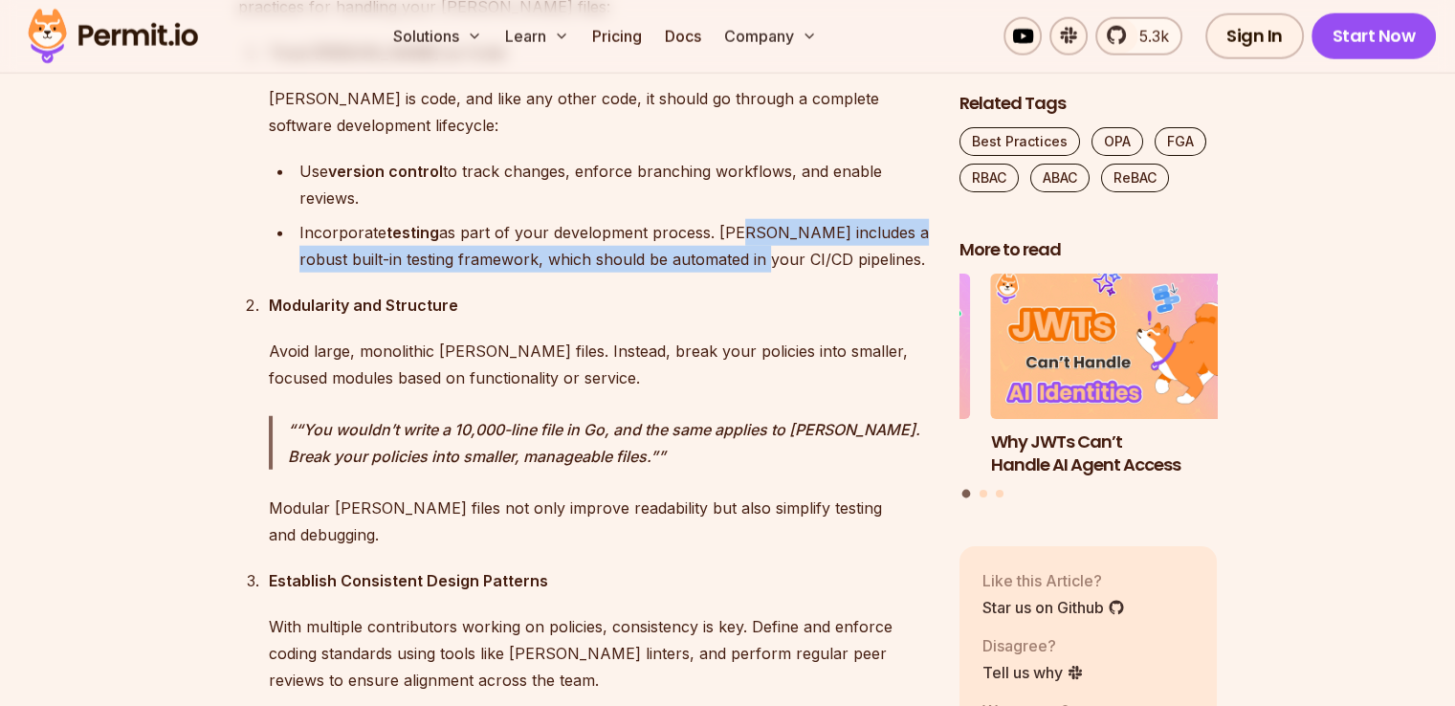
drag, startPoint x: 731, startPoint y: 164, endPoint x: 738, endPoint y: 171, distance: 10.2
click at [738, 219] on div "Incorporate testing as part of your development process. [PERSON_NAME] includes…" at bounding box center [614, 246] width 630 height 54
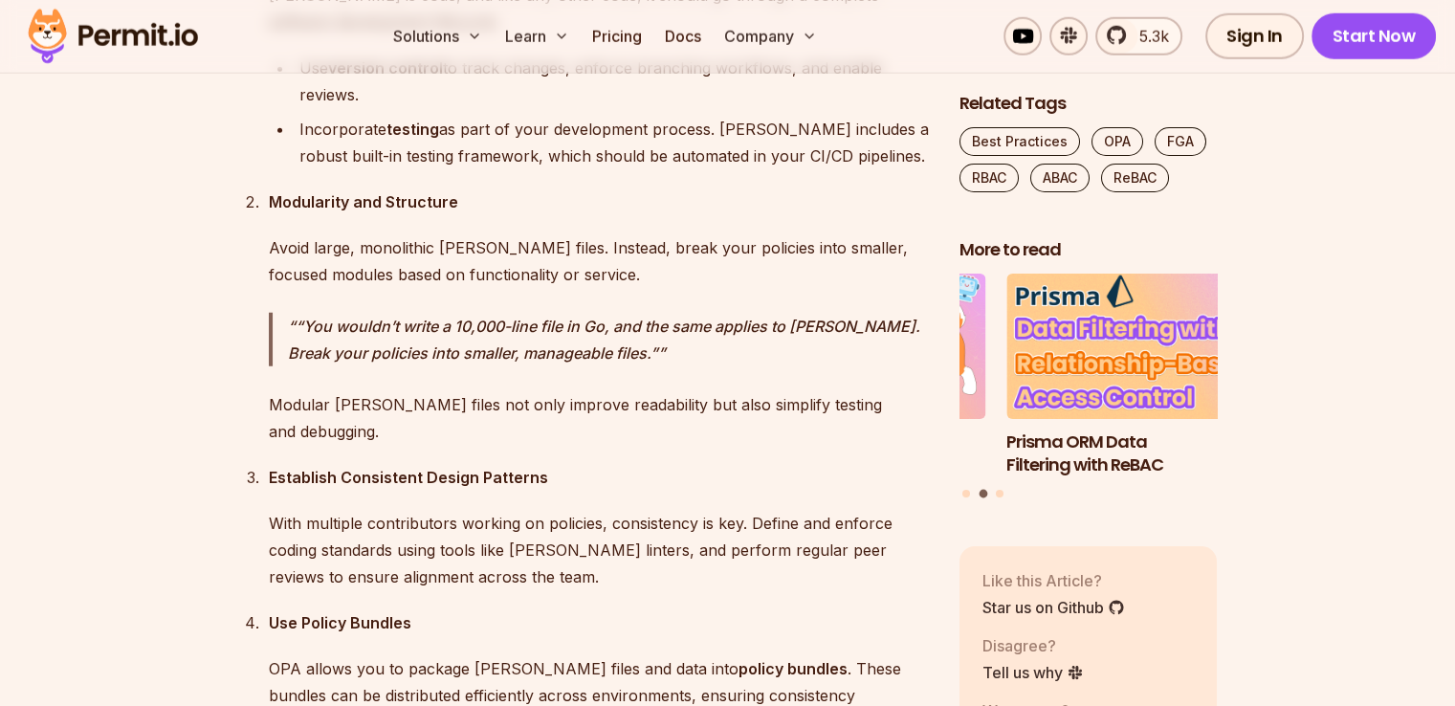
scroll to position [5027, 0]
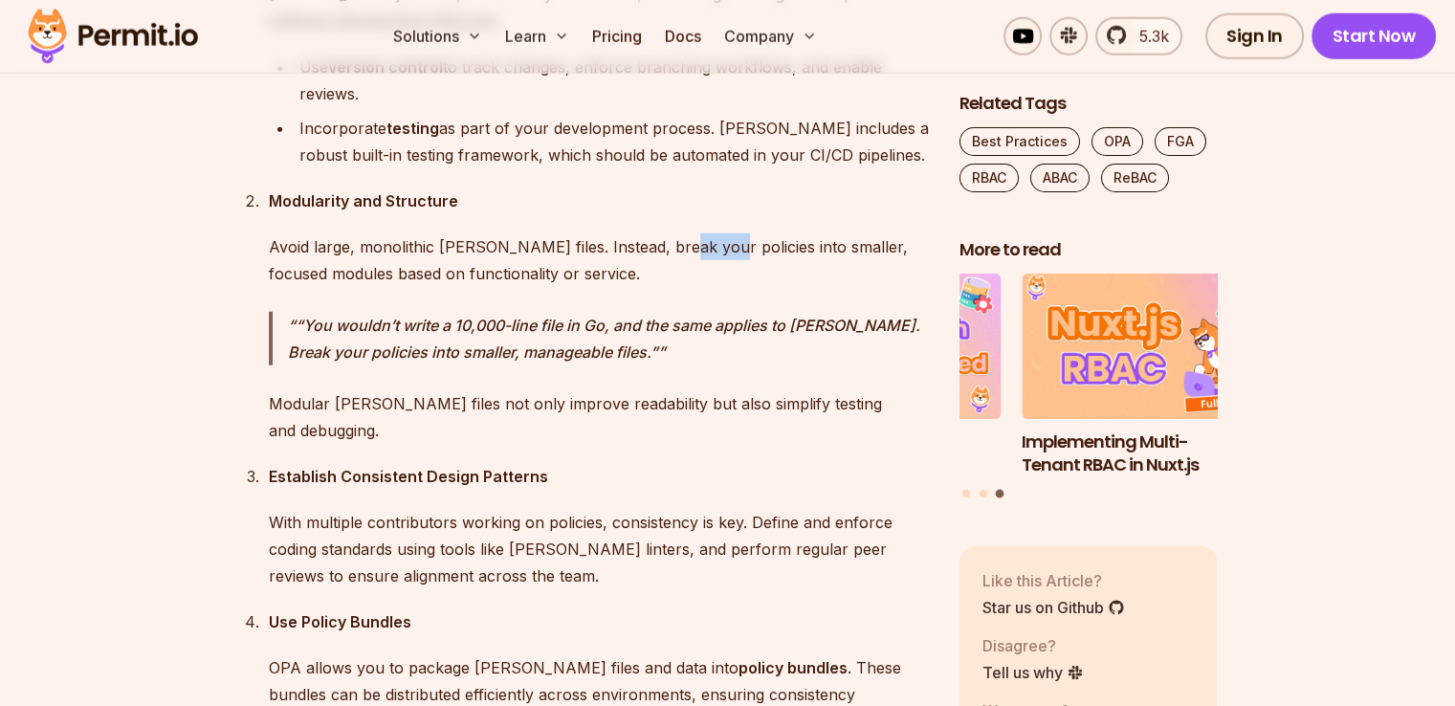
drag, startPoint x: 668, startPoint y: 172, endPoint x: 704, endPoint y: 173, distance: 36.4
click at [704, 233] on p "Avoid large, monolithic [PERSON_NAME] files. Instead, break your policies into …" at bounding box center [599, 260] width 660 height 54
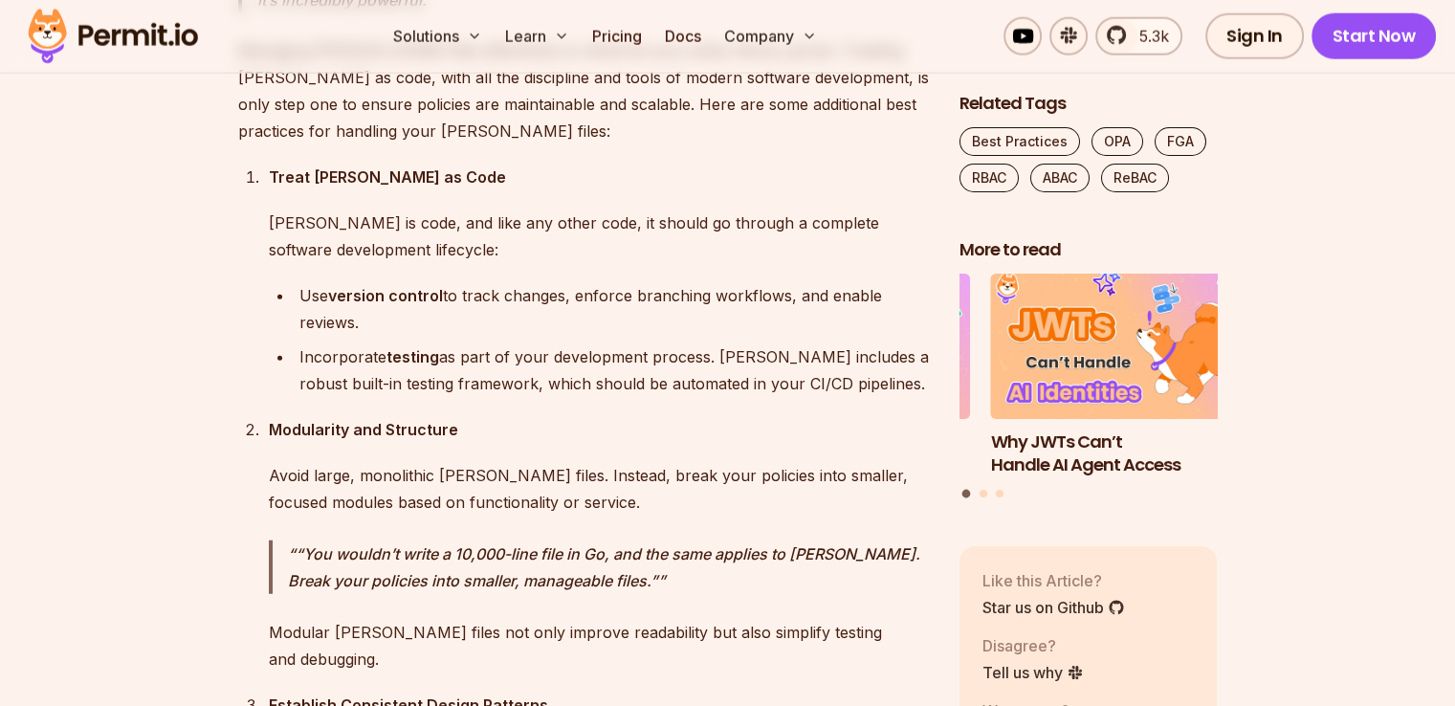
scroll to position [4799, 0]
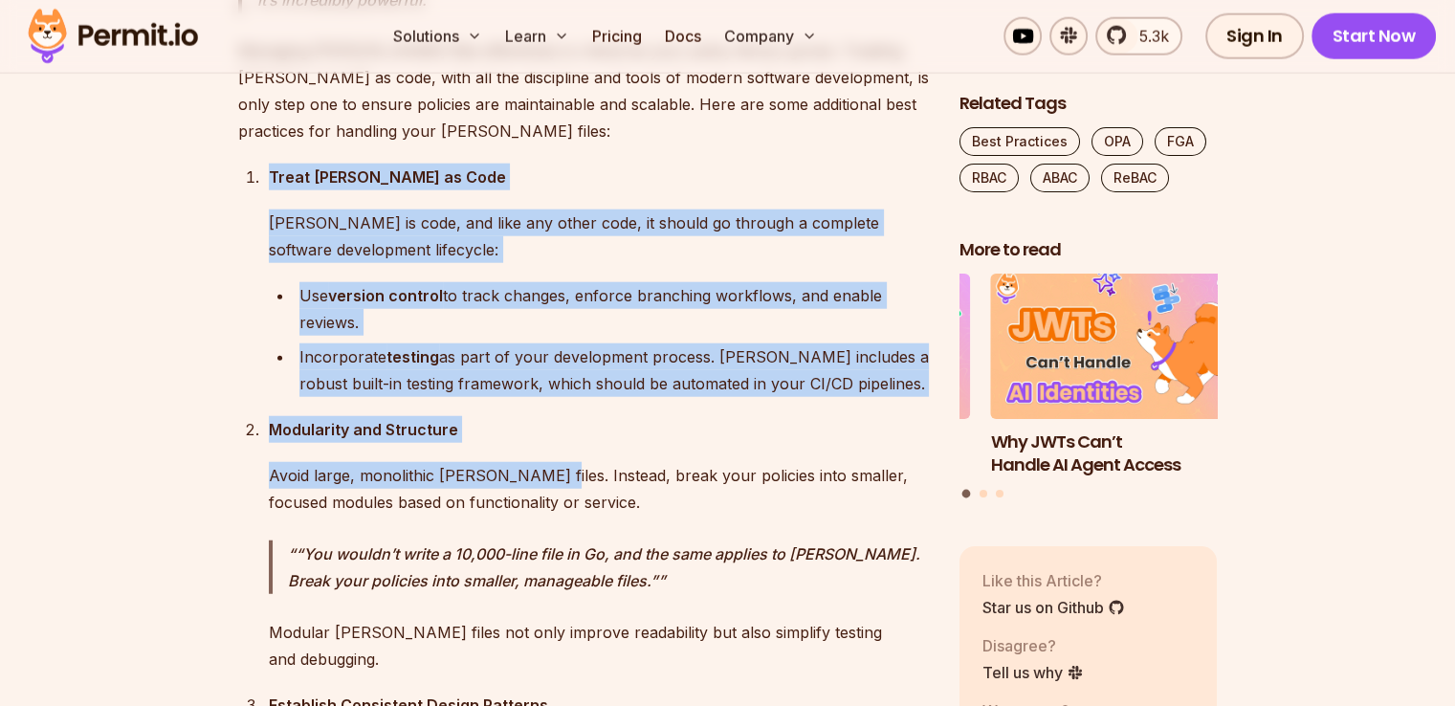
drag, startPoint x: 233, startPoint y: 100, endPoint x: 536, endPoint y: 368, distance: 403.9
click at [536, 416] on div "Modularity and Structure Avoid large, monolithic [PERSON_NAME] files. Instead, …" at bounding box center [599, 543] width 660 height 255
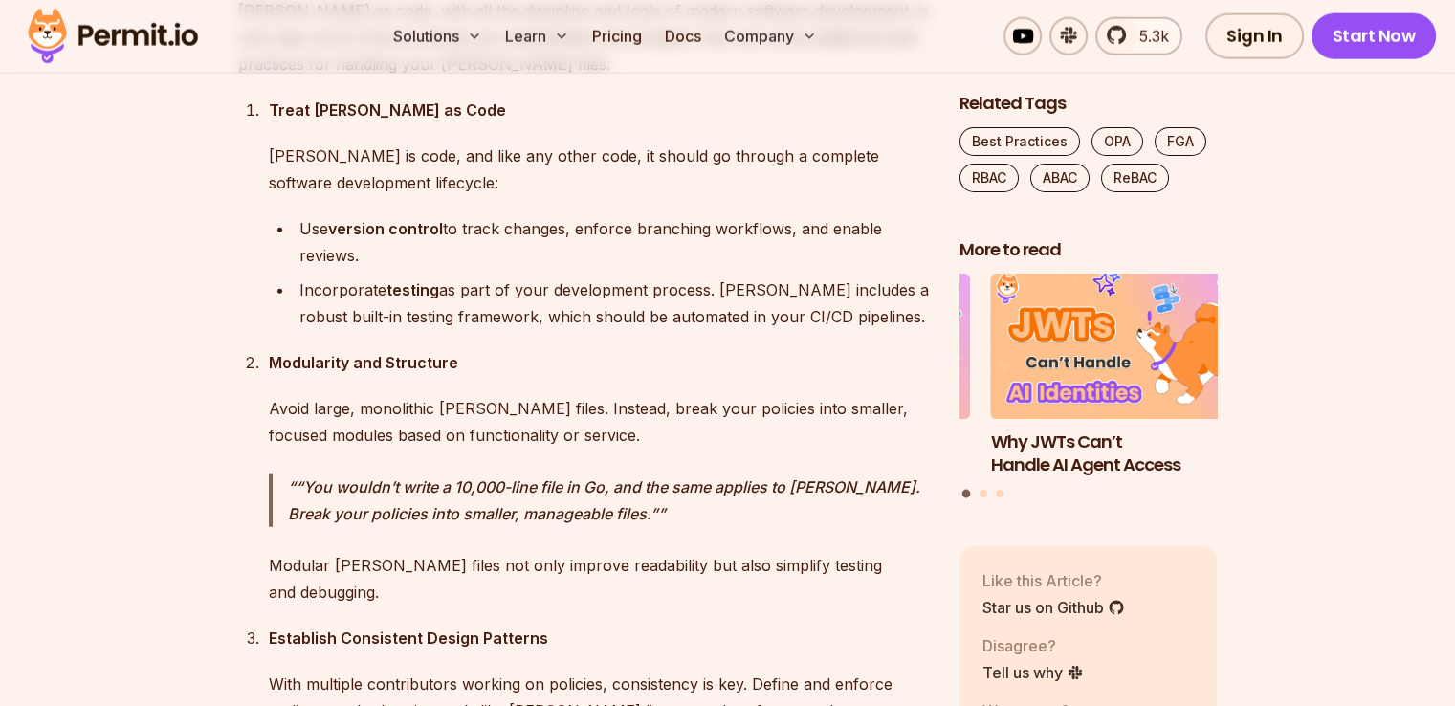
scroll to position [4868, 0]
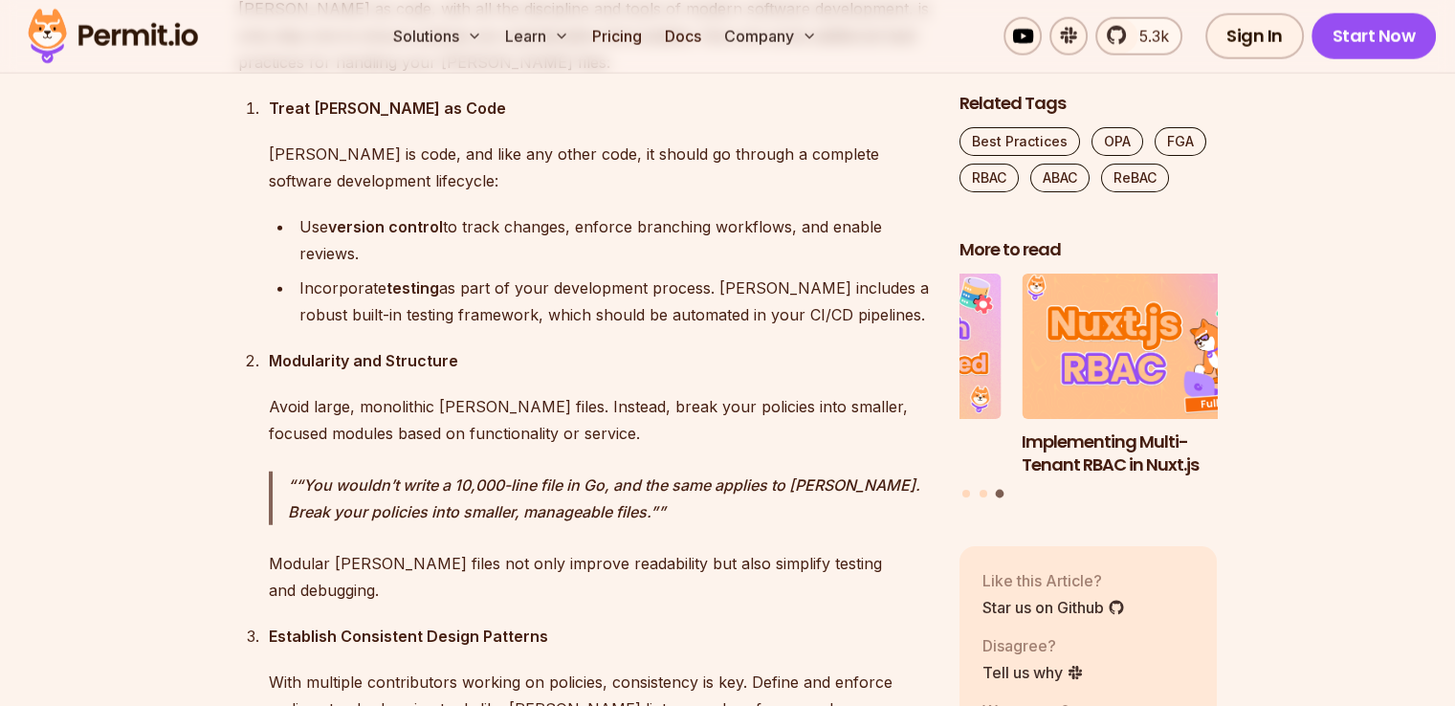
click at [828, 472] on p "“You wouldn’t write a 10,000-line file in Go, and the same applies to [PERSON_N…" at bounding box center [608, 499] width 641 height 54
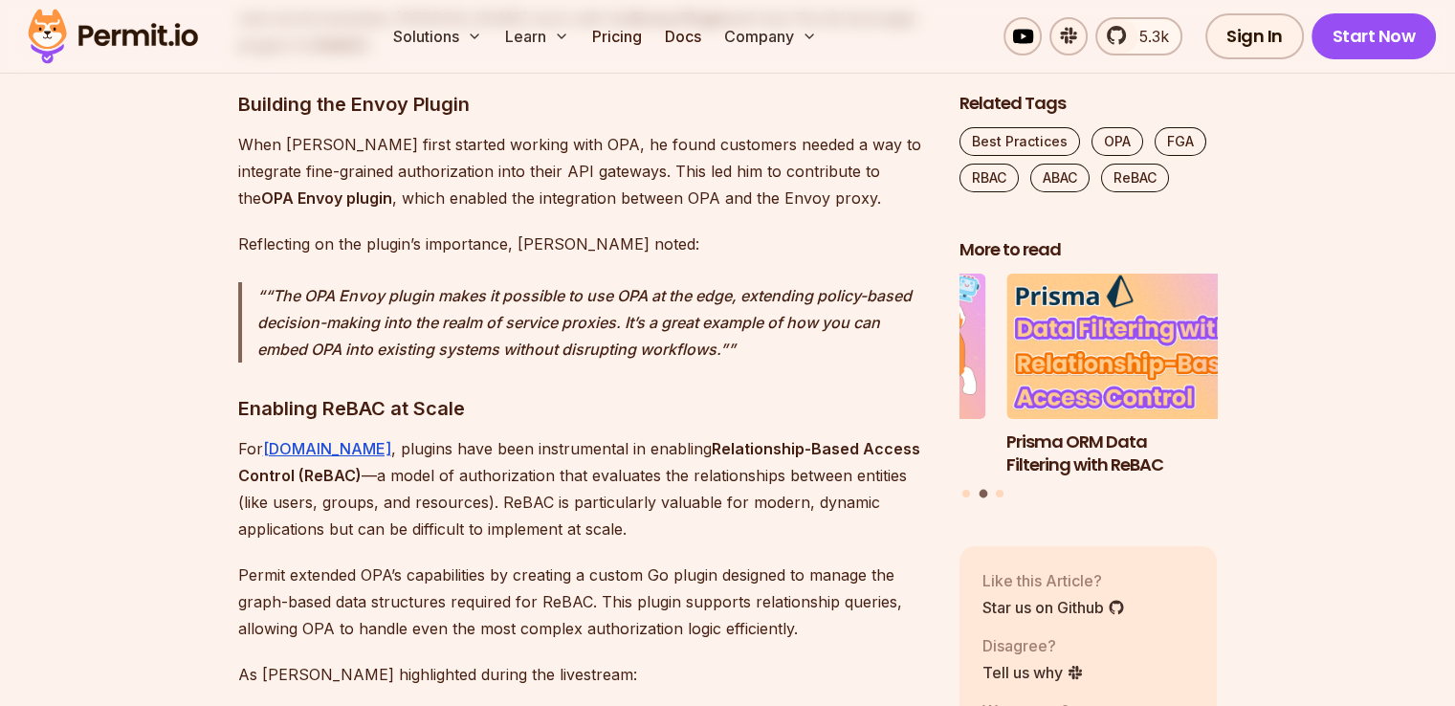
scroll to position [6948, 0]
